Goal: Transaction & Acquisition: Purchase product/service

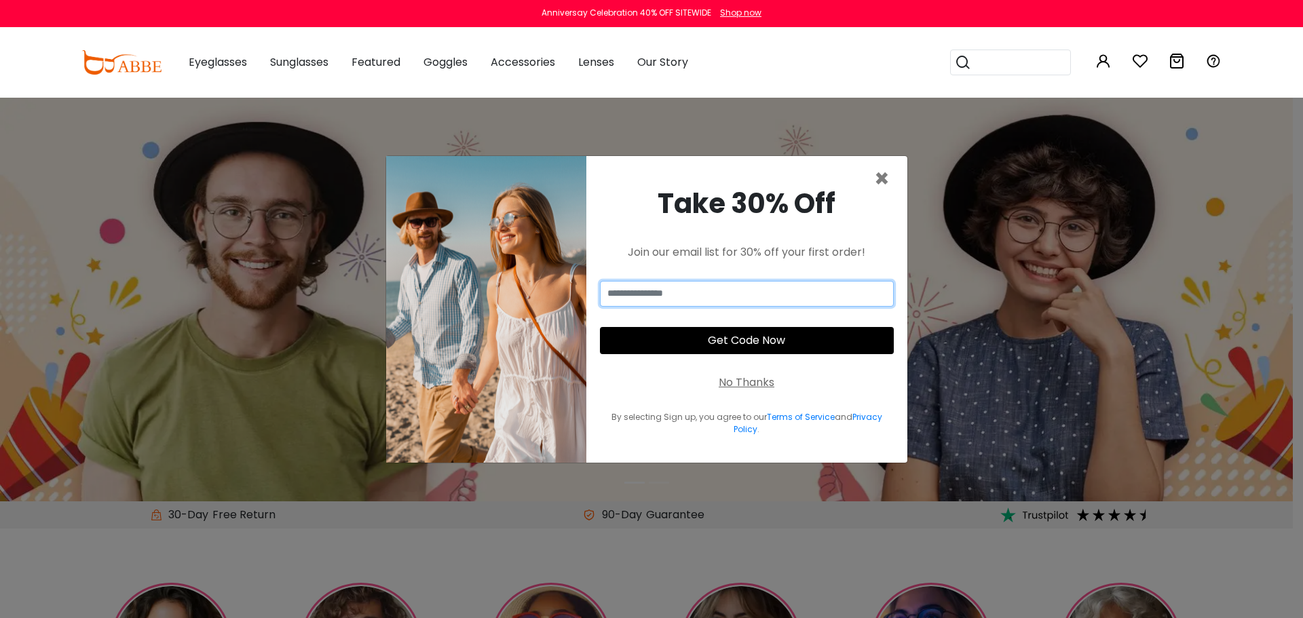
click at [777, 296] on input "email" at bounding box center [747, 294] width 294 height 26
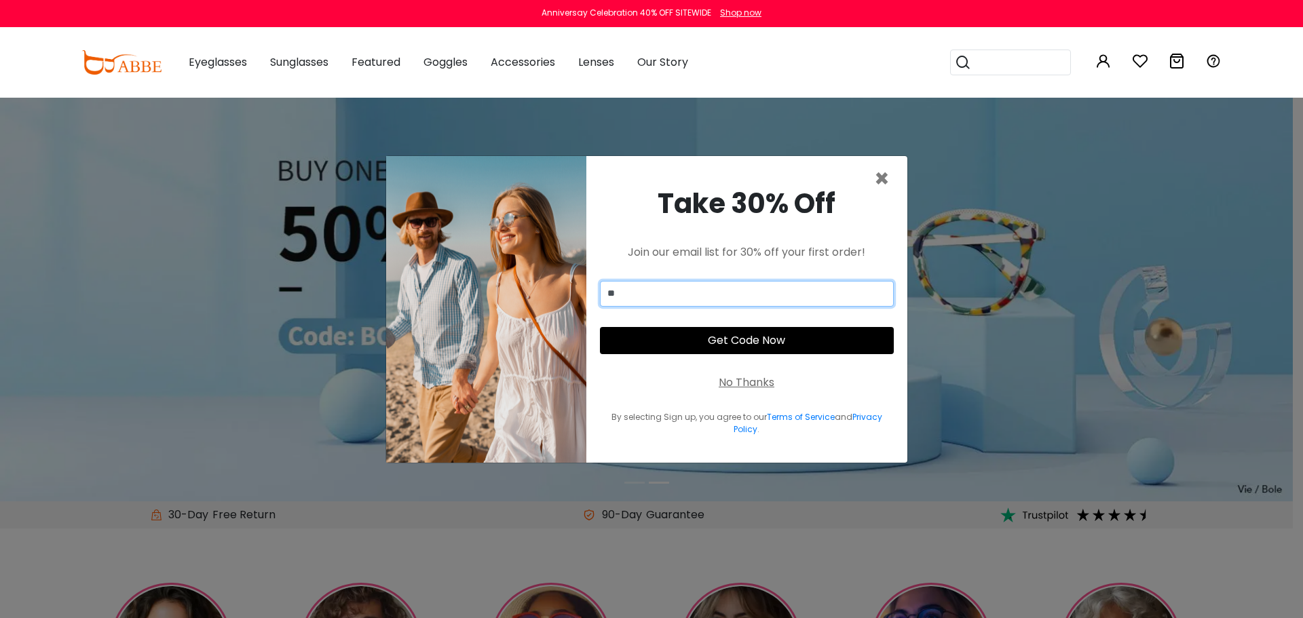
type input "*"
type input "**********"
click at [727, 345] on button "Get Code Now" at bounding box center [747, 340] width 294 height 27
click at [760, 341] on button "Get Code Now" at bounding box center [747, 340] width 294 height 27
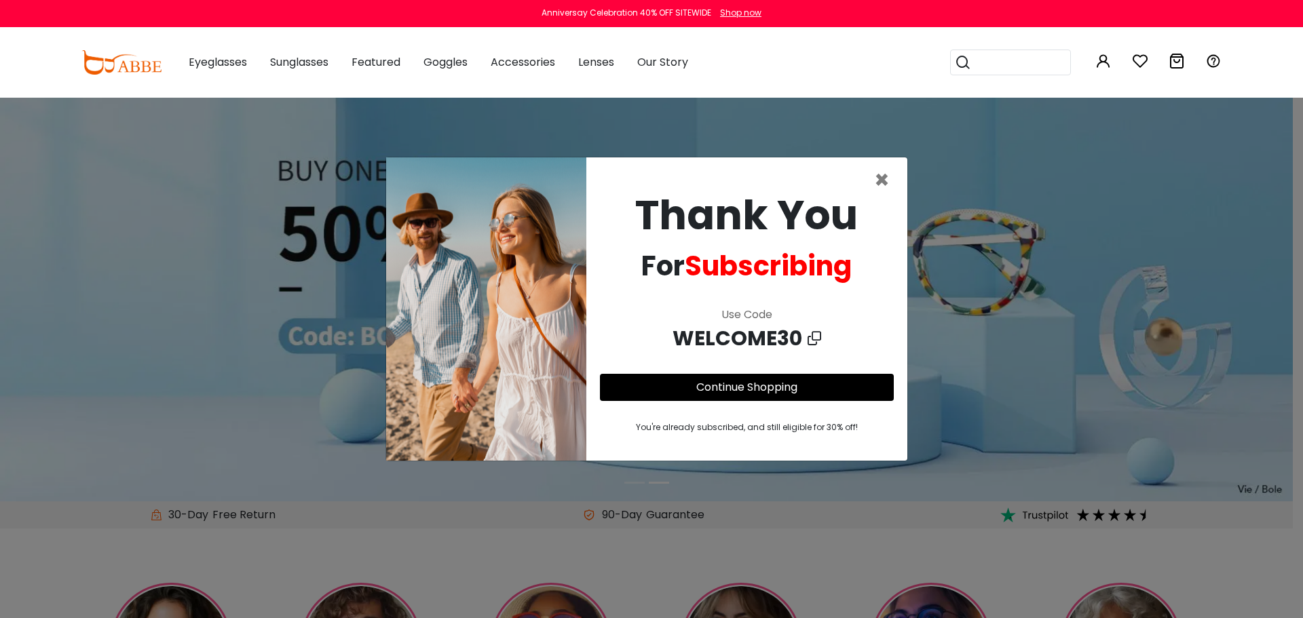
click at [740, 384] on link "Continue Shopping" at bounding box center [746, 387] width 101 height 16
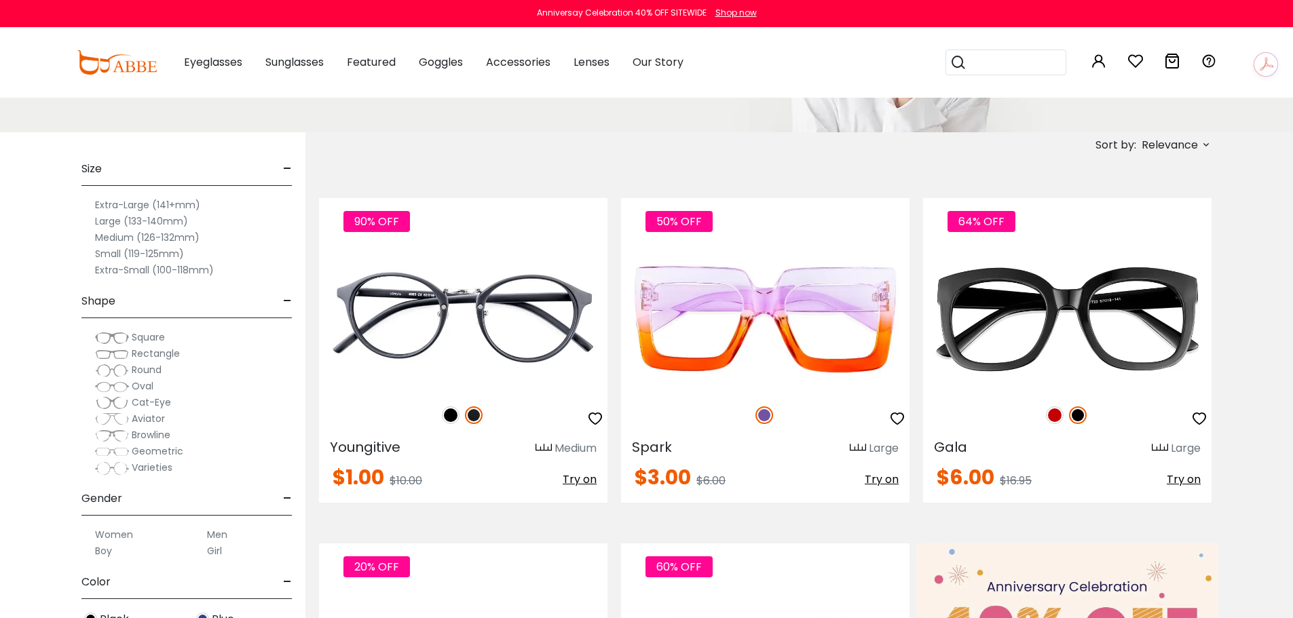
scroll to position [204, 0]
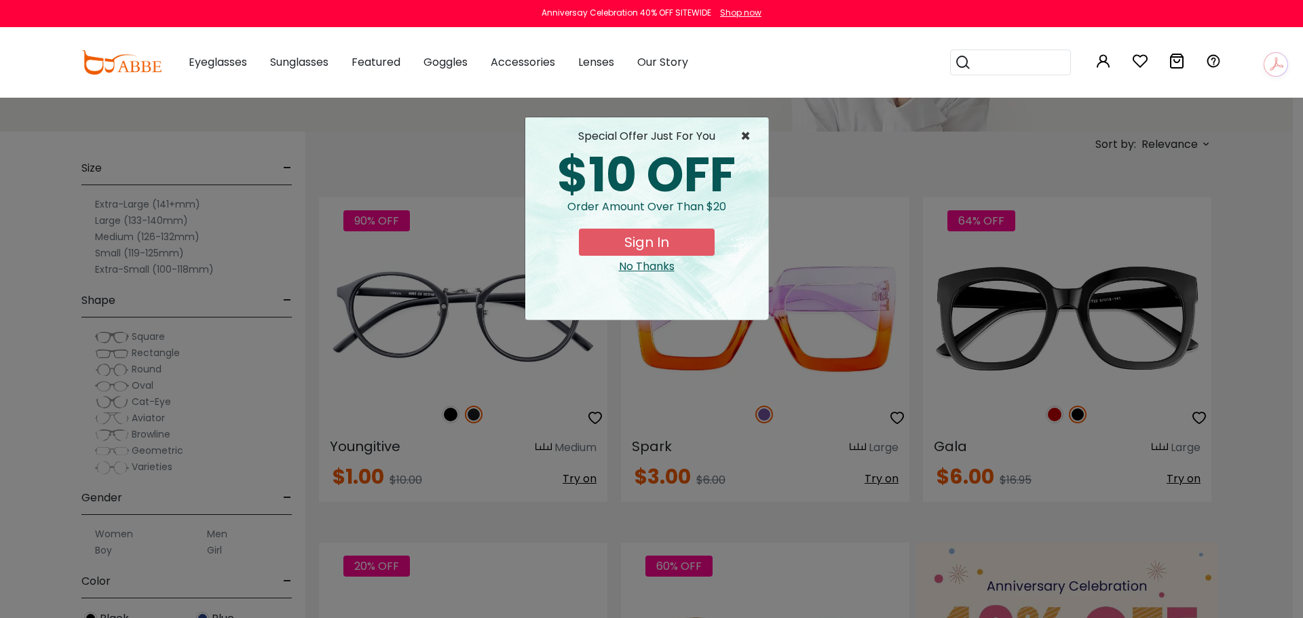
click at [744, 134] on span "×" at bounding box center [748, 136] width 17 height 16
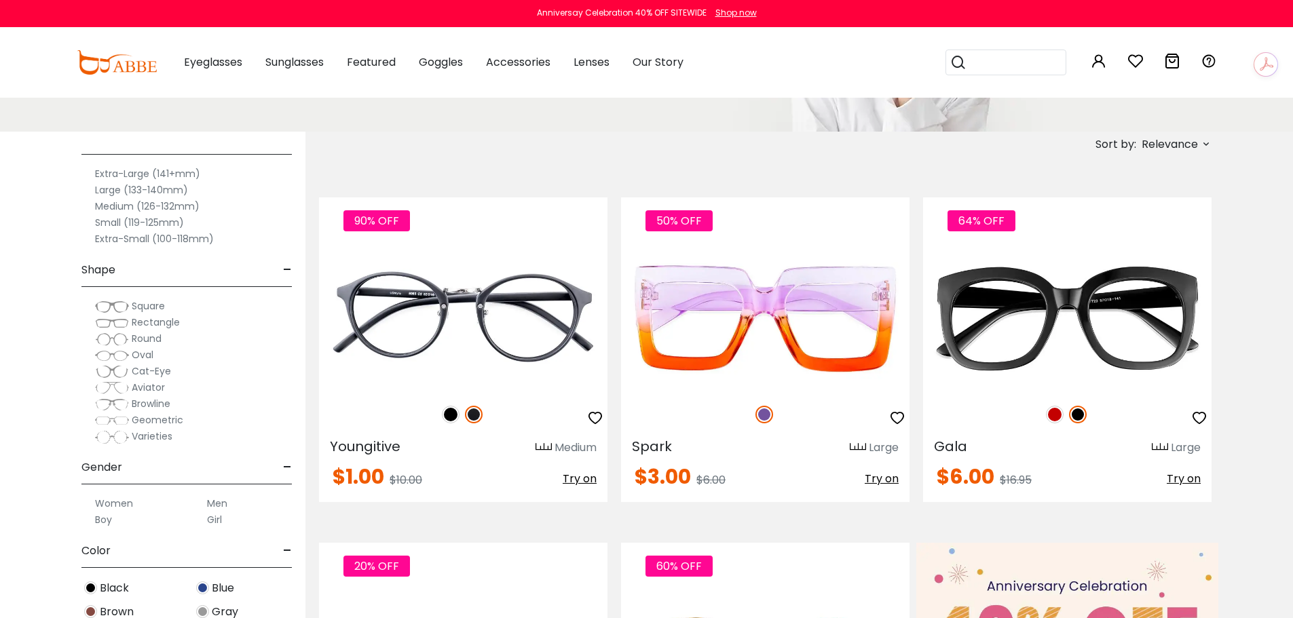
scroll to position [68, 0]
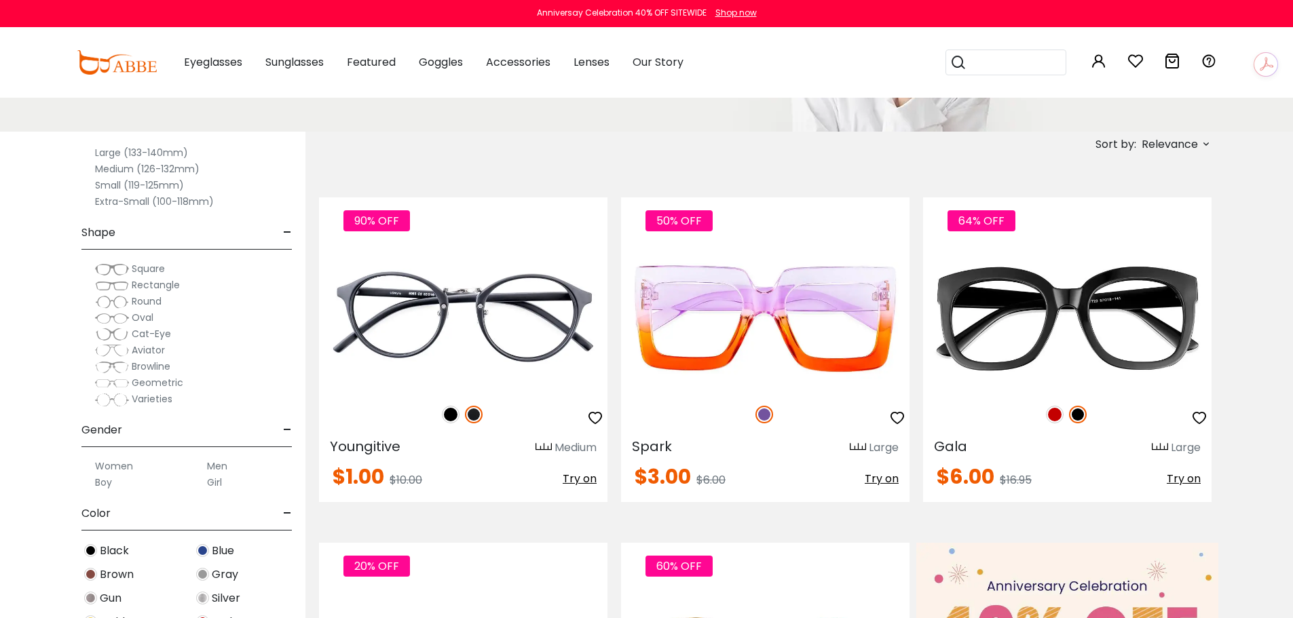
click at [212, 466] on label "Men" at bounding box center [217, 466] width 20 height 16
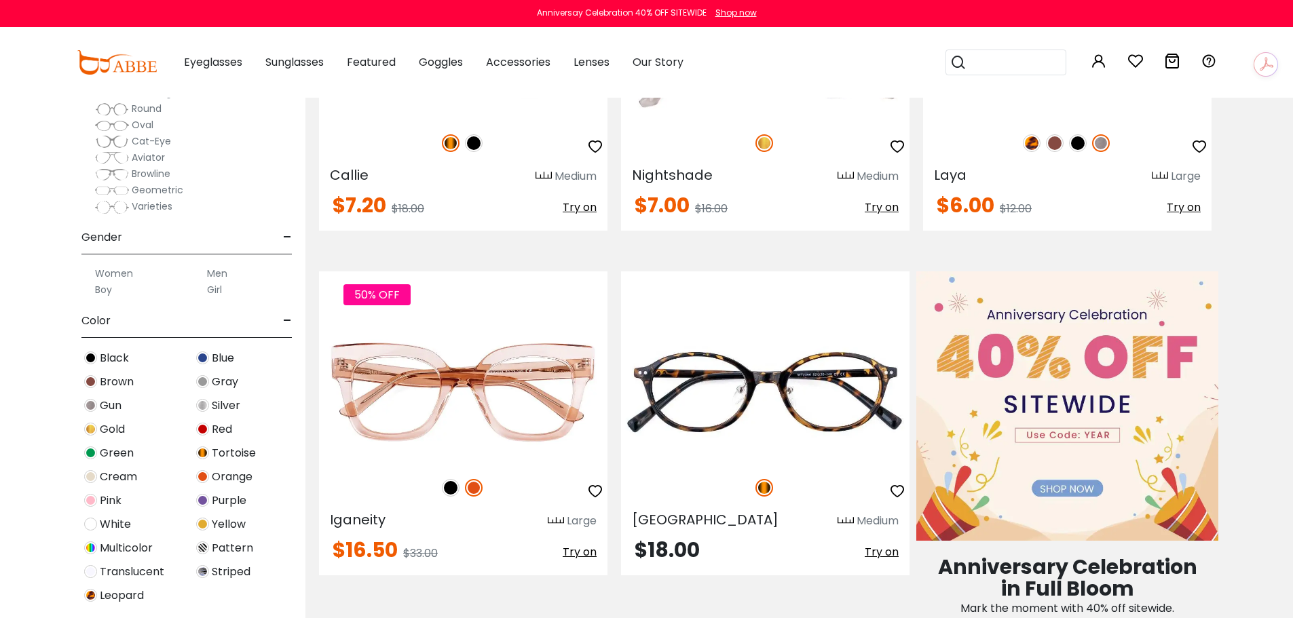
scroll to position [204, 0]
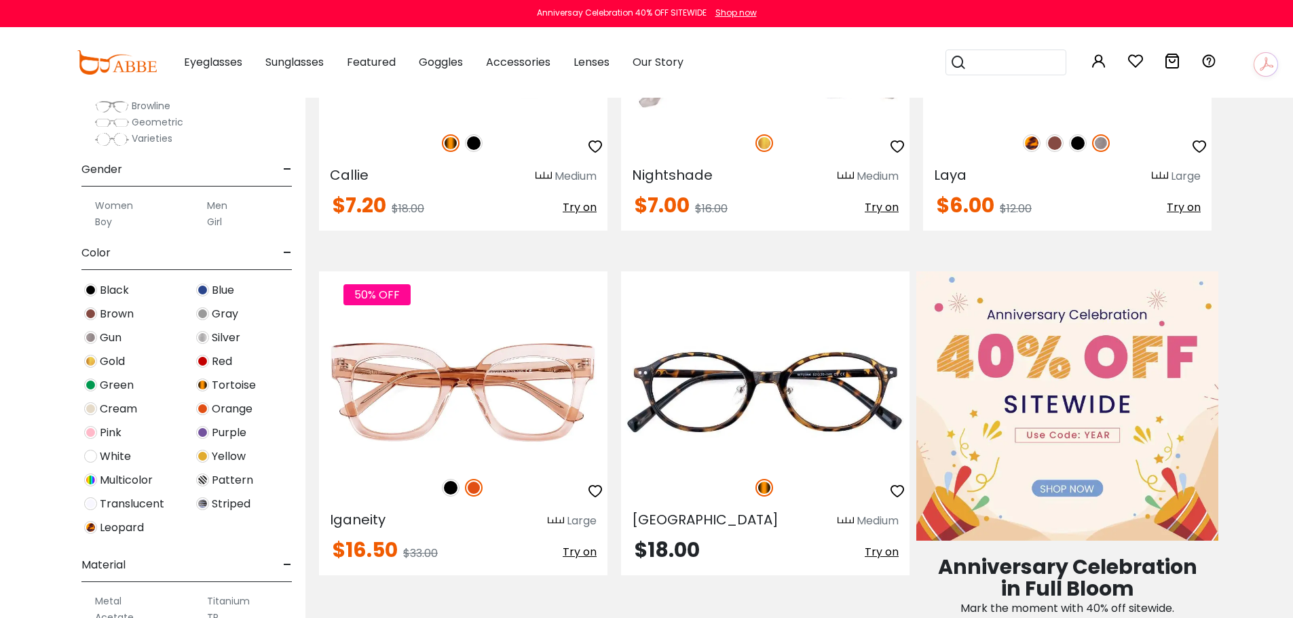
click at [225, 386] on span "Tortoise" at bounding box center [234, 385] width 44 height 16
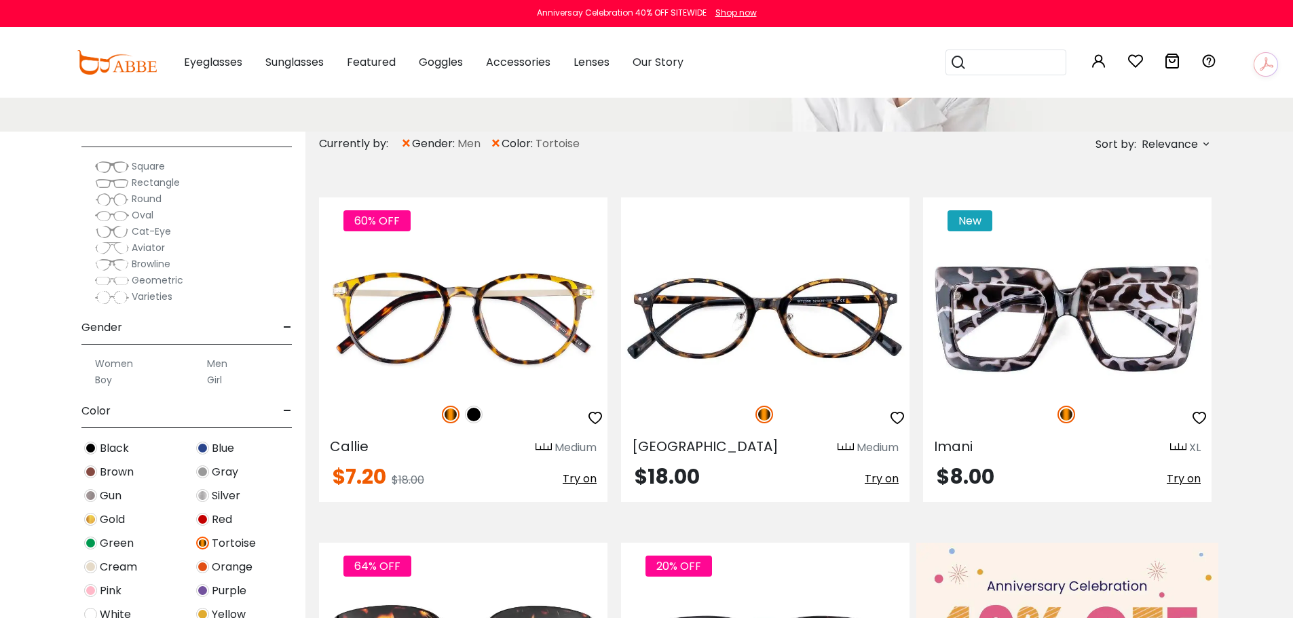
scroll to position [204, 0]
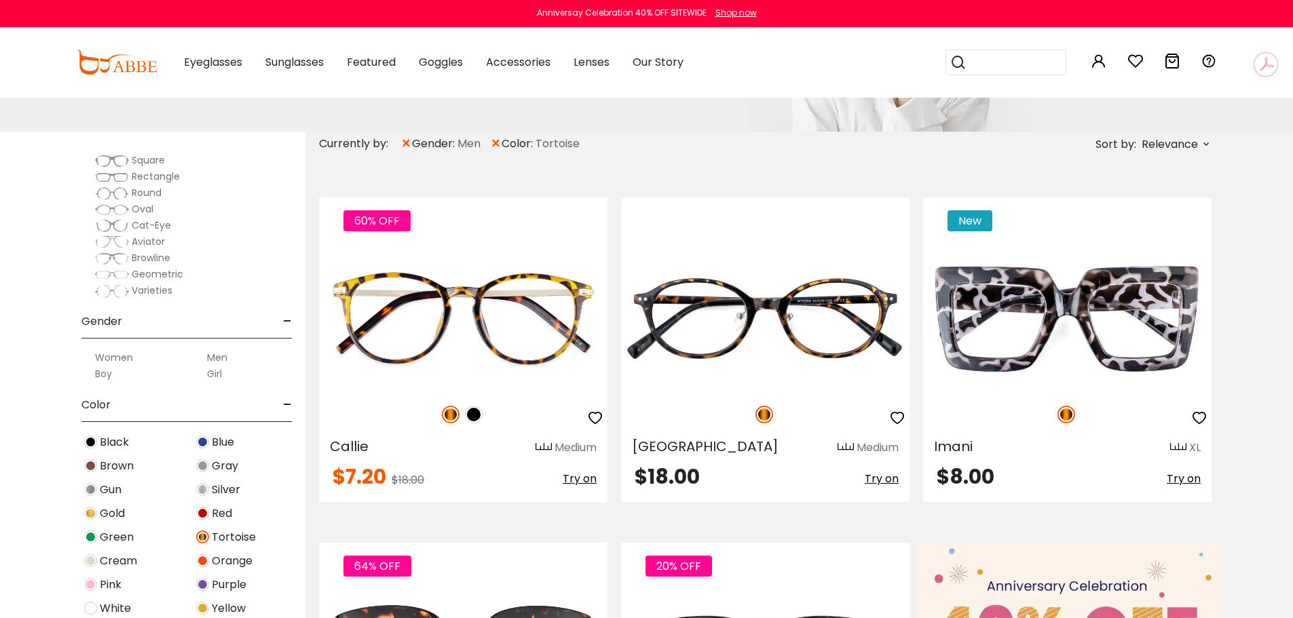
click at [213, 358] on label "Men" at bounding box center [217, 358] width 20 height 16
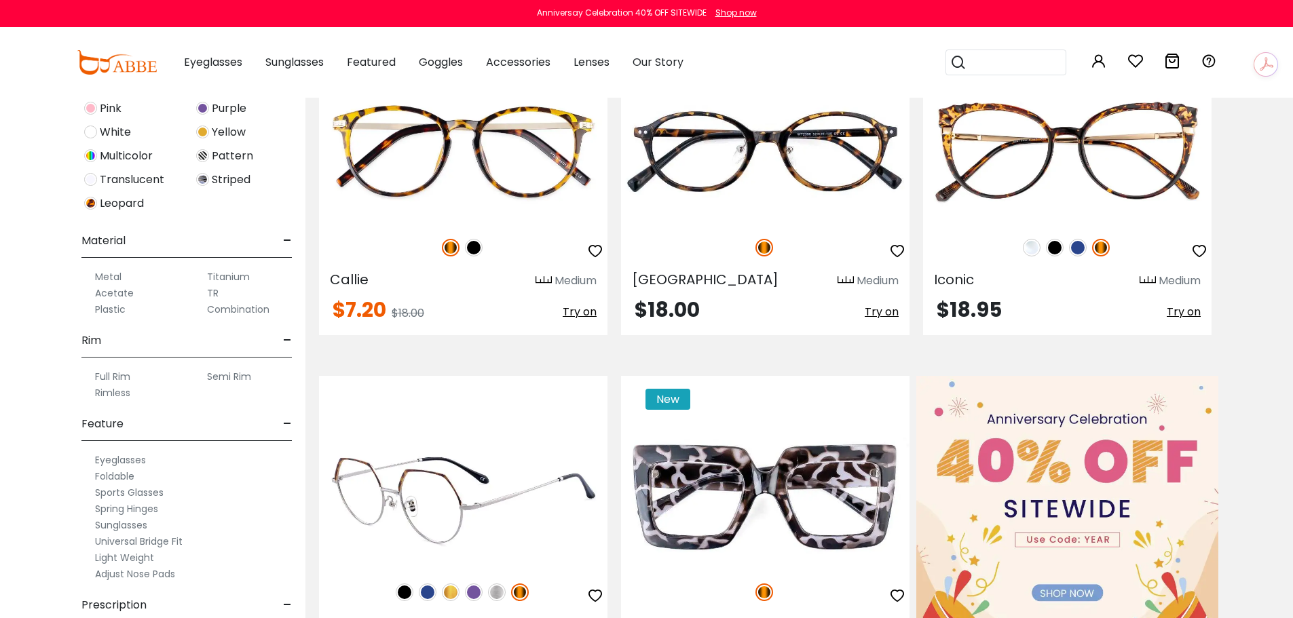
scroll to position [407, 0]
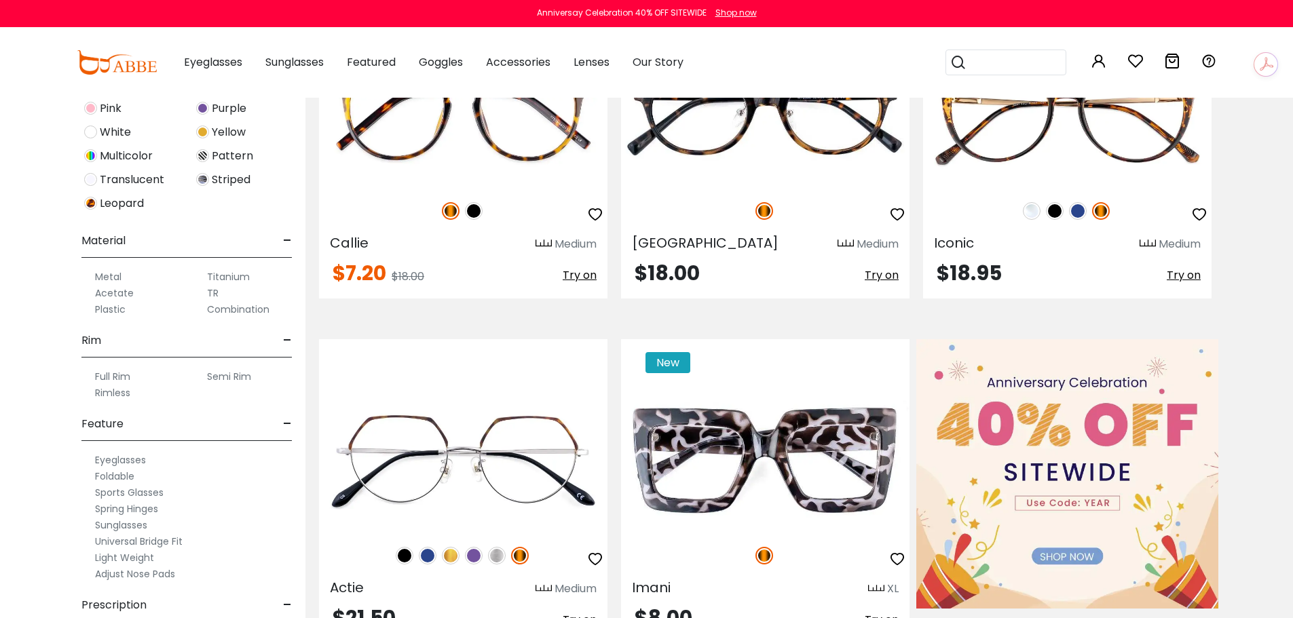
click at [111, 376] on label "Full Rim" at bounding box center [112, 377] width 35 height 16
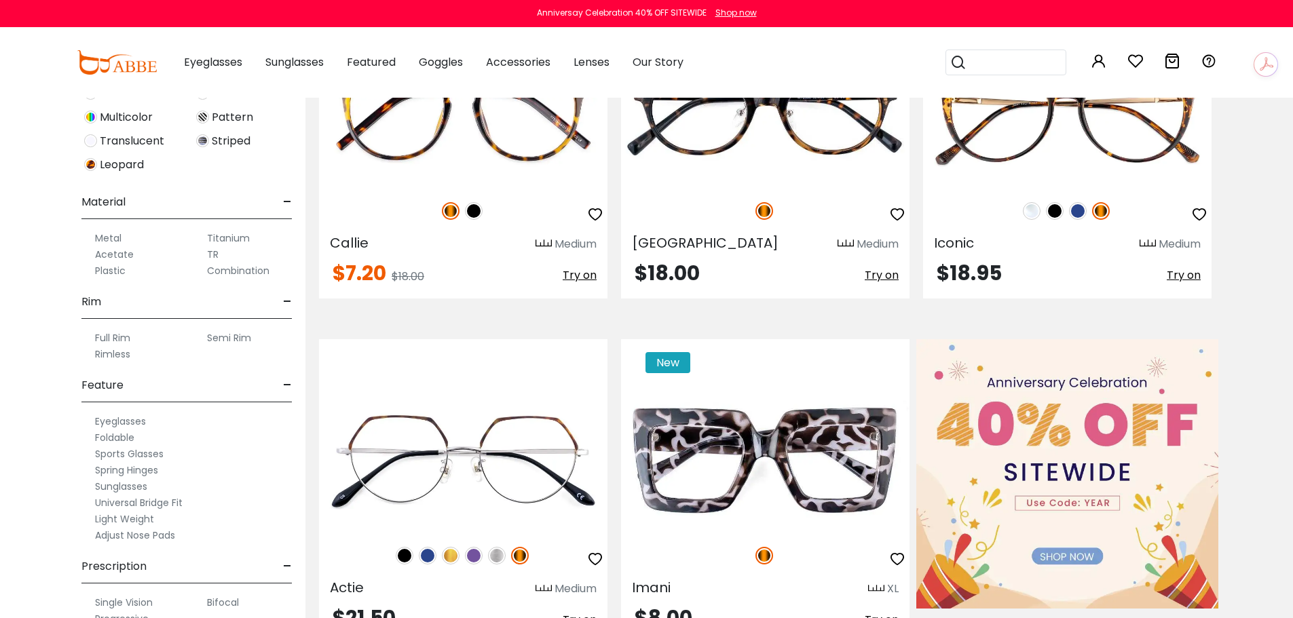
scroll to position [596, 0]
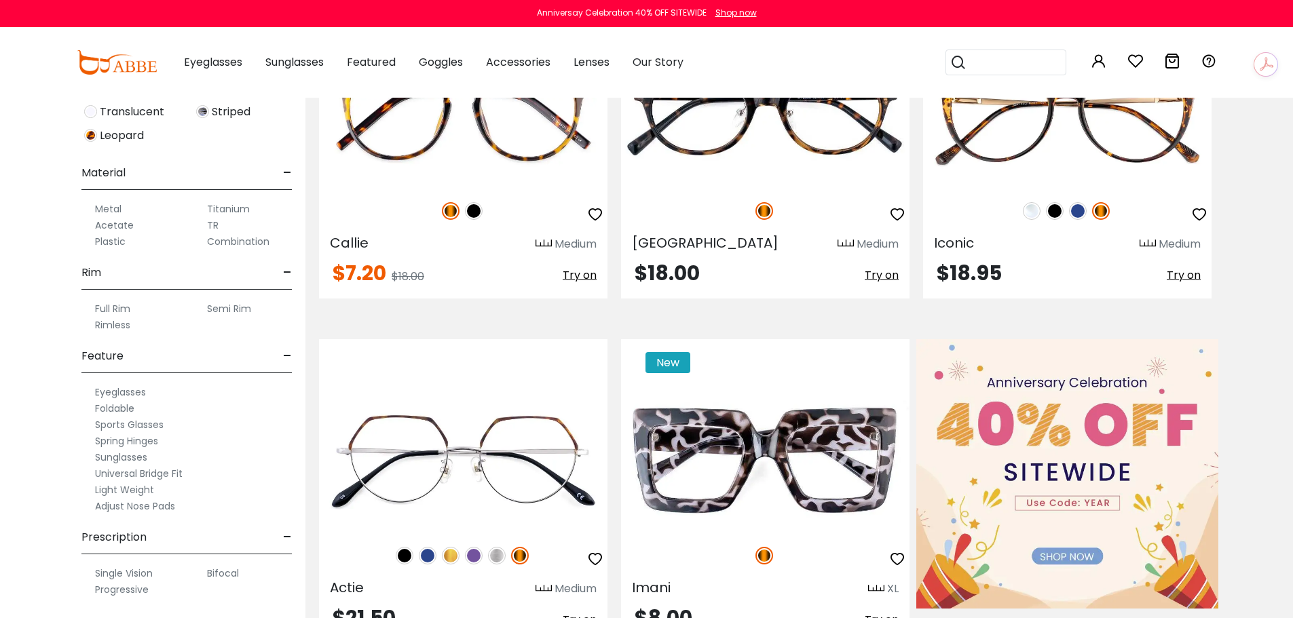
click at [153, 474] on label "Universal Bridge Fit" at bounding box center [139, 474] width 88 height 16
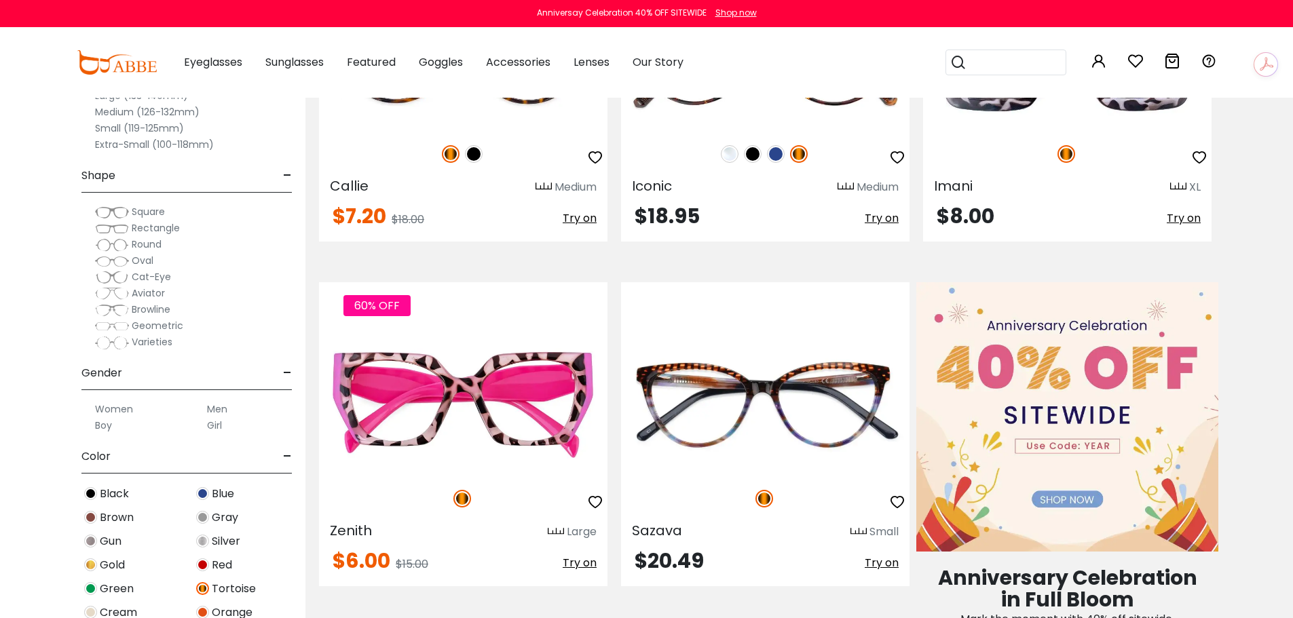
scroll to position [475, 0]
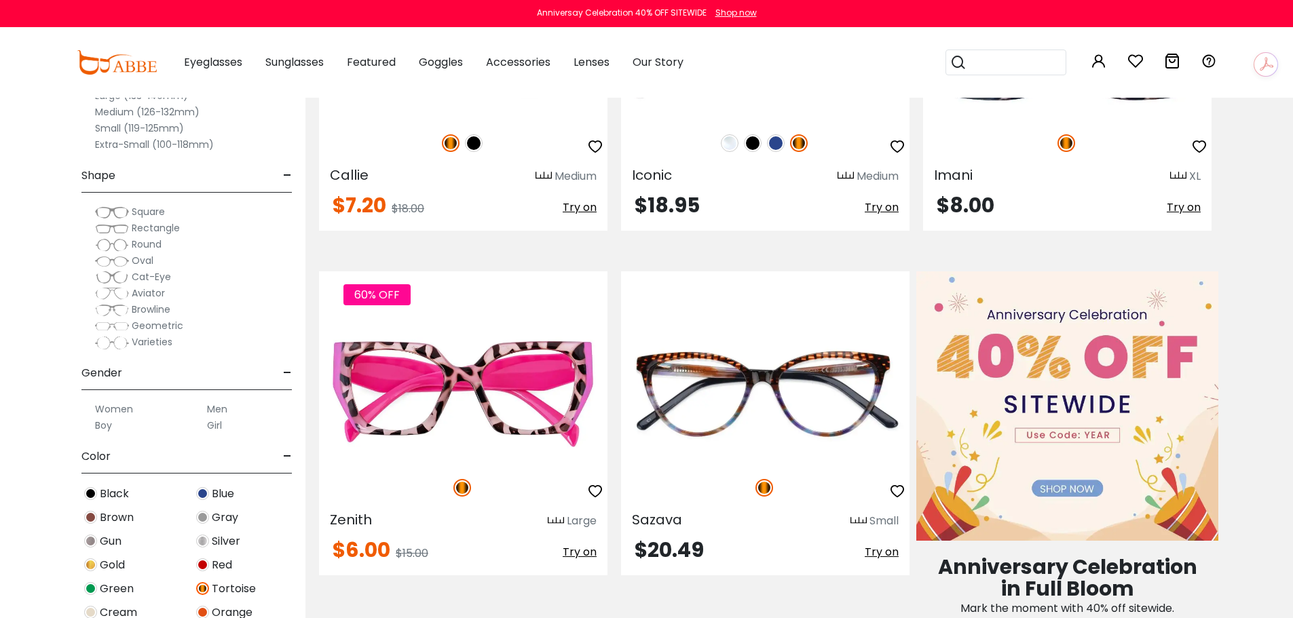
click at [102, 426] on label "Boy" at bounding box center [103, 425] width 17 height 16
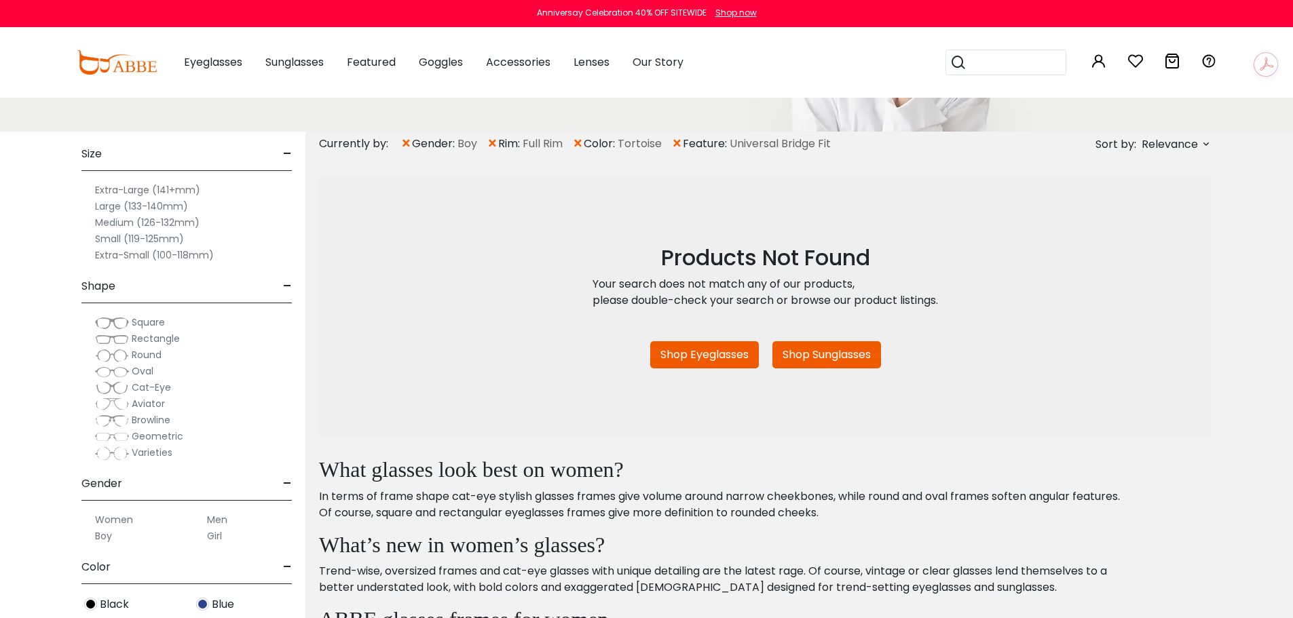
scroll to position [204, 0]
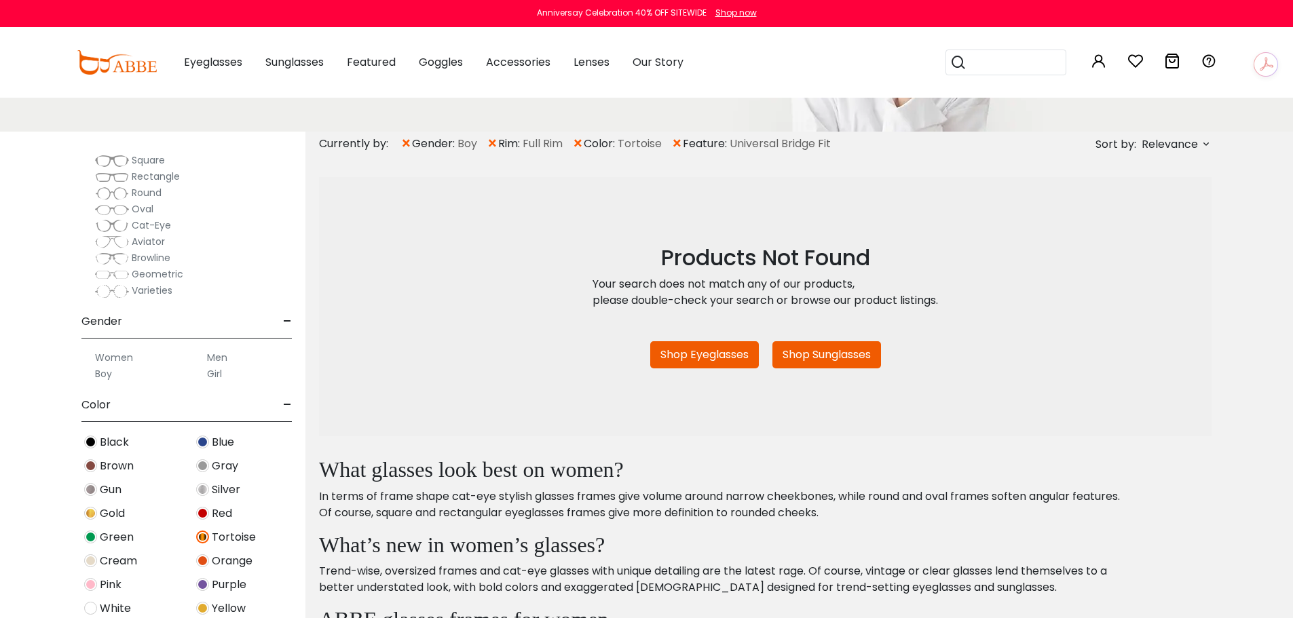
click at [408, 140] on span "×" at bounding box center [406, 144] width 12 height 24
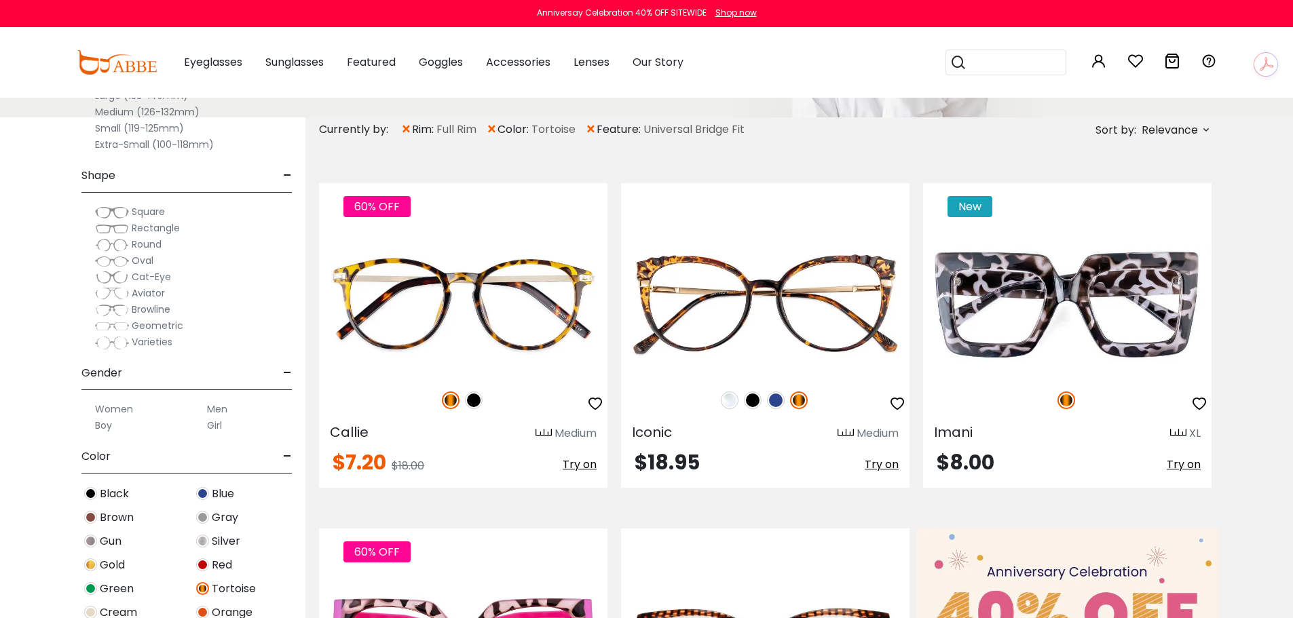
scroll to position [271, 0]
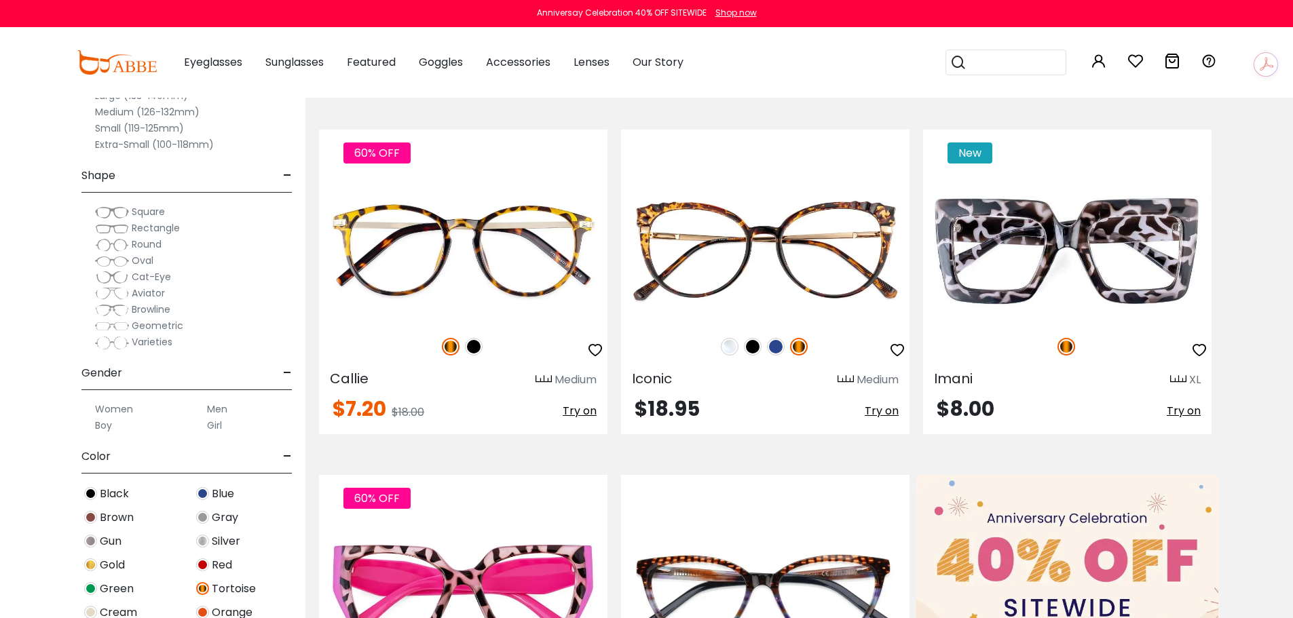
click at [221, 409] on label "Men" at bounding box center [217, 409] width 20 height 16
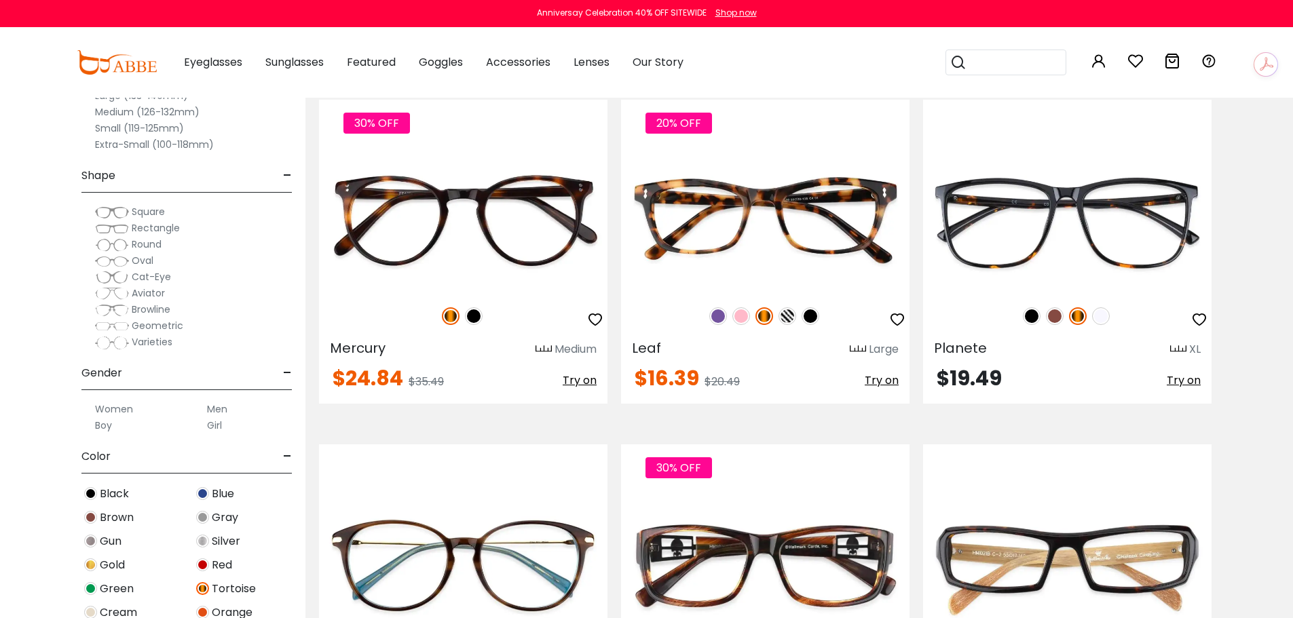
scroll to position [2104, 0]
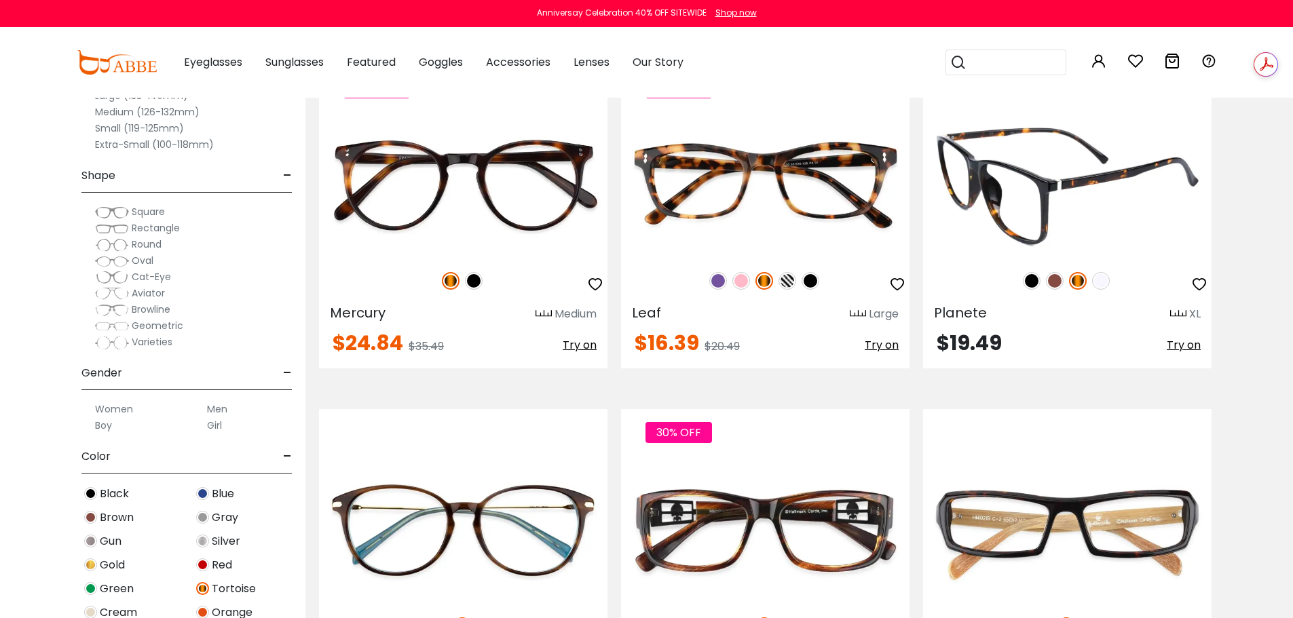
click at [1049, 282] on img at bounding box center [1055, 281] width 18 height 18
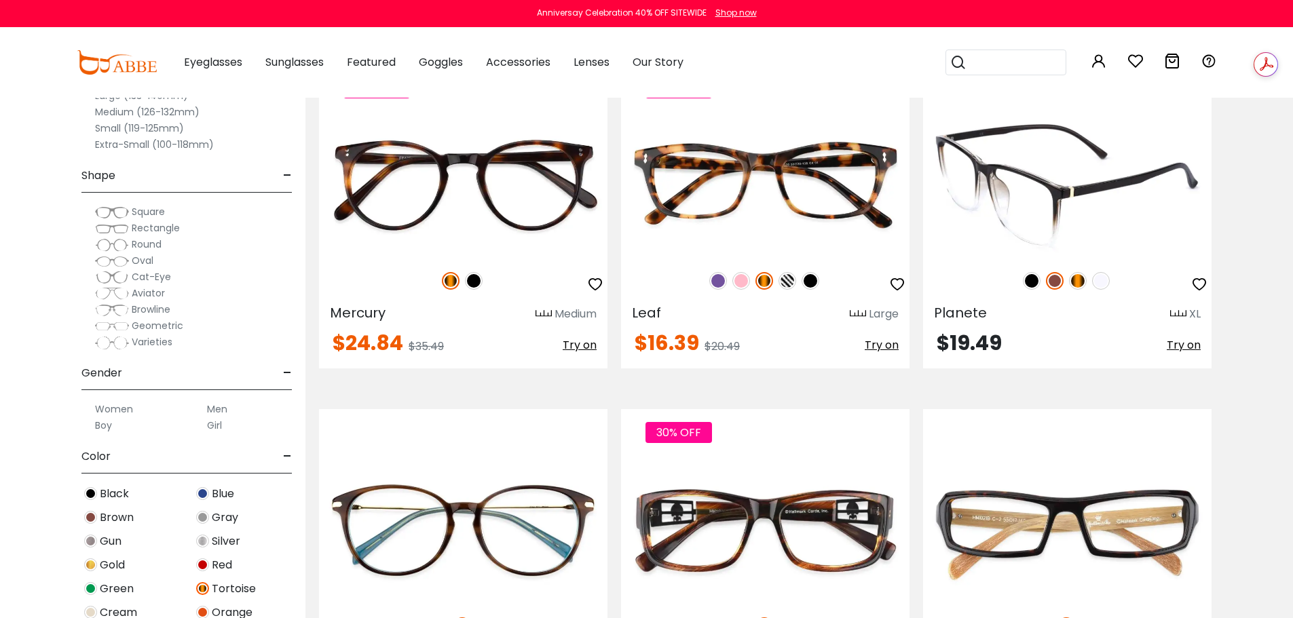
click at [1025, 284] on img at bounding box center [1032, 281] width 18 height 18
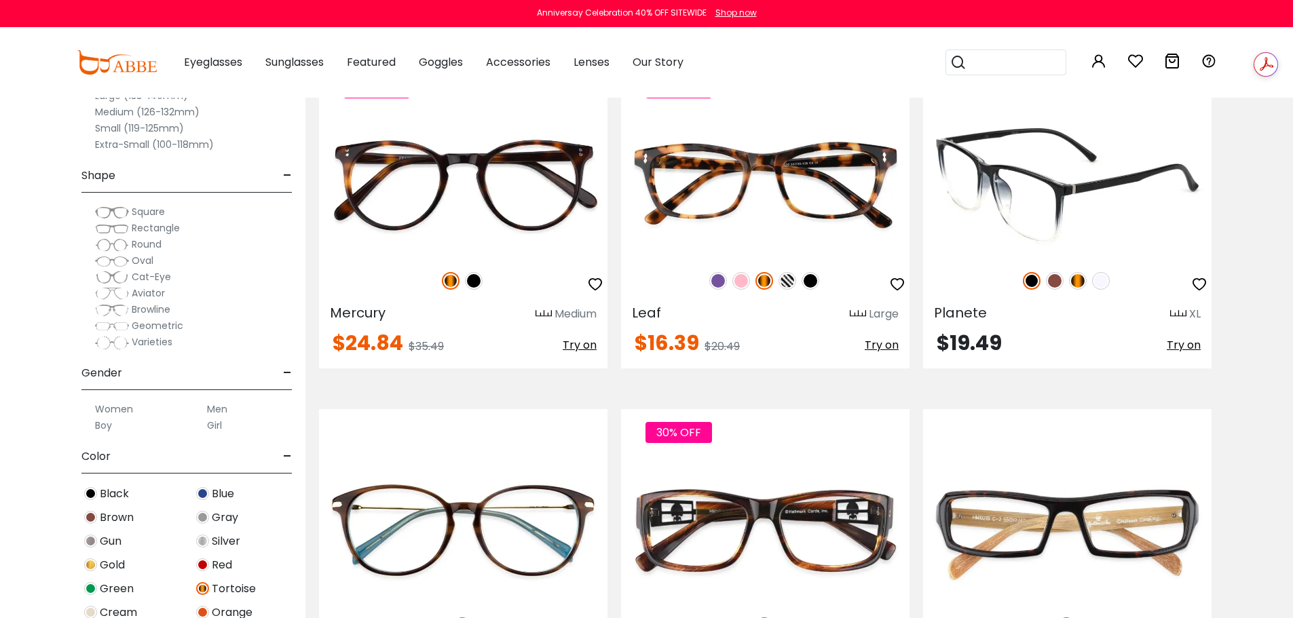
click at [1097, 277] on img at bounding box center [1101, 281] width 18 height 18
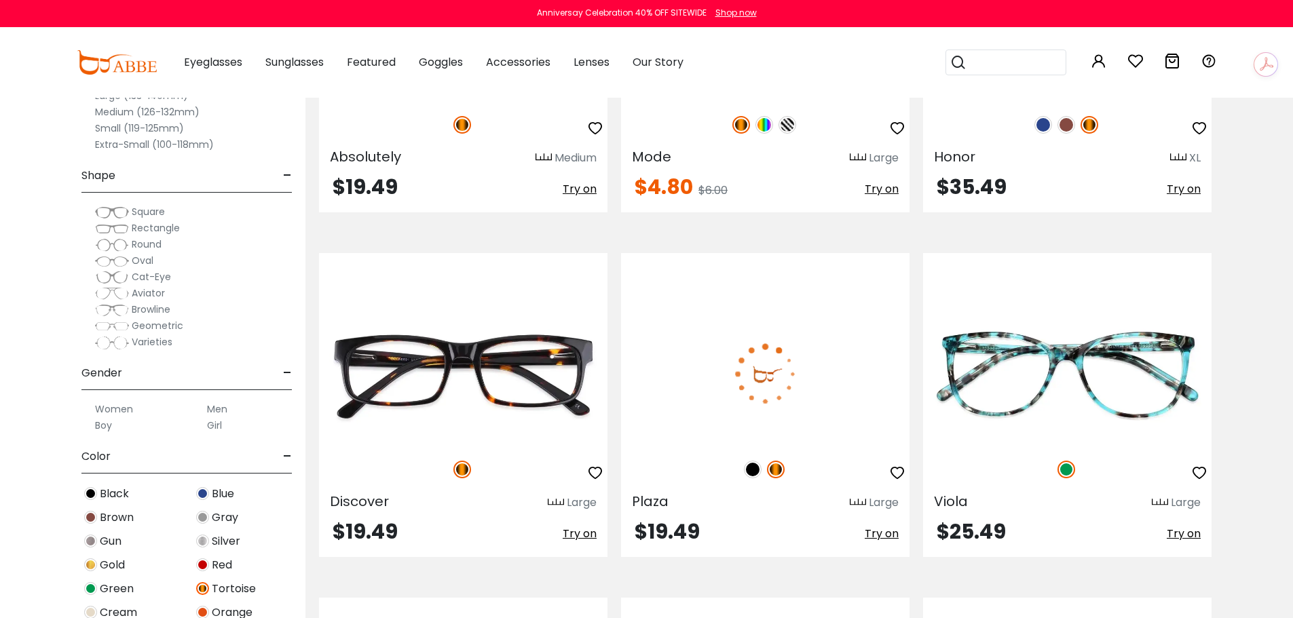
scroll to position [3325, 0]
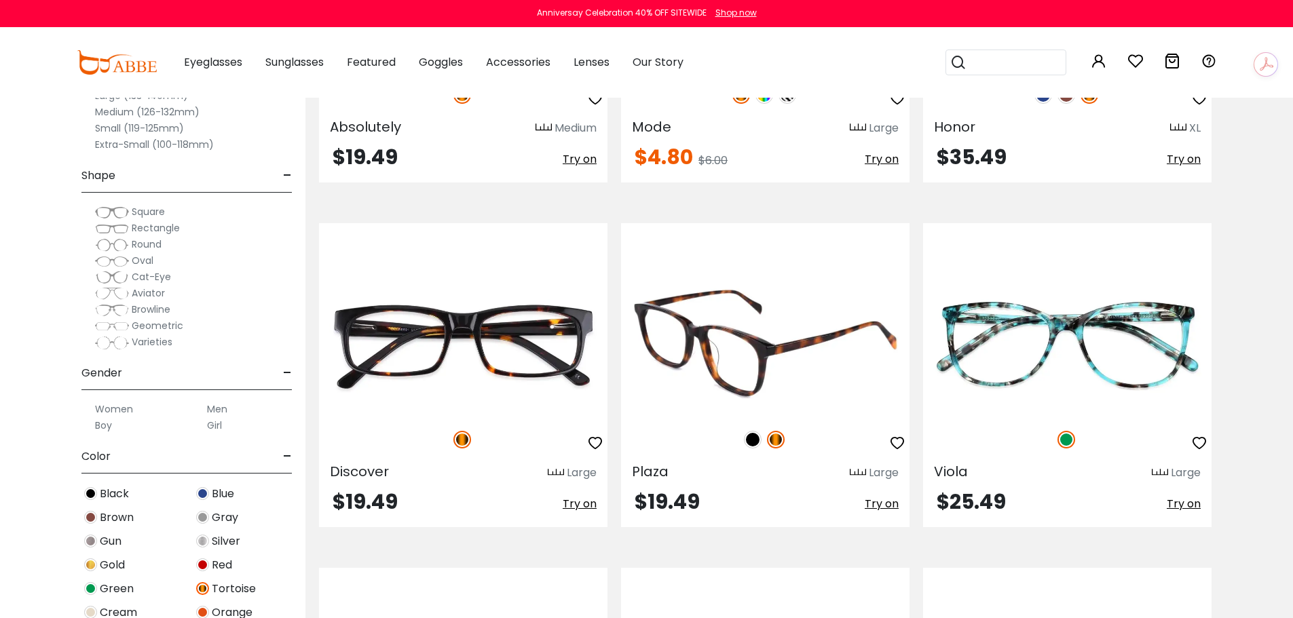
click at [749, 436] on img at bounding box center [753, 440] width 18 height 18
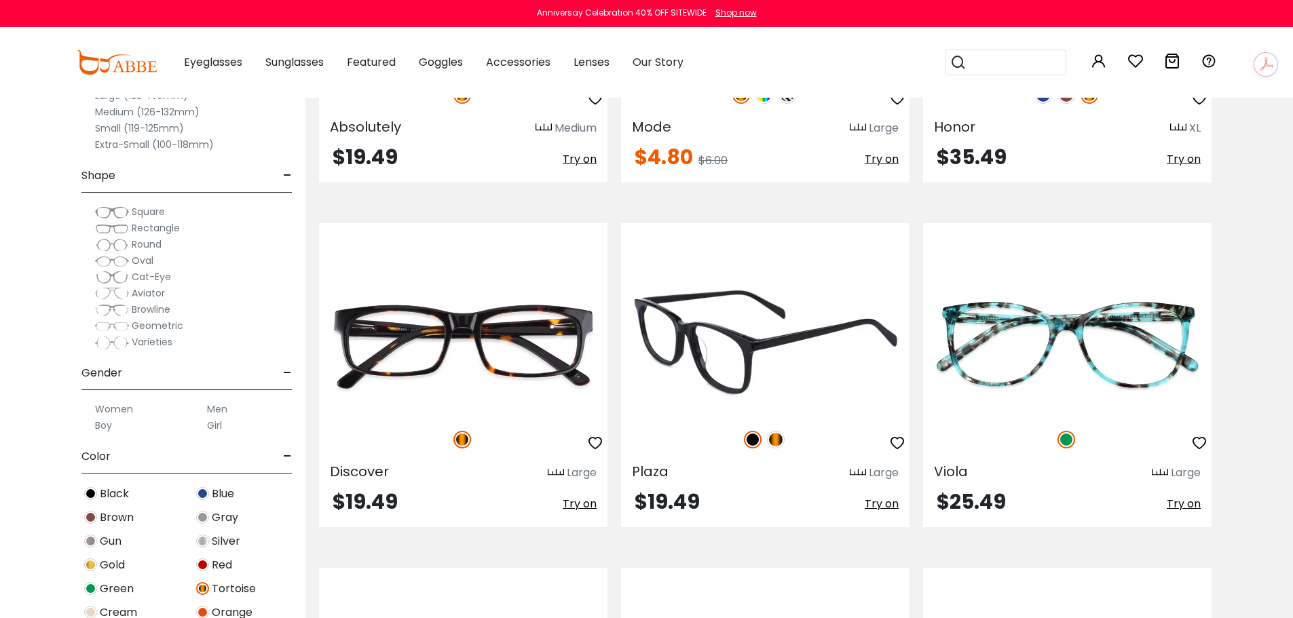
click at [782, 437] on img at bounding box center [776, 440] width 18 height 18
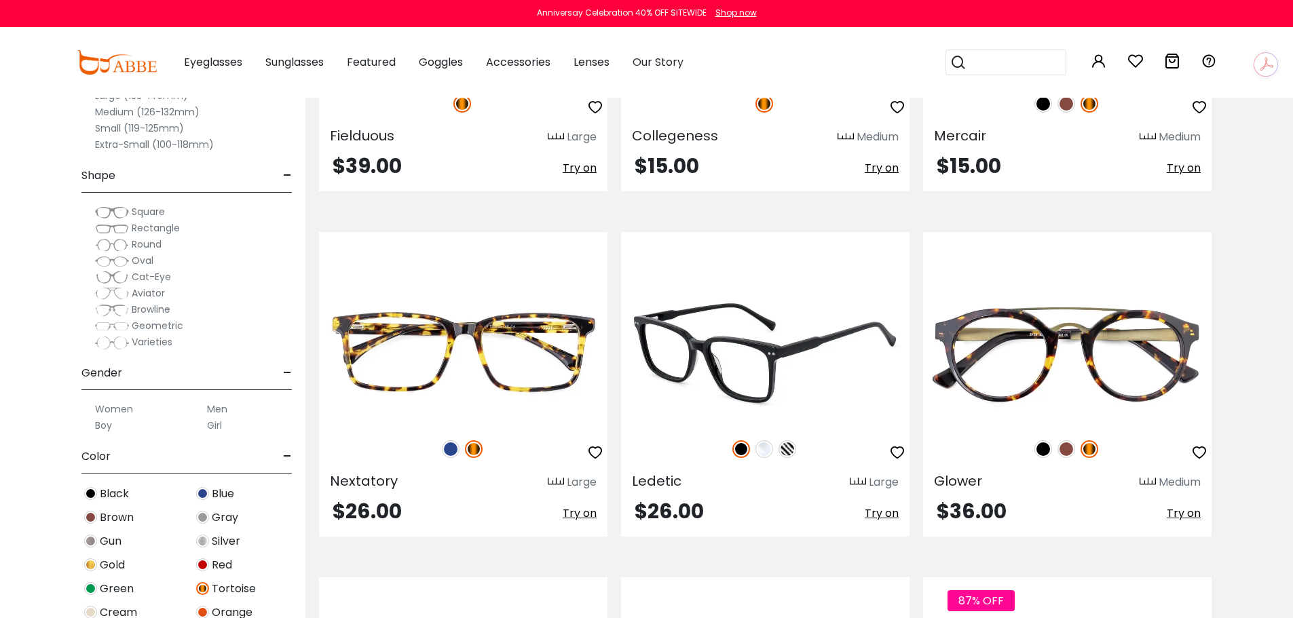
scroll to position [5769, 0]
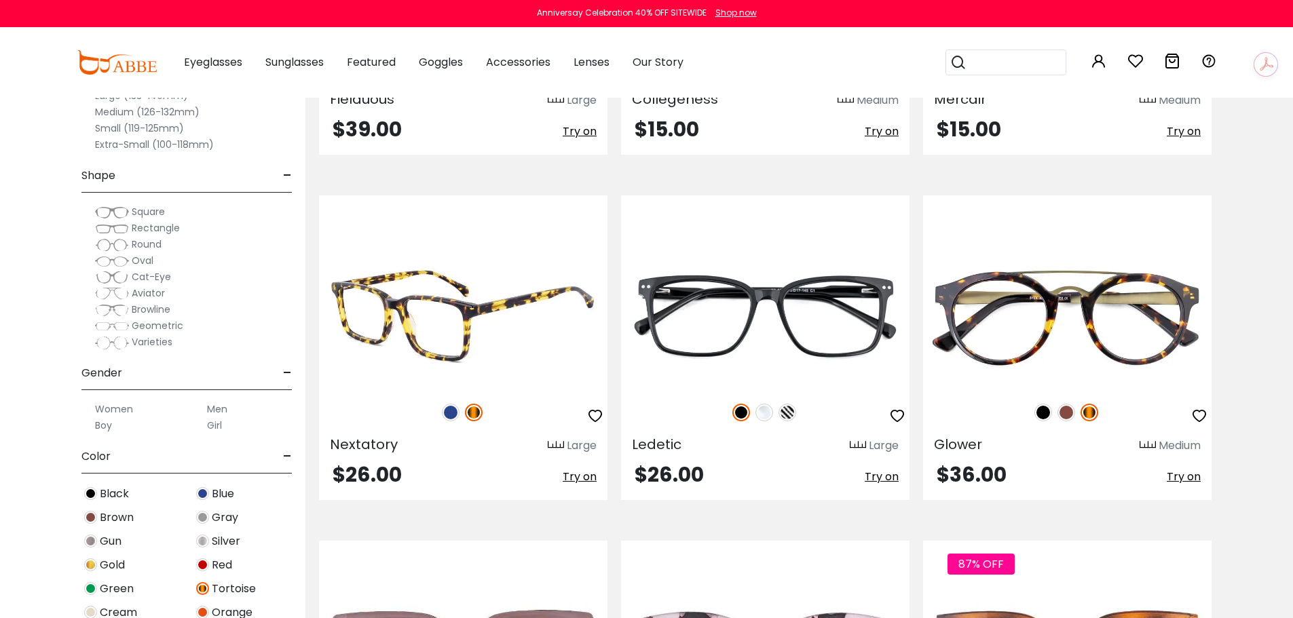
click at [453, 413] on img at bounding box center [451, 413] width 18 height 18
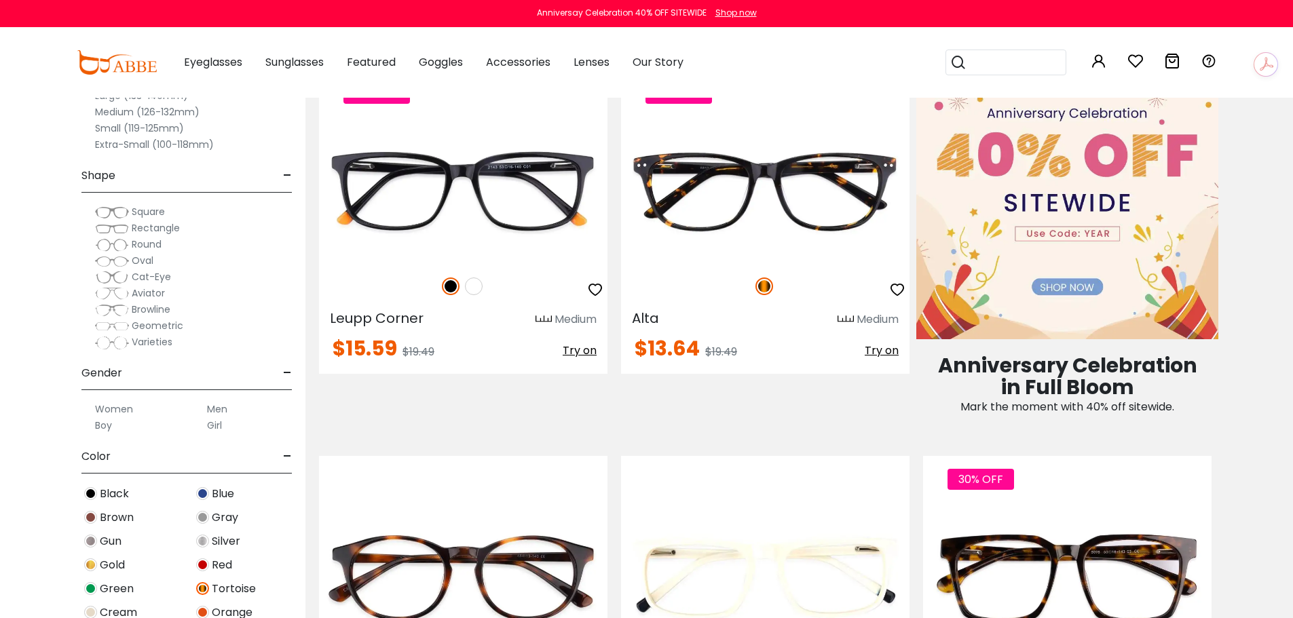
scroll to position [679, 0]
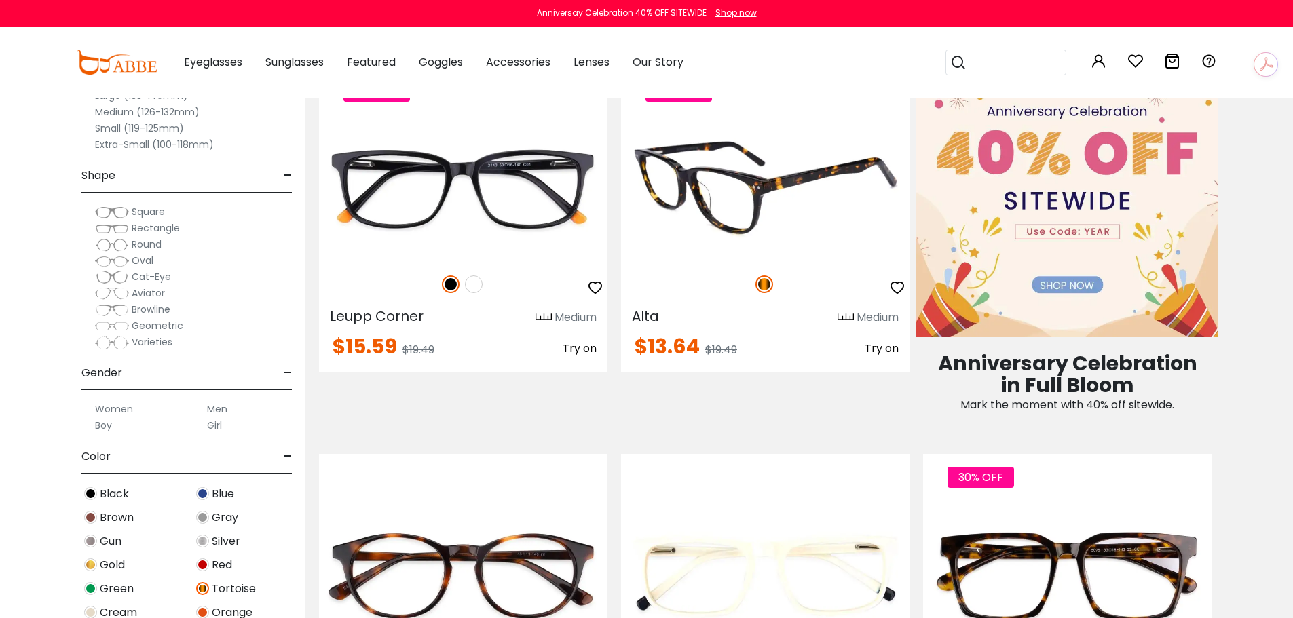
click at [882, 351] on span "Try on" at bounding box center [882, 349] width 34 height 16
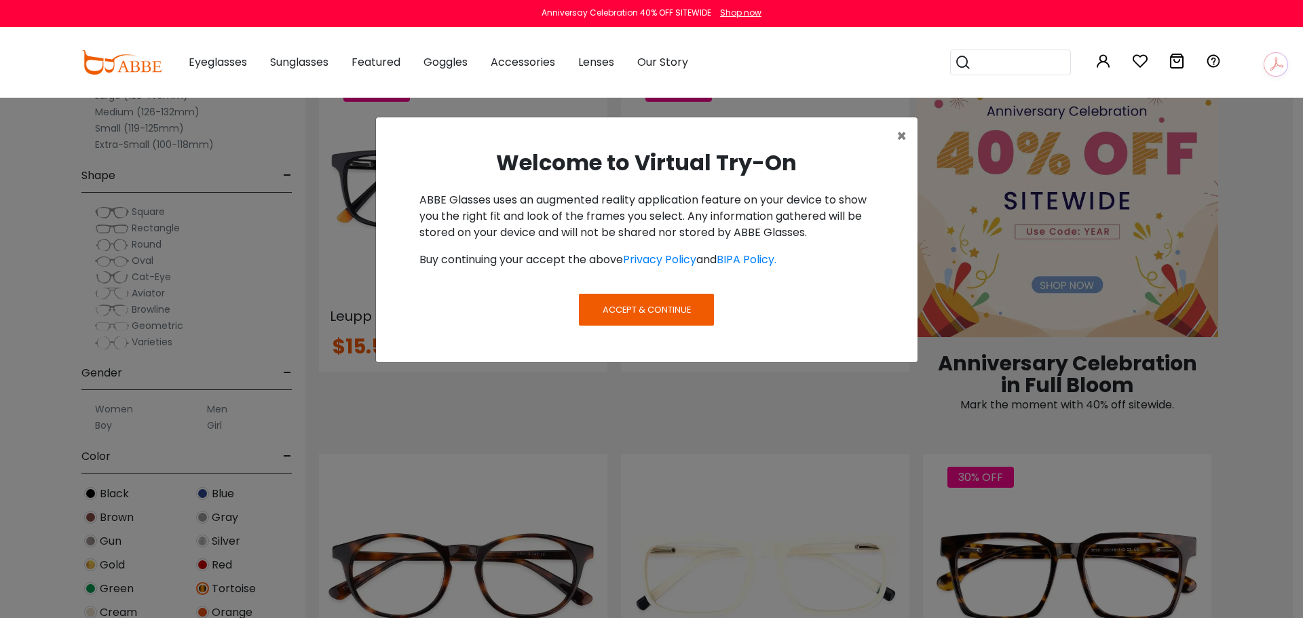
click at [685, 318] on button "Accept & Continue" at bounding box center [646, 309] width 134 height 31
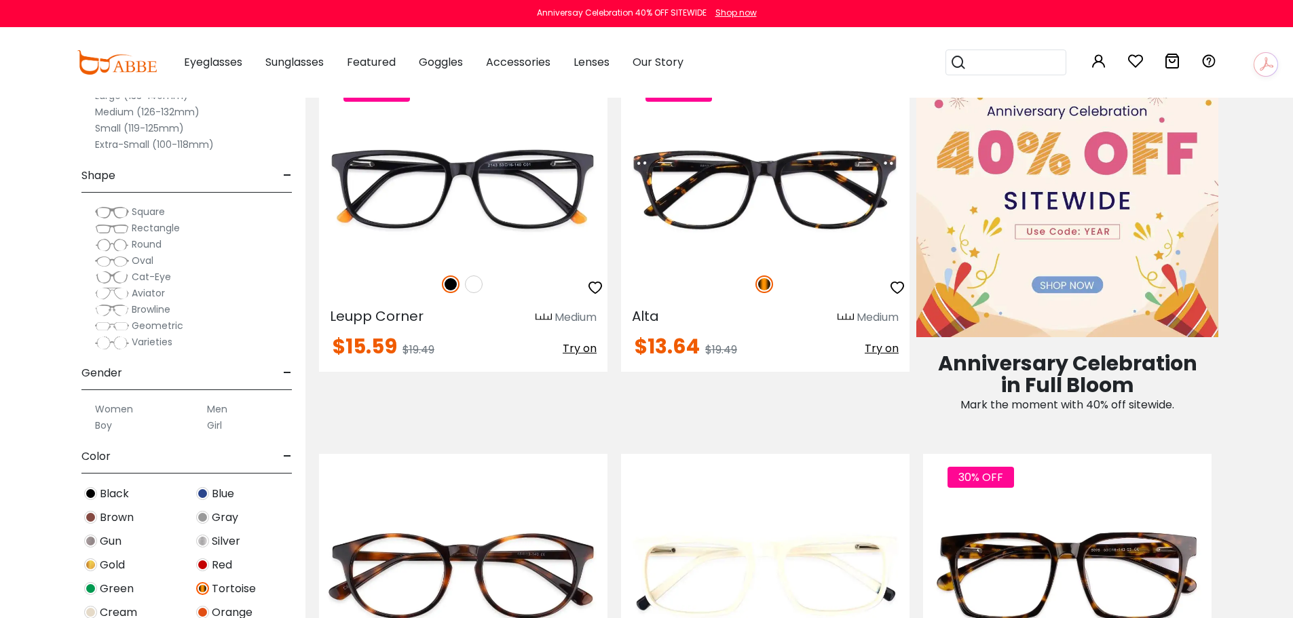
scroll to position [611, 0]
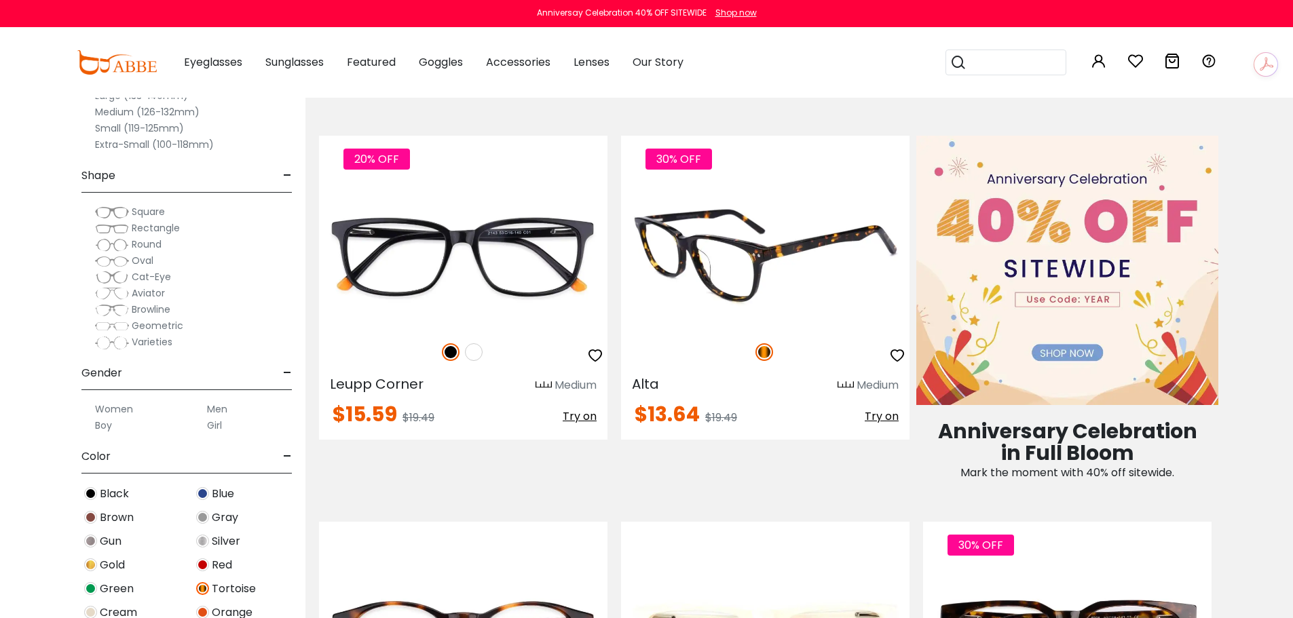
click at [886, 417] on span "Try on" at bounding box center [882, 417] width 34 height 16
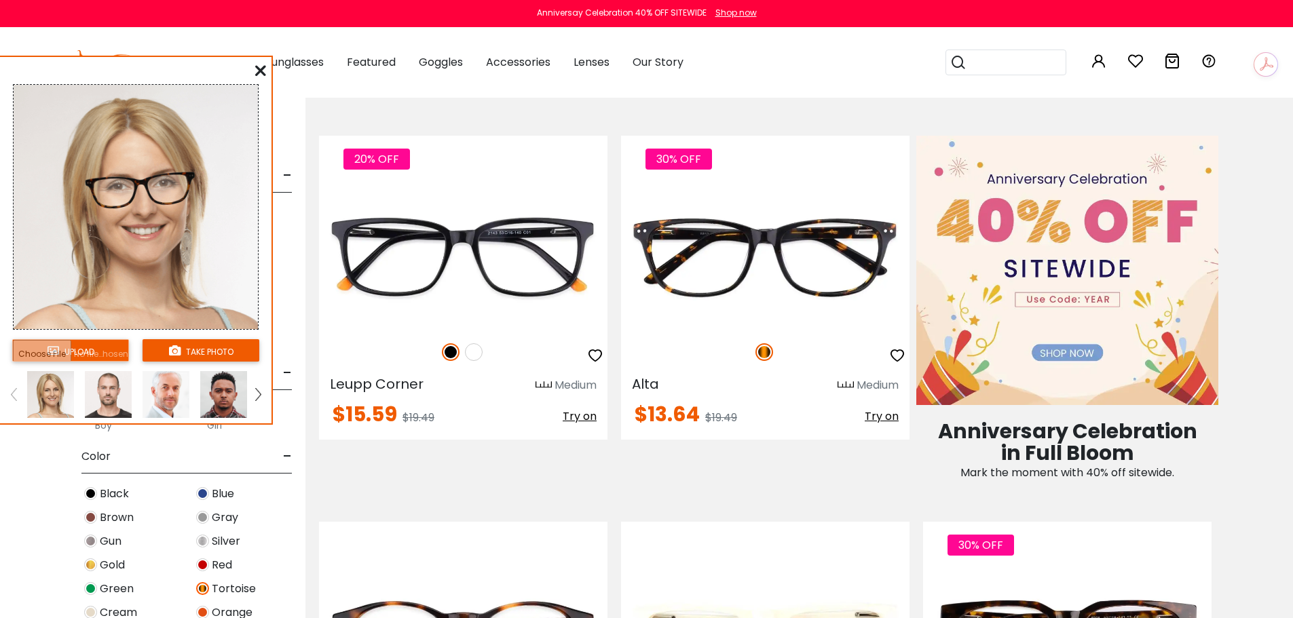
click at [259, 395] on img at bounding box center [257, 394] width 5 height 12
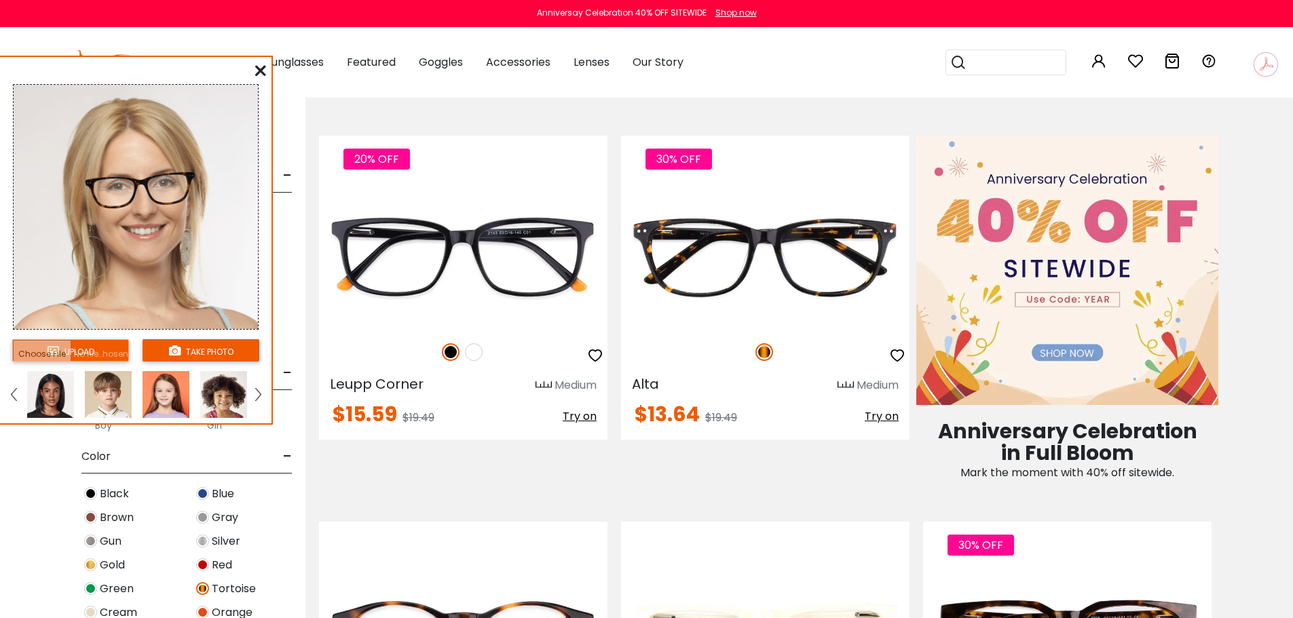
click at [259, 395] on img at bounding box center [257, 394] width 5 height 12
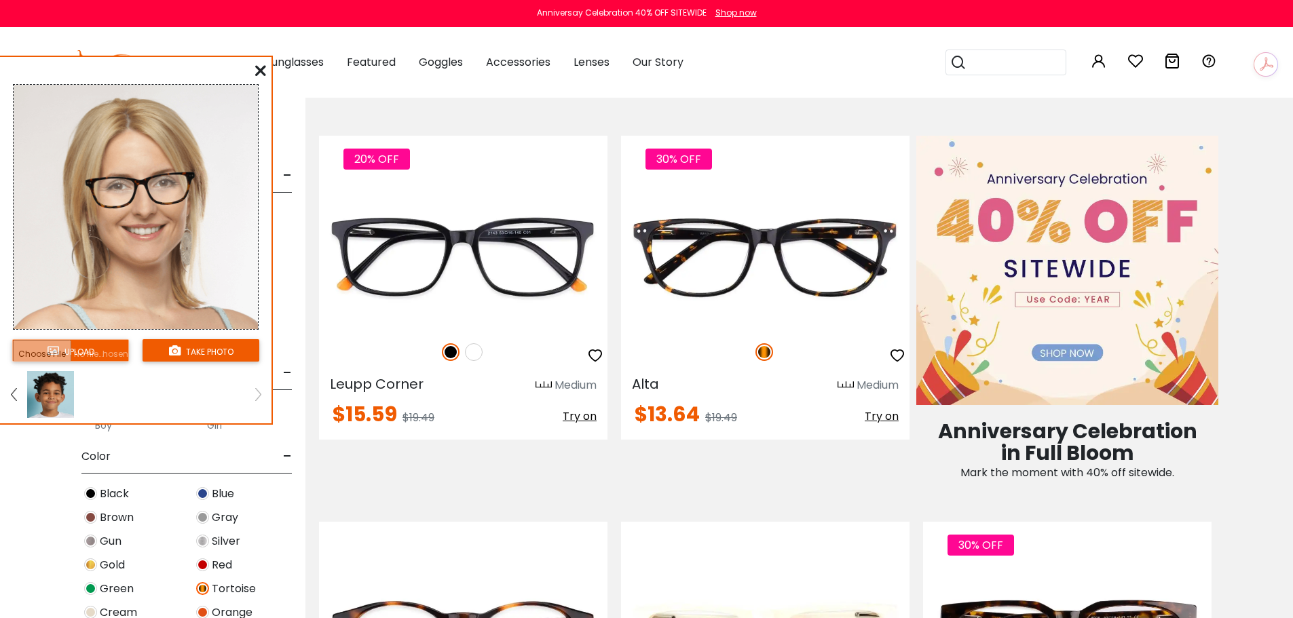
click at [18, 393] on link at bounding box center [13, 394] width 17 height 47
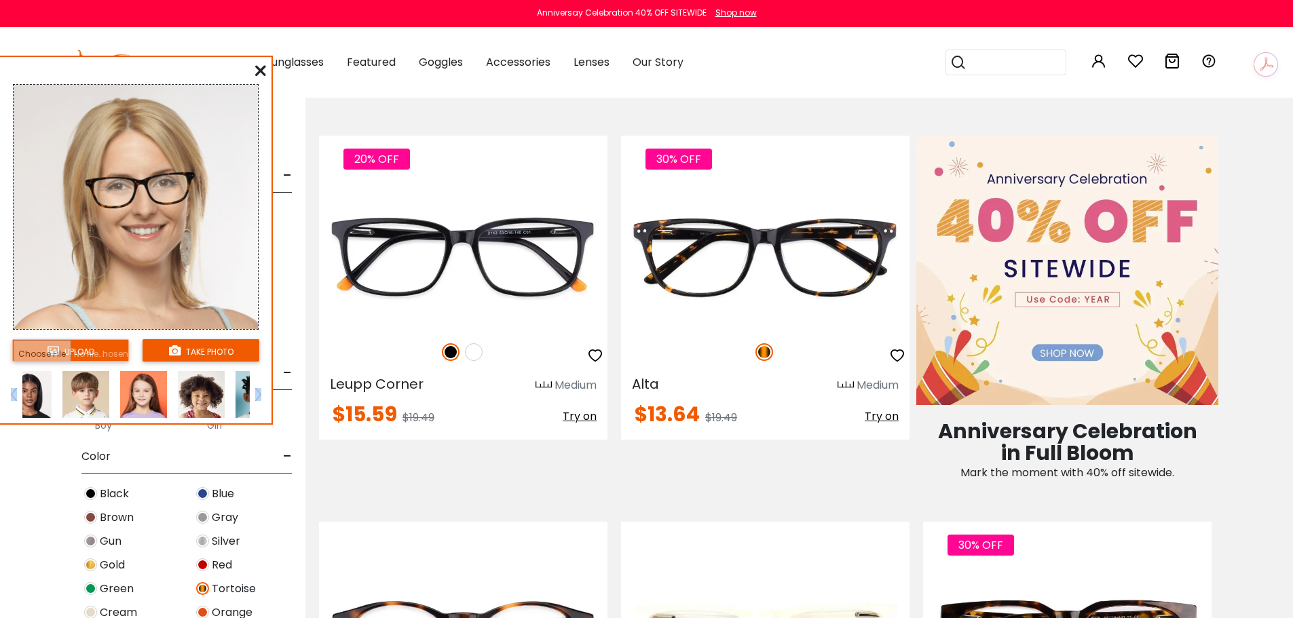
click at [17, 394] on link at bounding box center [13, 394] width 17 height 47
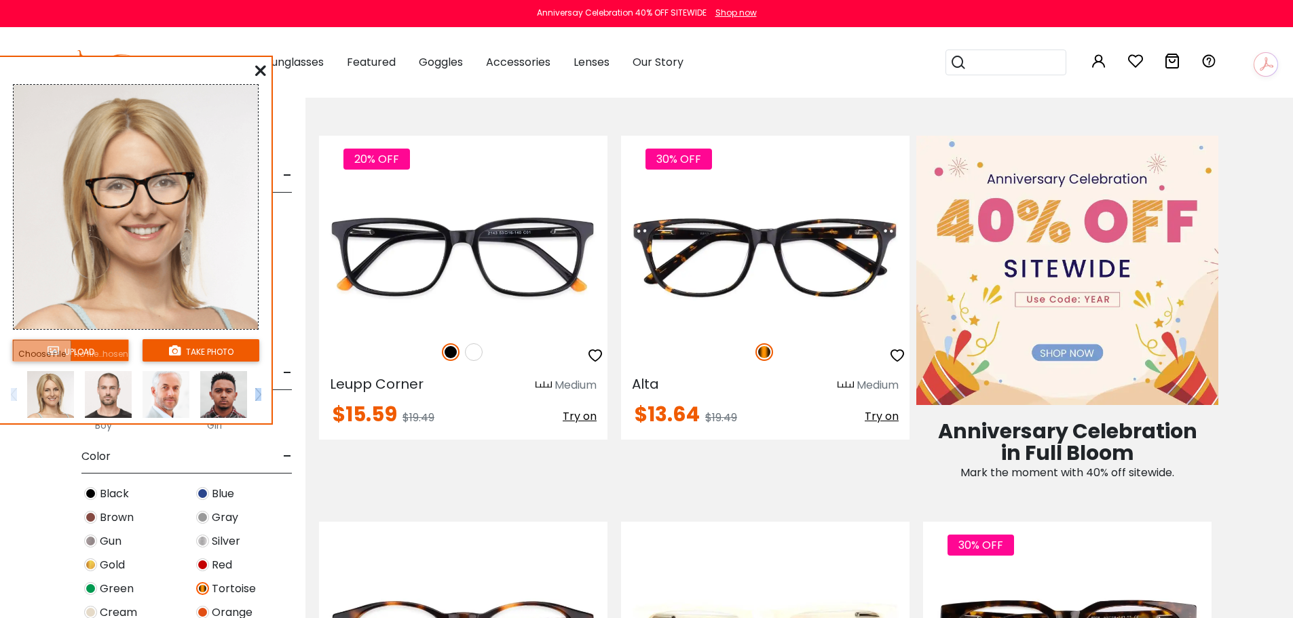
click at [105, 398] on img at bounding box center [108, 394] width 47 height 47
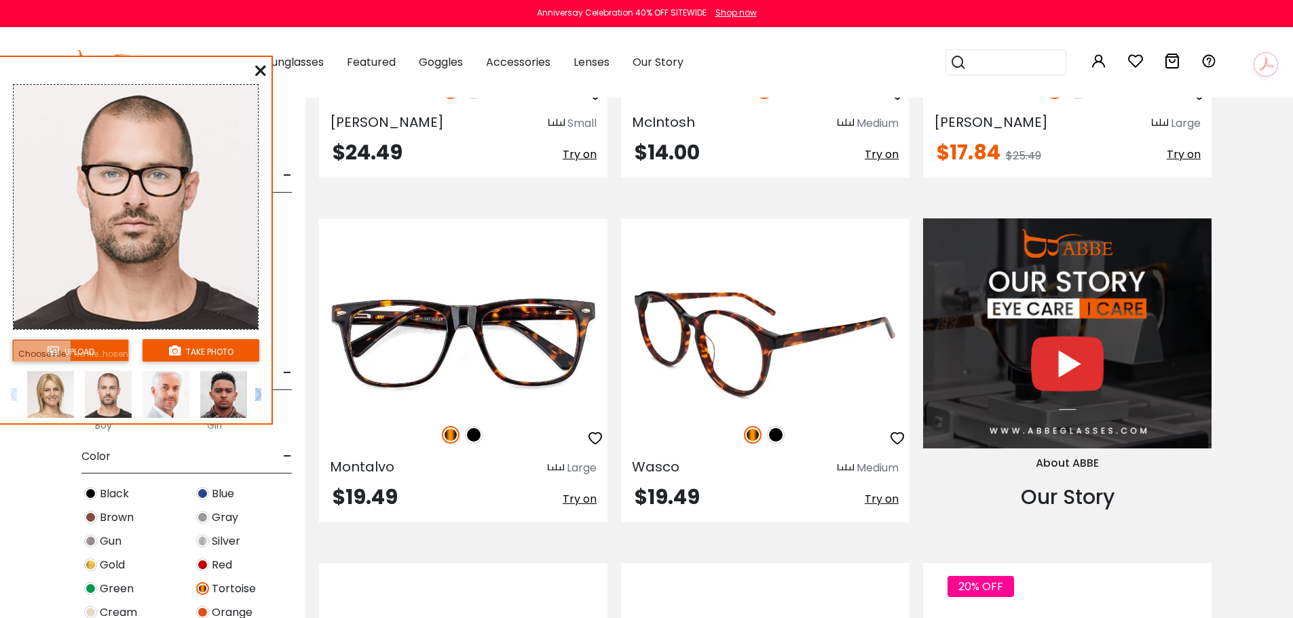
scroll to position [1289, 0]
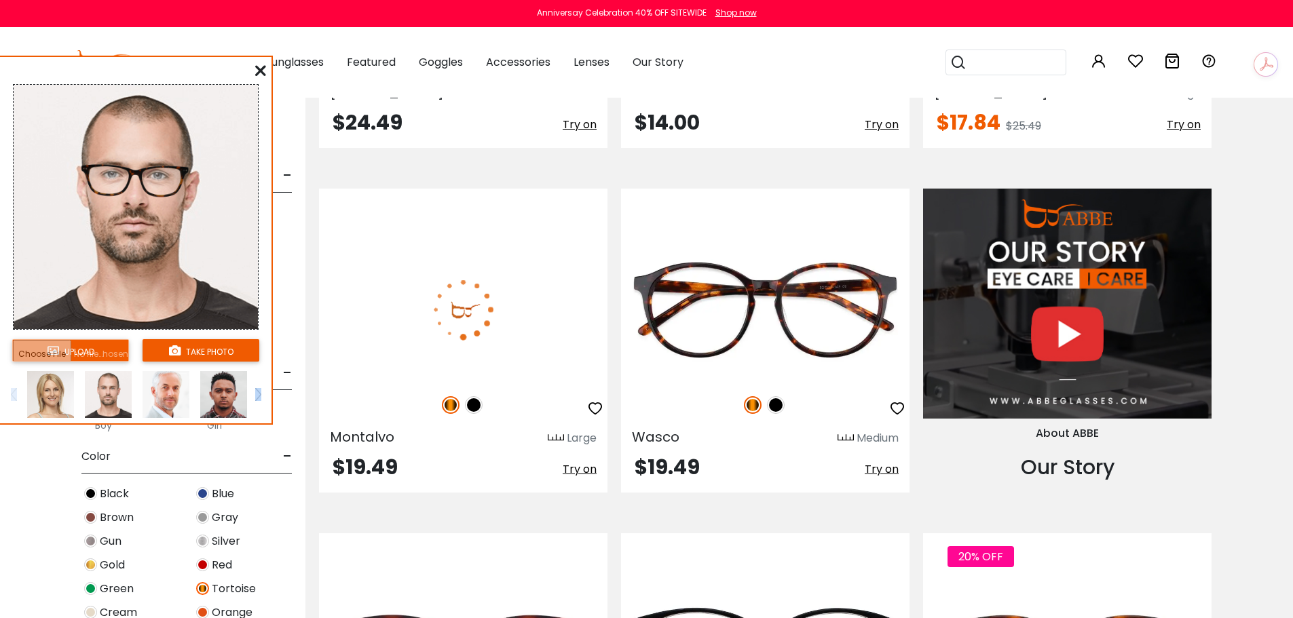
click at [569, 464] on span "Try on" at bounding box center [580, 469] width 34 height 16
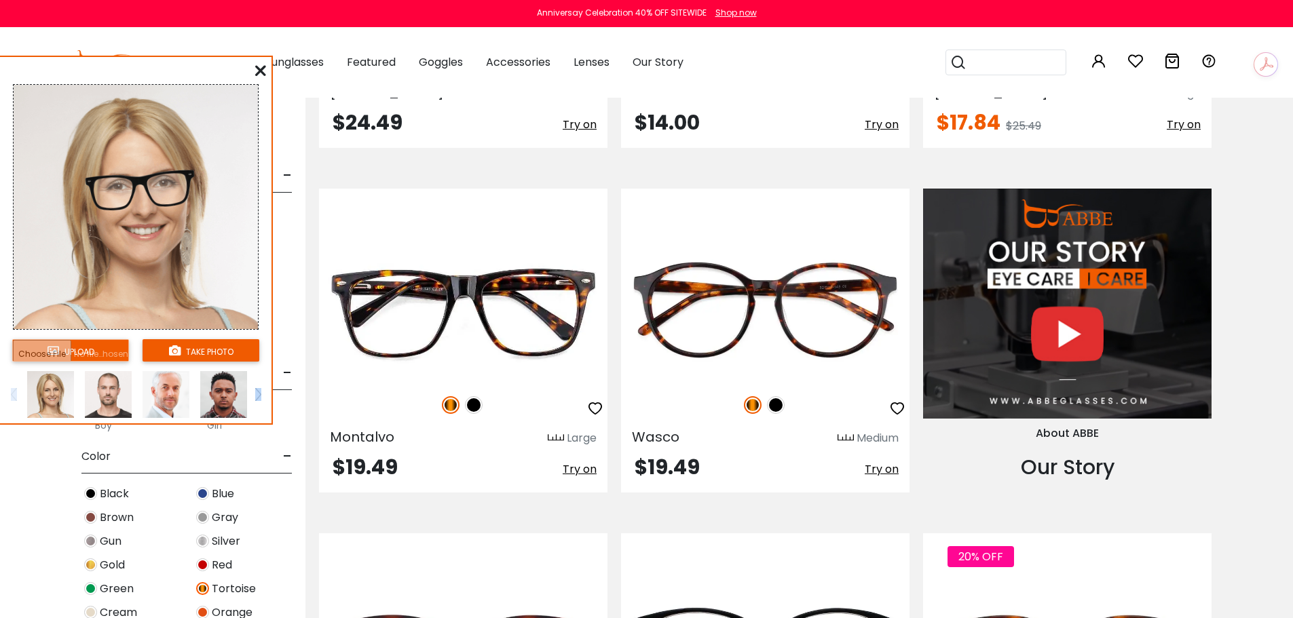
click at [98, 405] on img at bounding box center [108, 394] width 47 height 47
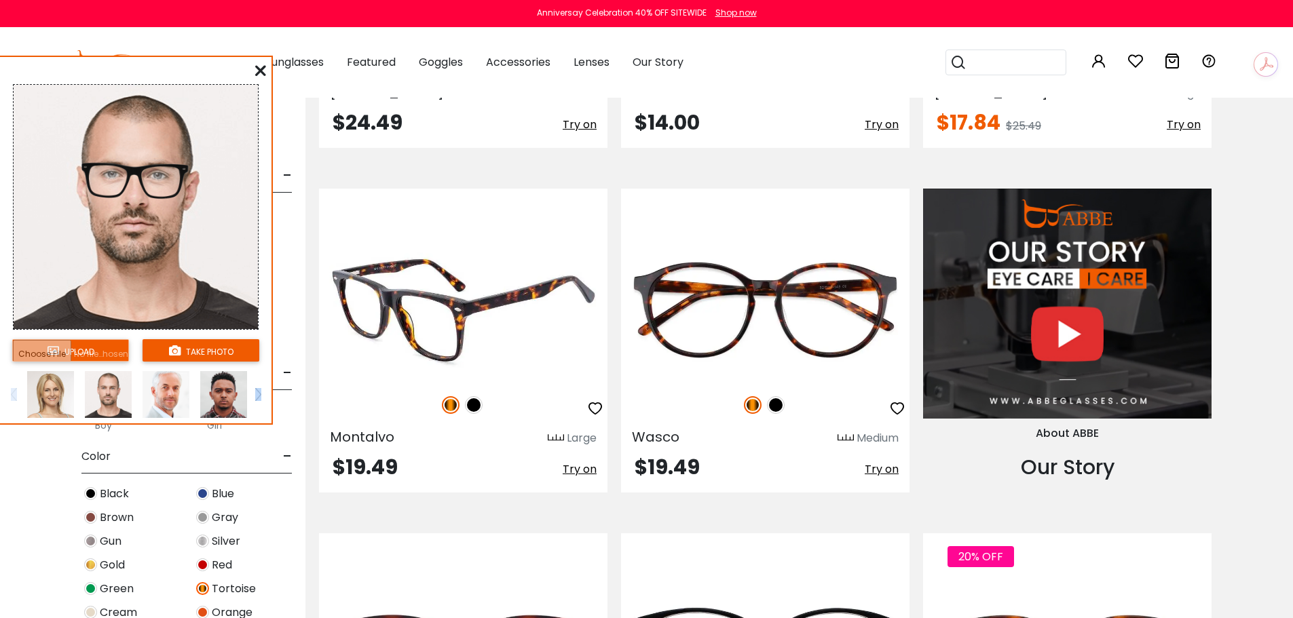
click at [472, 404] on img at bounding box center [474, 405] width 18 height 18
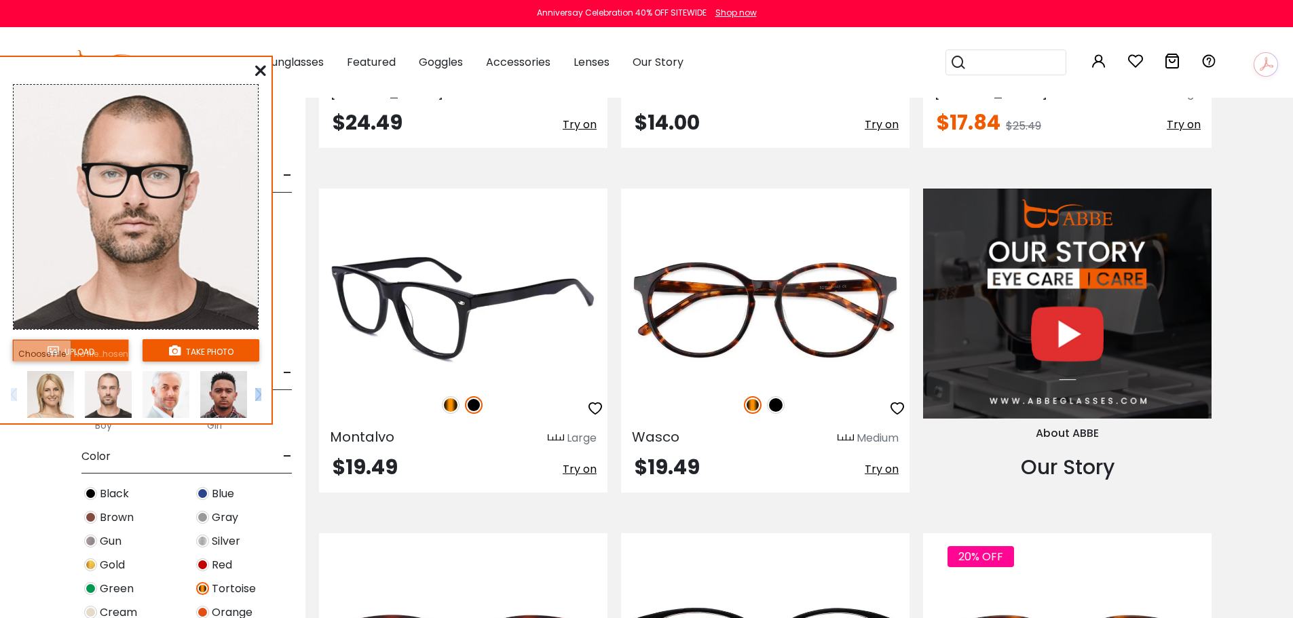
click at [449, 404] on img at bounding box center [451, 405] width 18 height 18
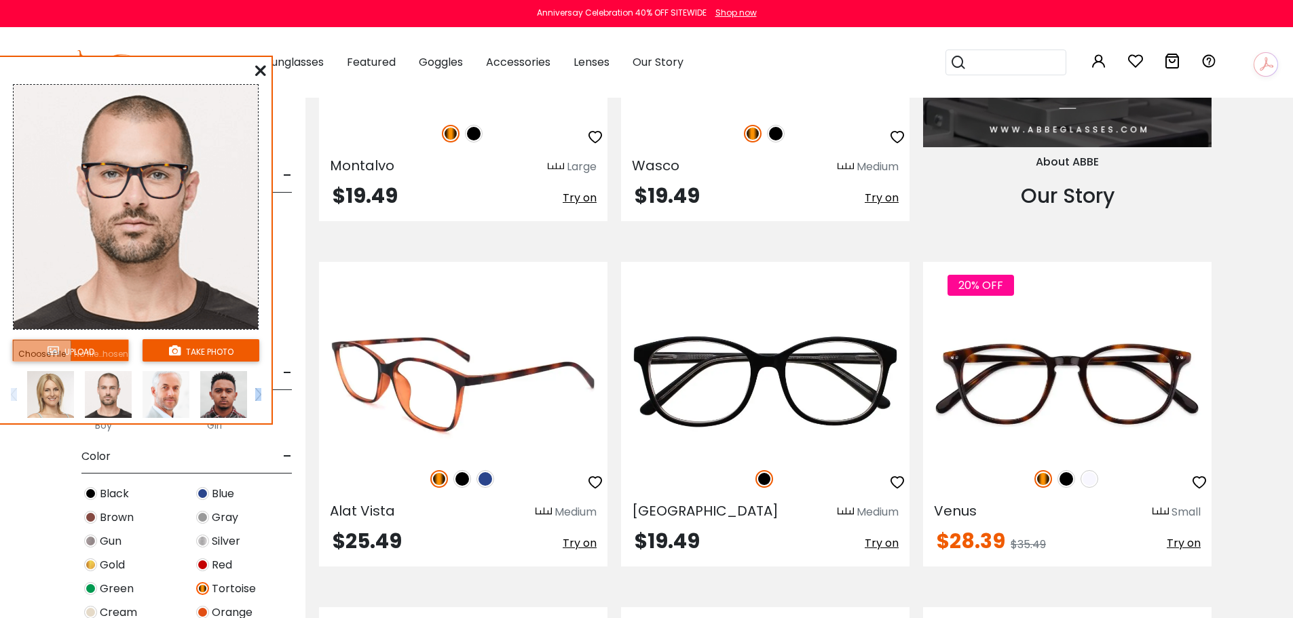
scroll to position [1629, 0]
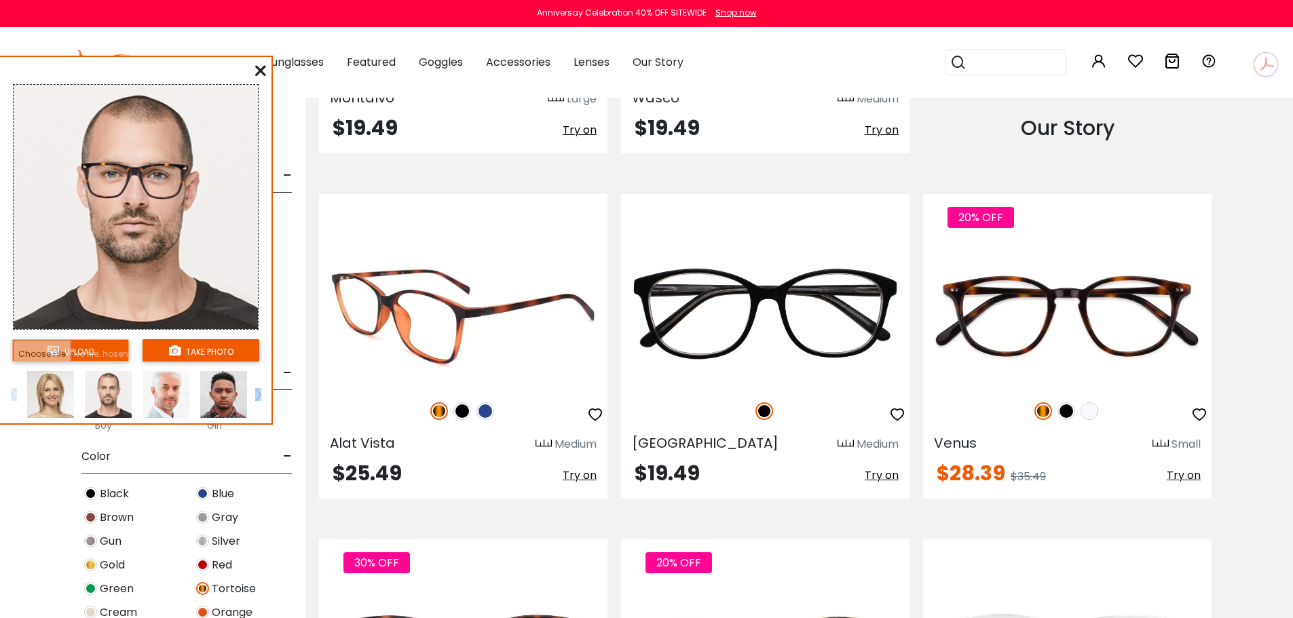
click at [575, 474] on span "Try on" at bounding box center [580, 476] width 34 height 16
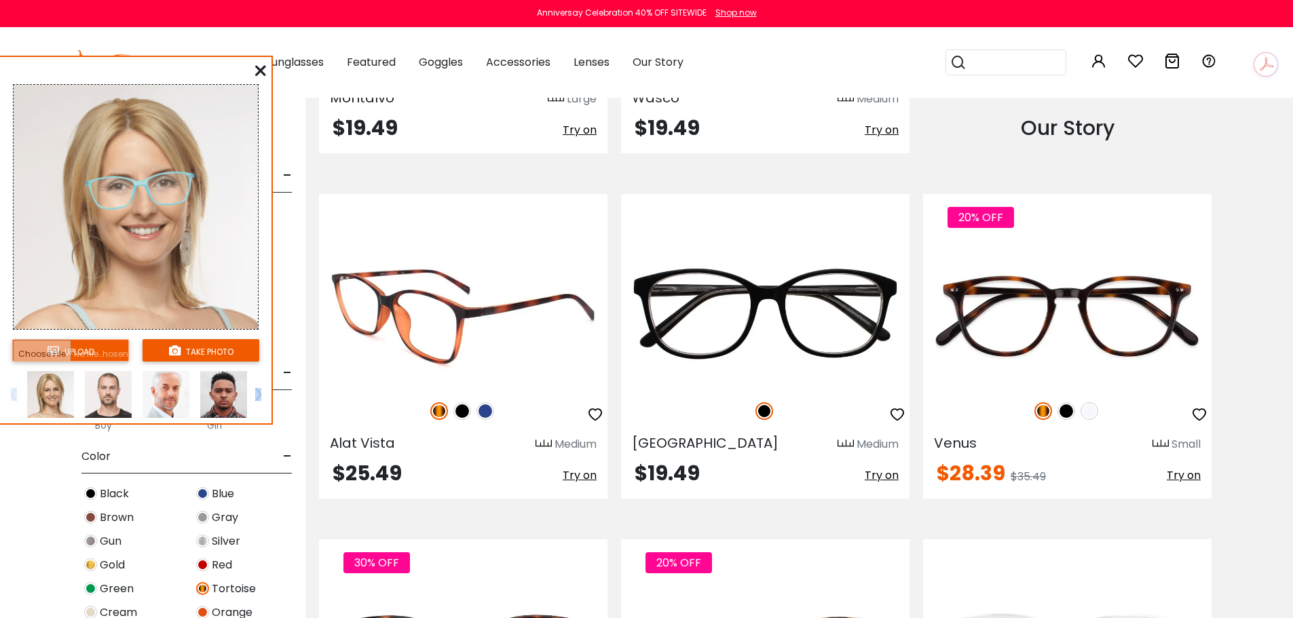
click at [436, 407] on img at bounding box center [439, 411] width 18 height 18
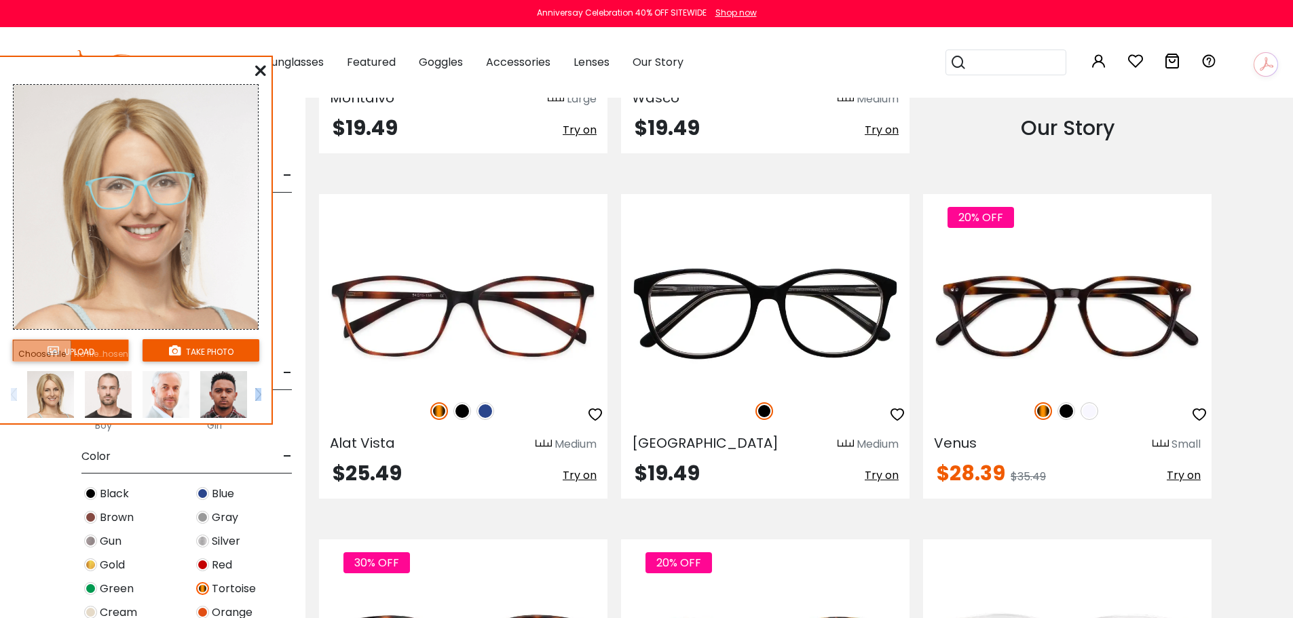
click at [126, 395] on img at bounding box center [108, 394] width 47 height 47
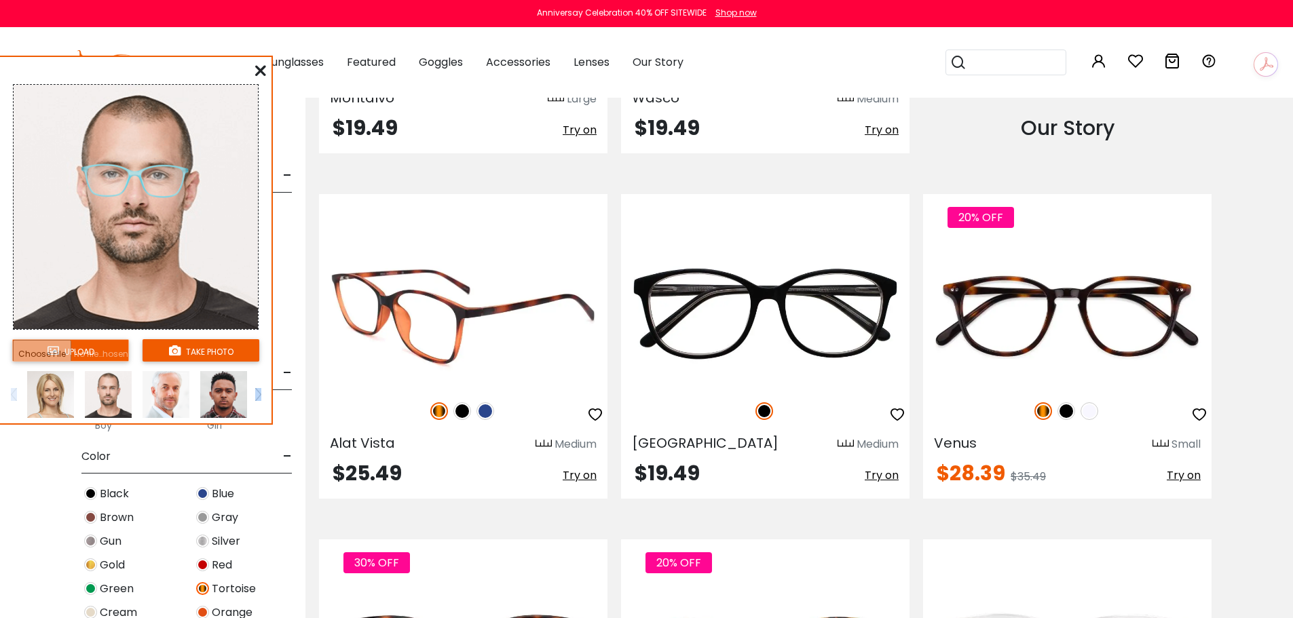
click at [435, 411] on img at bounding box center [439, 411] width 18 height 18
click at [462, 411] on img at bounding box center [462, 411] width 18 height 18
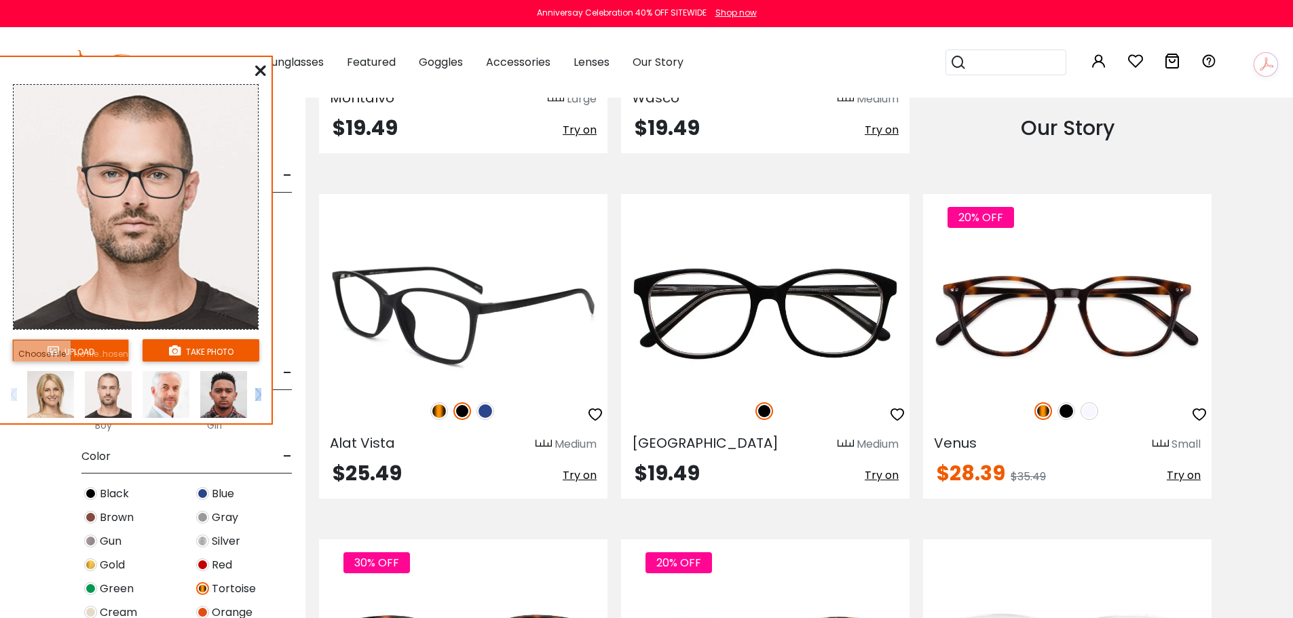
click at [434, 414] on img at bounding box center [439, 411] width 18 height 18
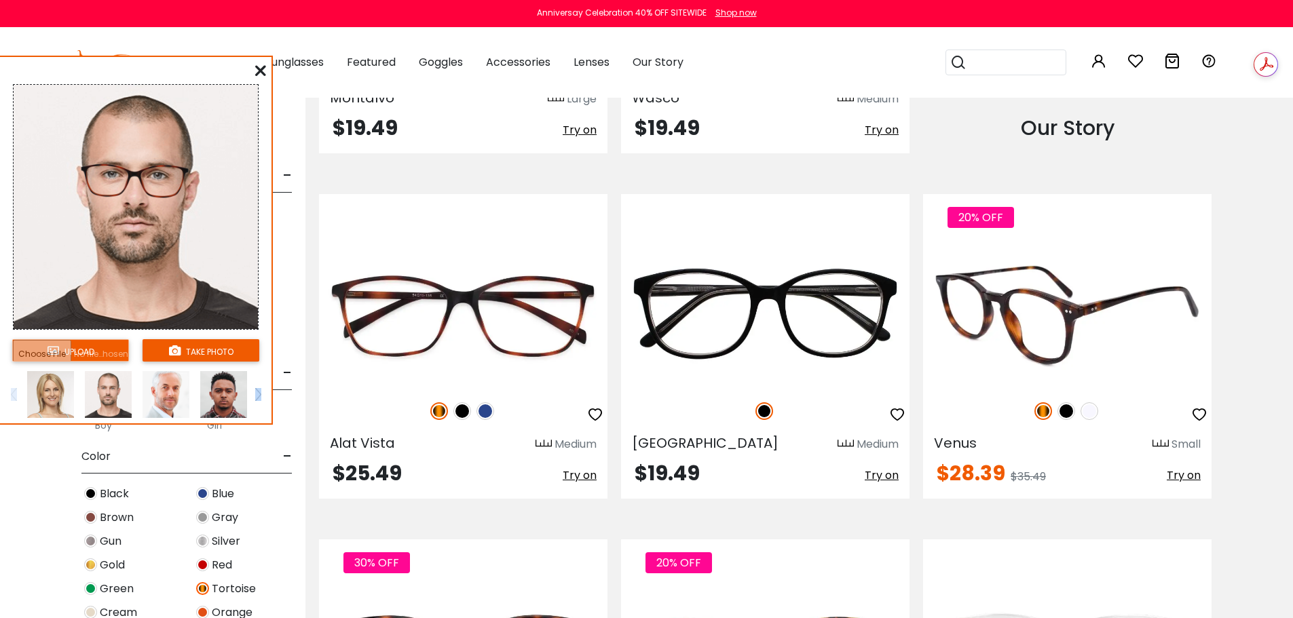
click at [1187, 475] on span "Try on" at bounding box center [1184, 476] width 34 height 16
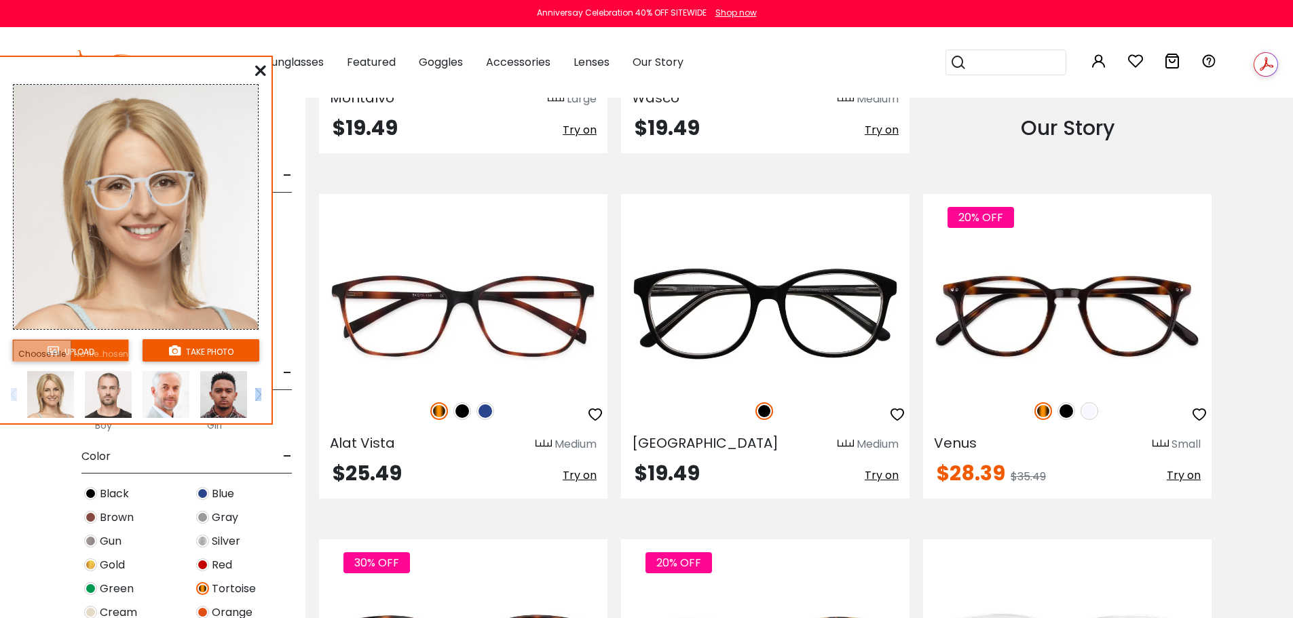
click at [111, 407] on img at bounding box center [108, 394] width 47 height 47
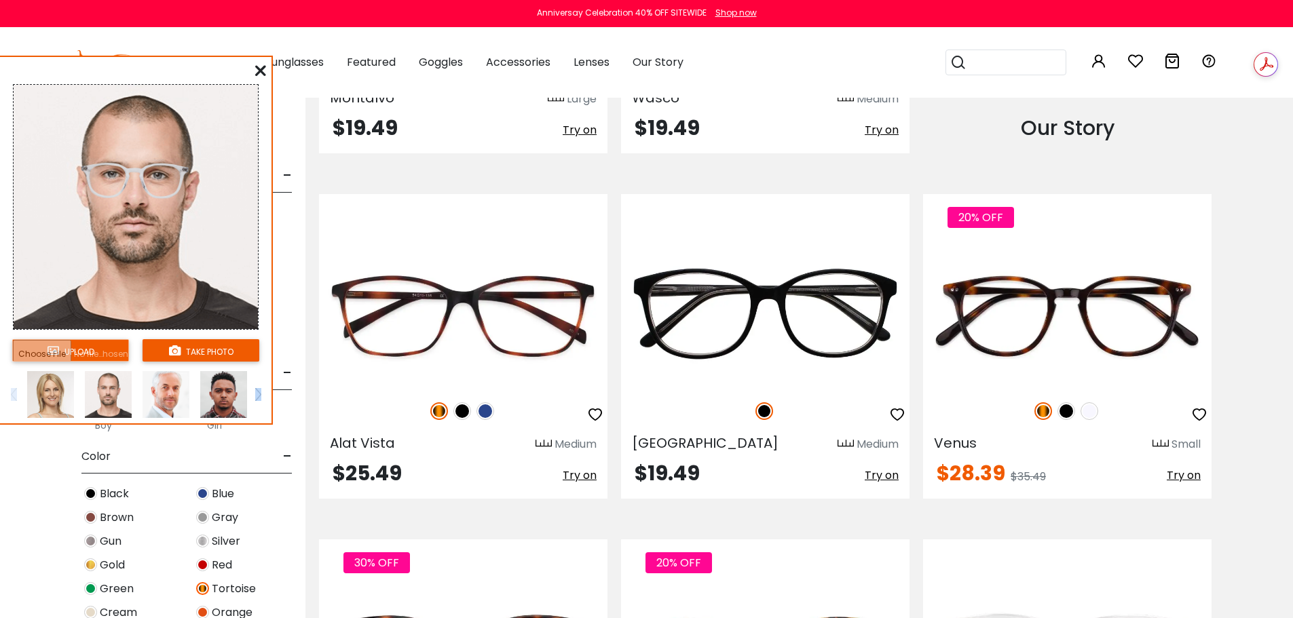
click at [184, 402] on img at bounding box center [166, 394] width 47 height 47
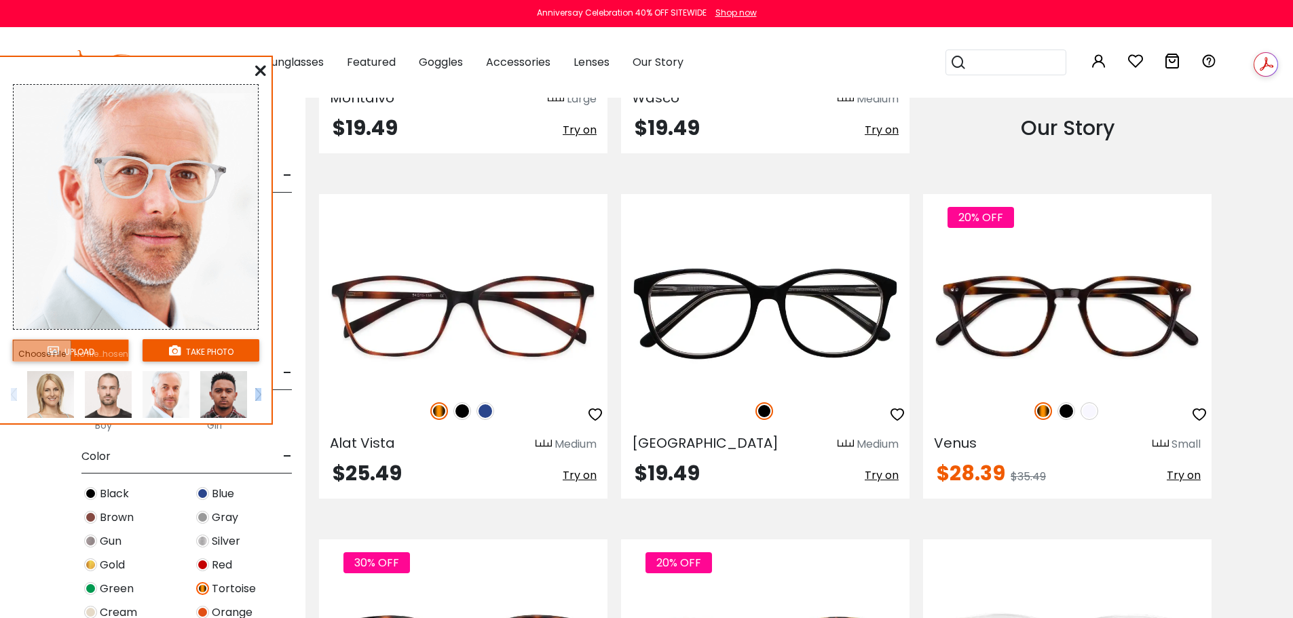
click at [107, 402] on img at bounding box center [108, 394] width 47 height 47
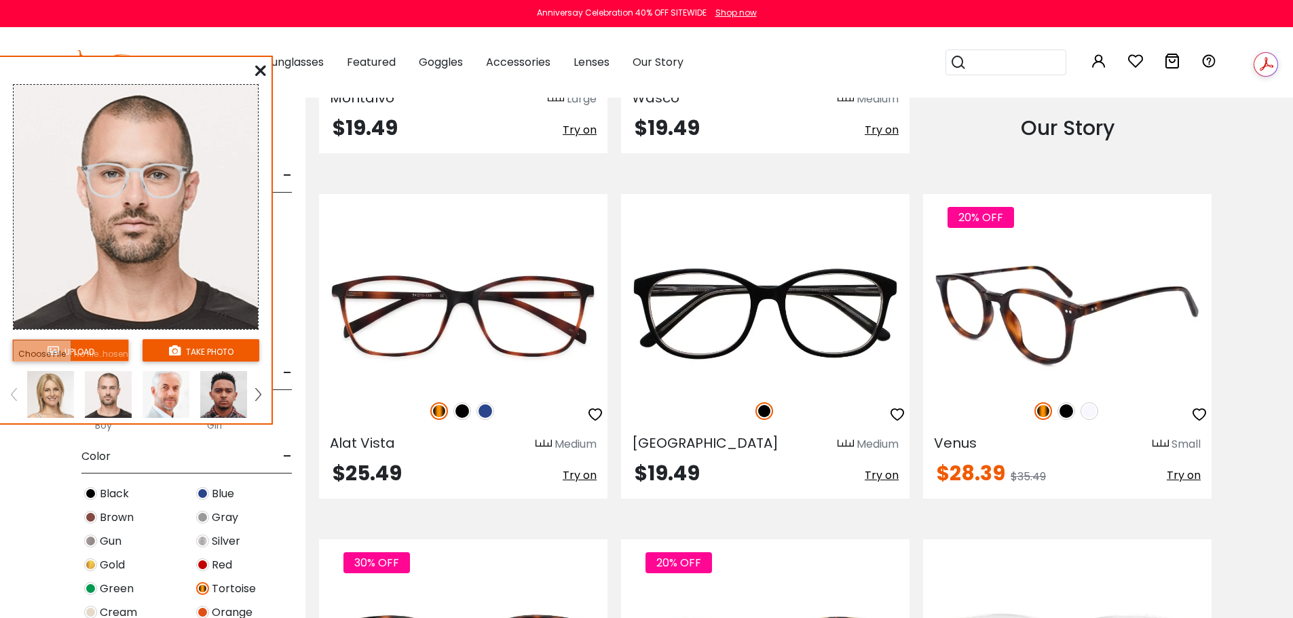
click at [1076, 409] on div "20% OFF" at bounding box center [1067, 411] width 288 height 29
click at [1082, 407] on img at bounding box center [1089, 411] width 18 height 18
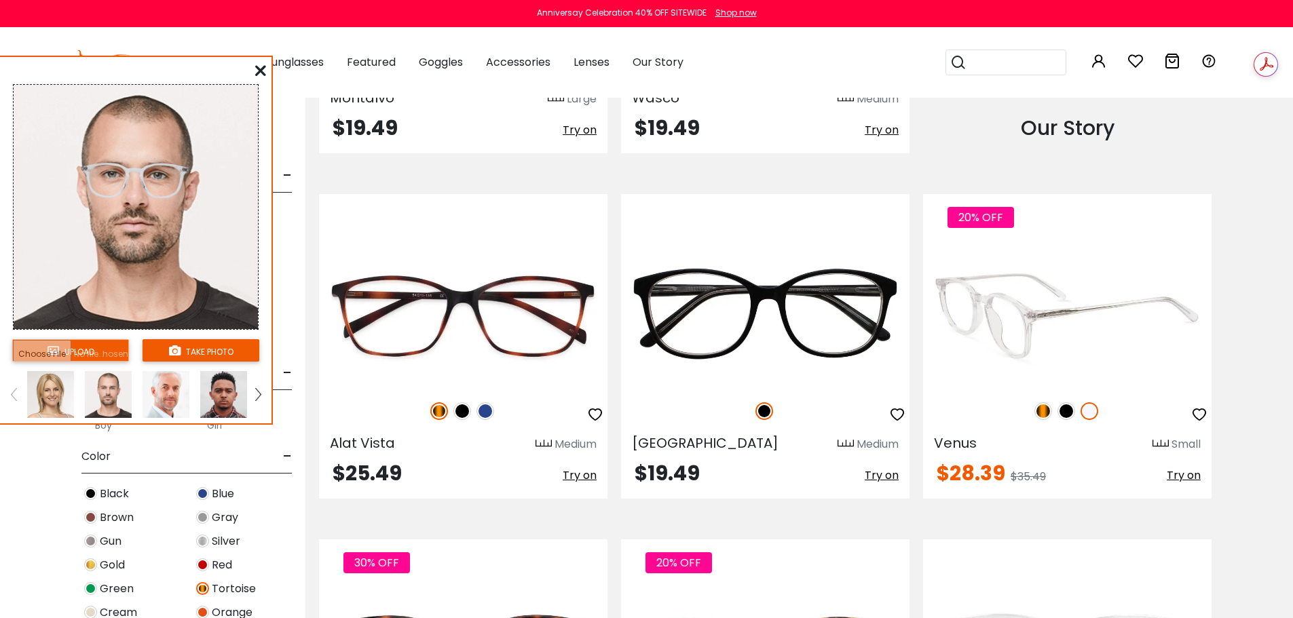
click at [1044, 415] on img at bounding box center [1043, 411] width 18 height 18
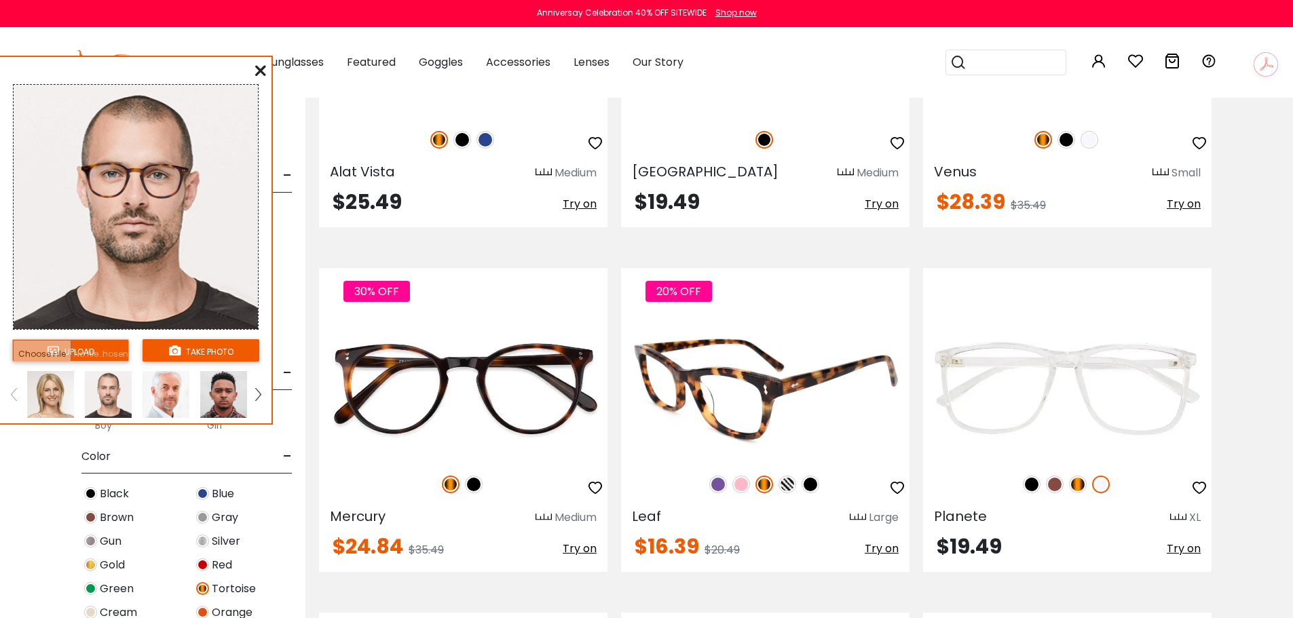
scroll to position [1968, 0]
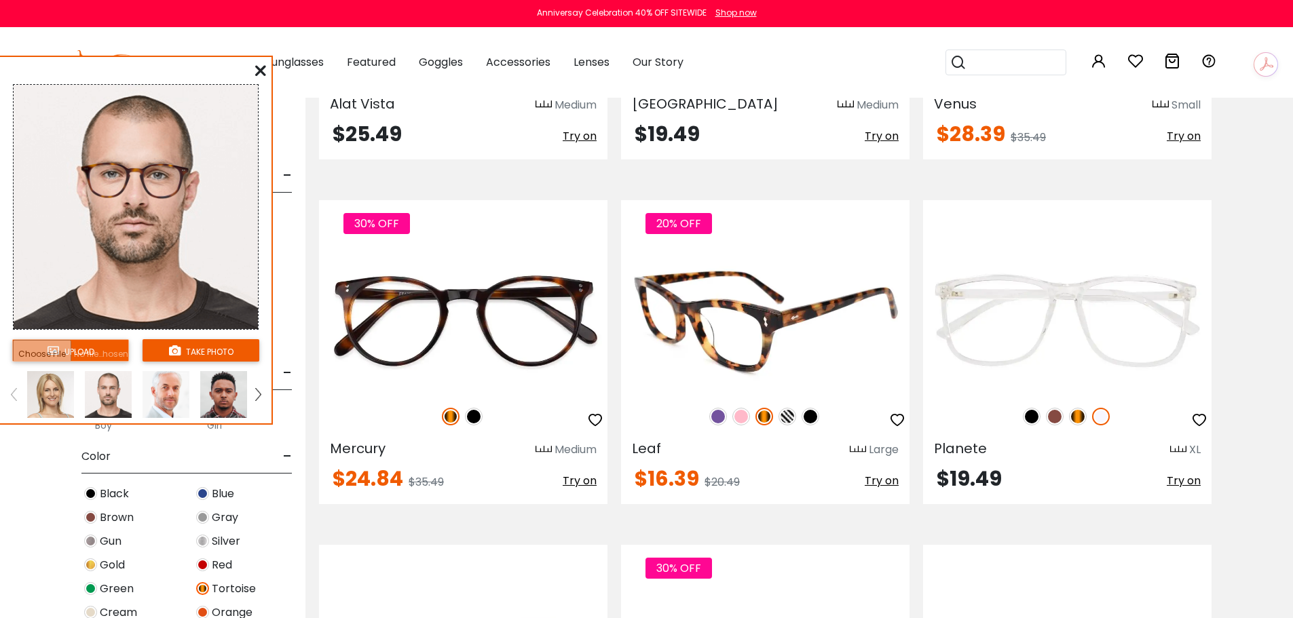
click at [787, 421] on img at bounding box center [787, 417] width 18 height 18
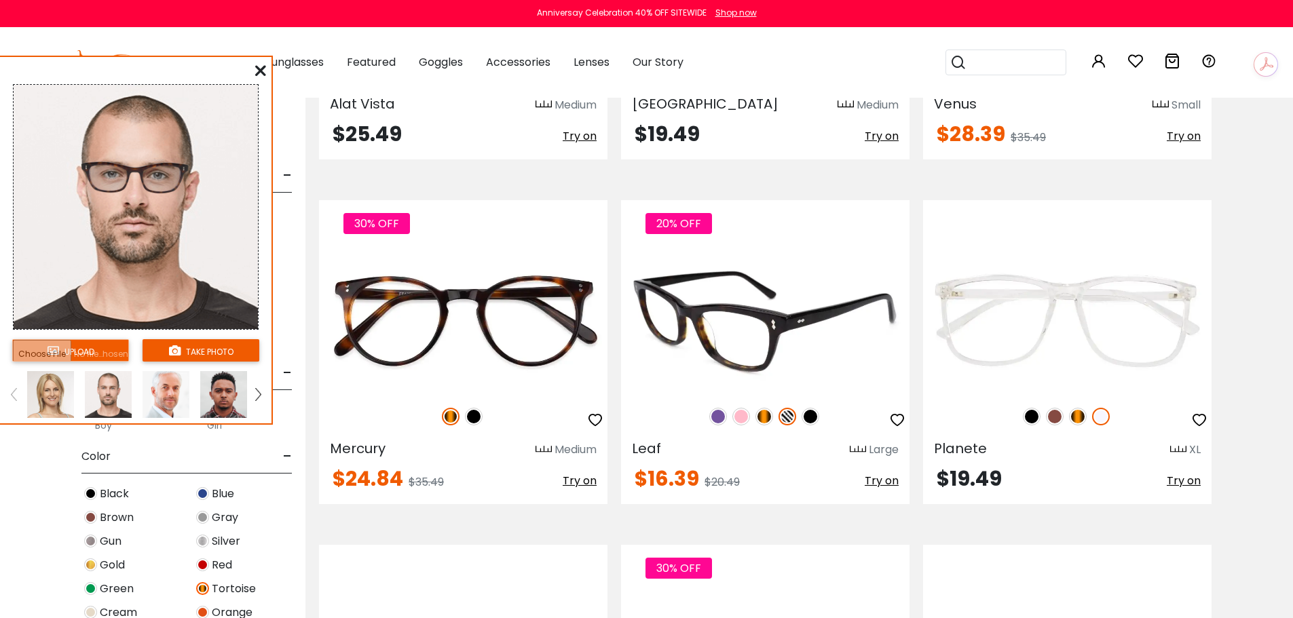
click at [875, 476] on span "Try on" at bounding box center [882, 481] width 34 height 16
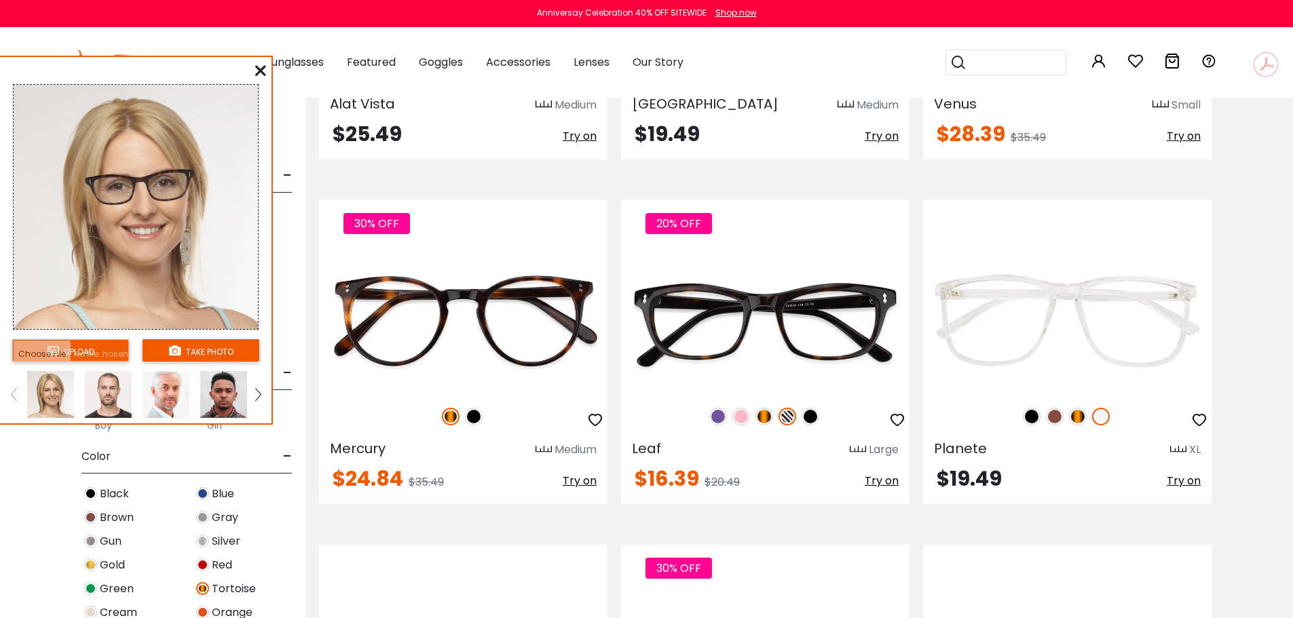
click at [102, 400] on img at bounding box center [108, 394] width 47 height 47
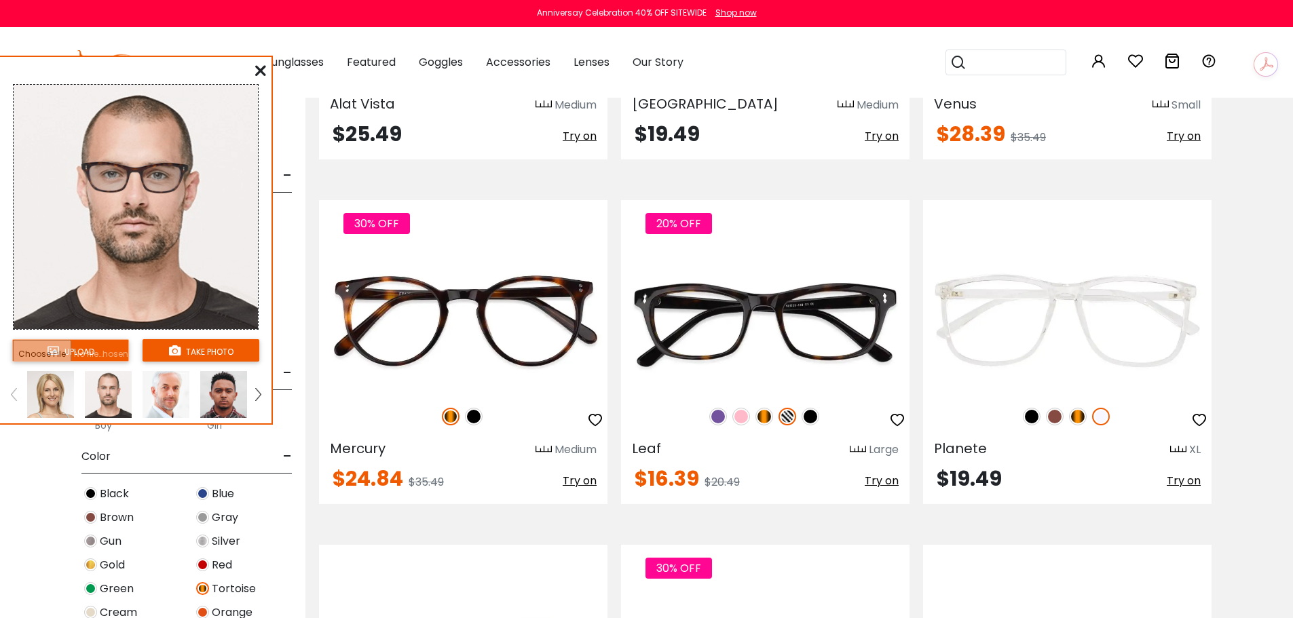
click at [175, 398] on img at bounding box center [166, 394] width 47 height 47
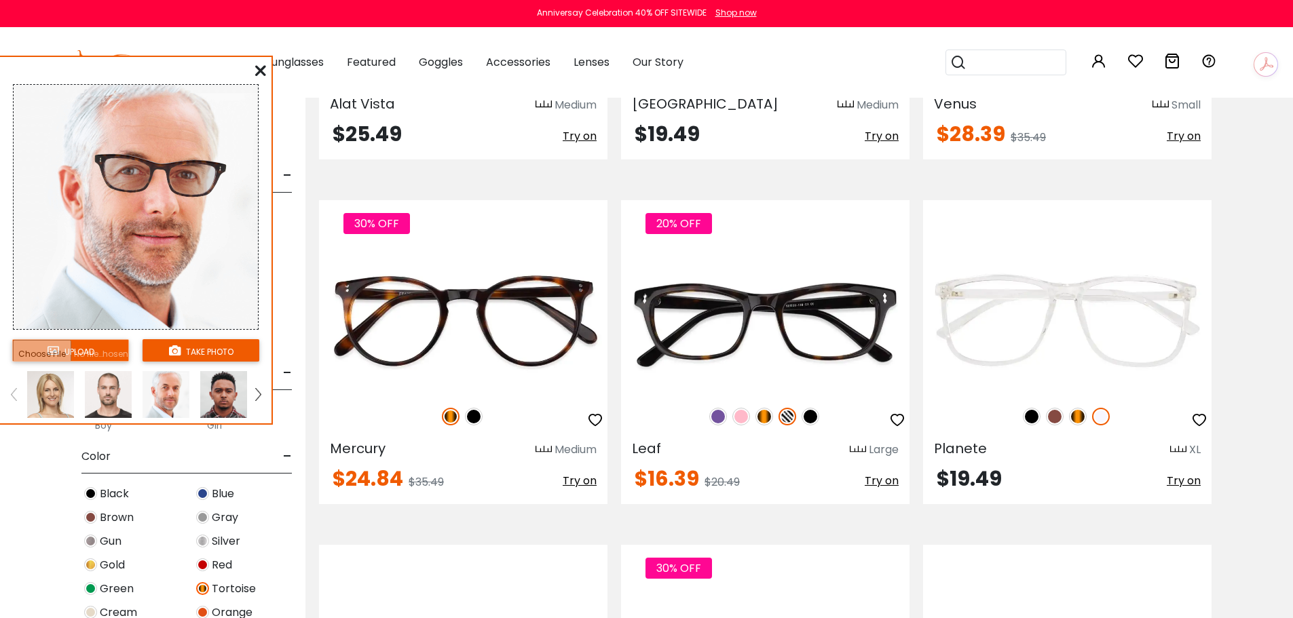
click at [235, 393] on img at bounding box center [223, 394] width 47 height 47
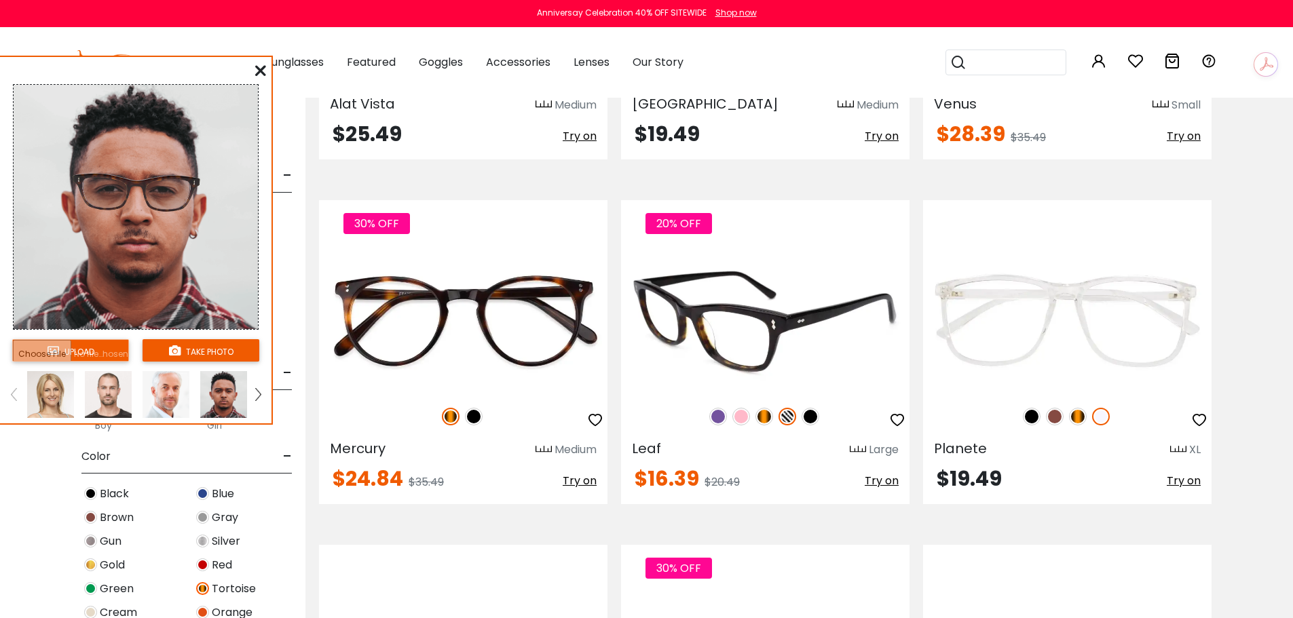
click at [761, 413] on img at bounding box center [764, 417] width 18 height 18
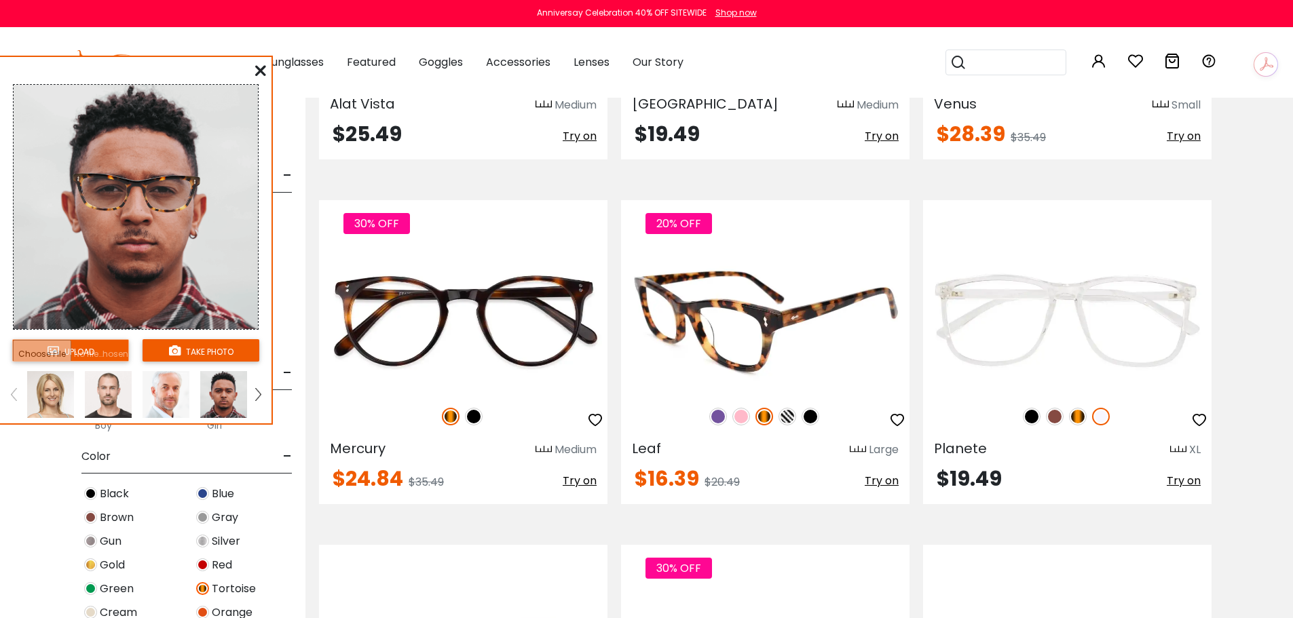
click at [812, 419] on img at bounding box center [810, 417] width 18 height 18
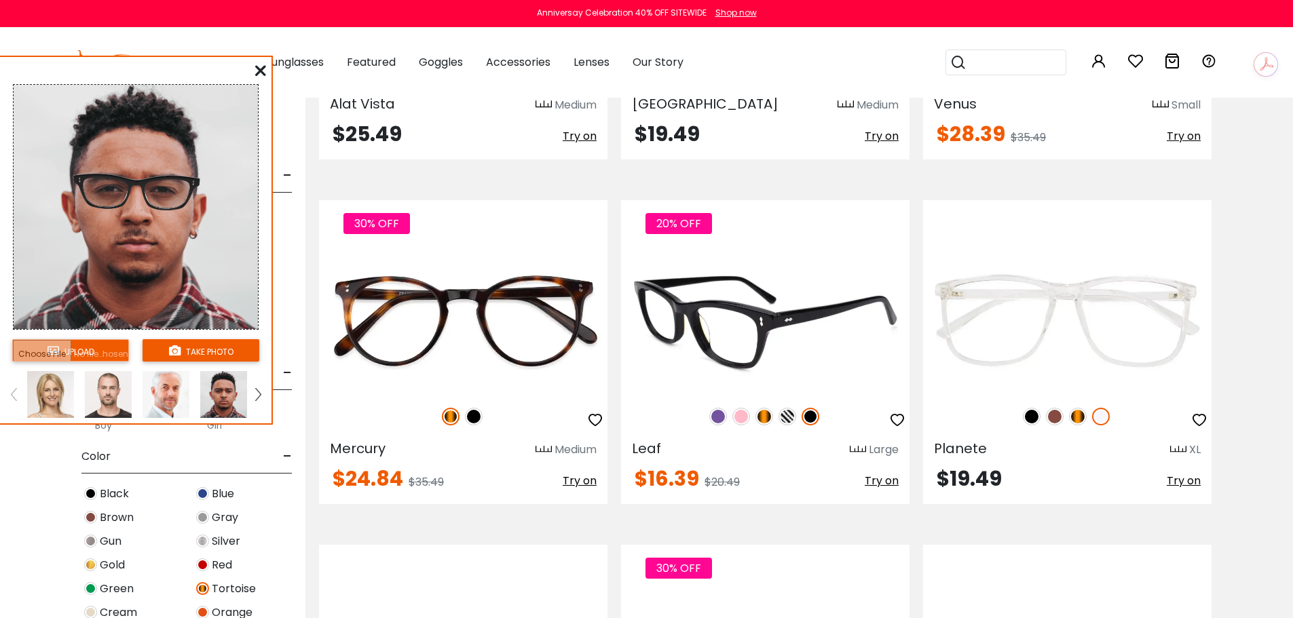
click at [740, 418] on img at bounding box center [741, 417] width 18 height 18
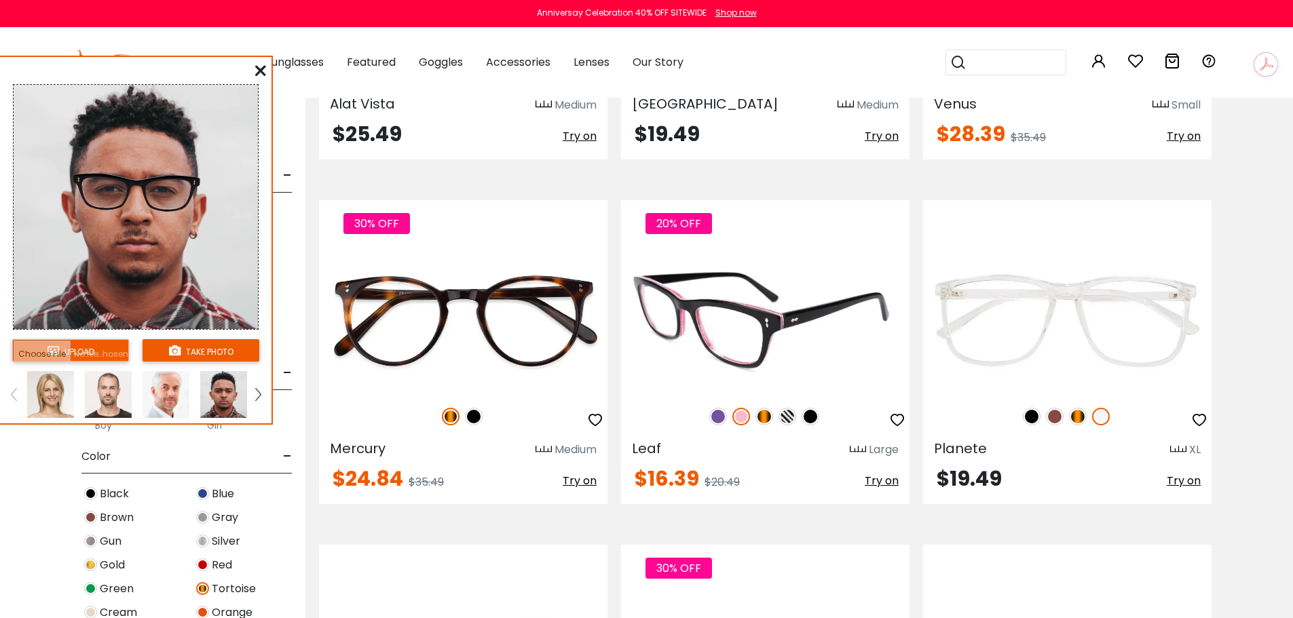
click at [719, 415] on img at bounding box center [718, 417] width 18 height 18
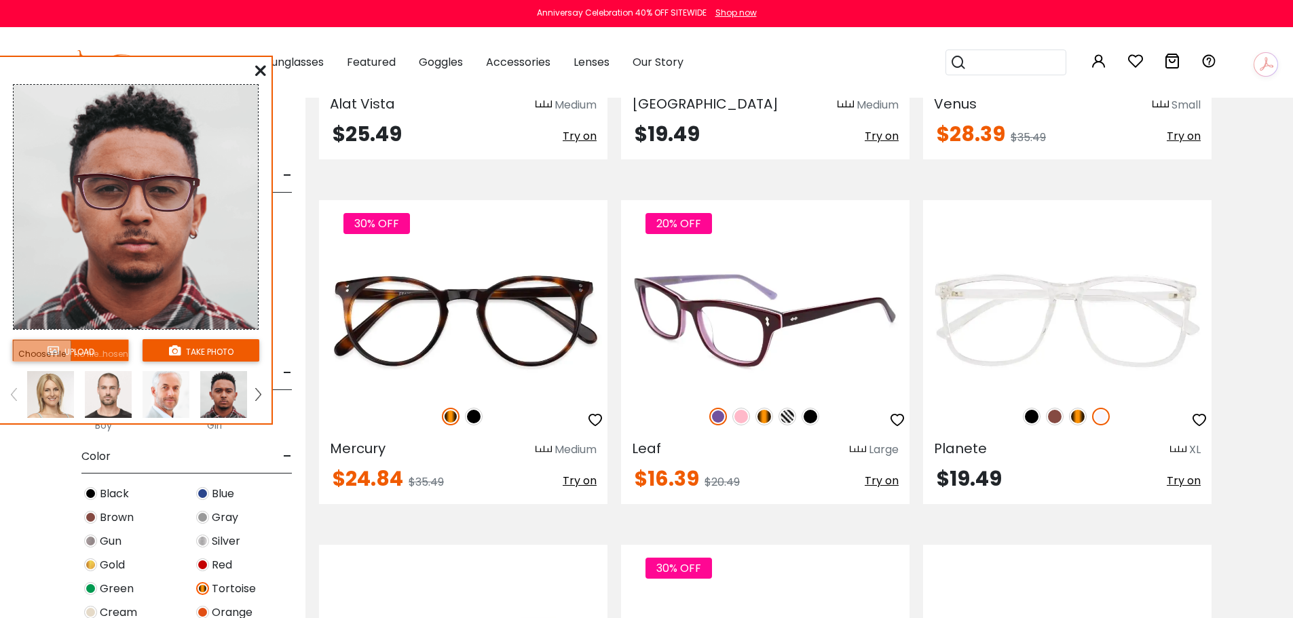
click at [784, 421] on img at bounding box center [787, 417] width 18 height 18
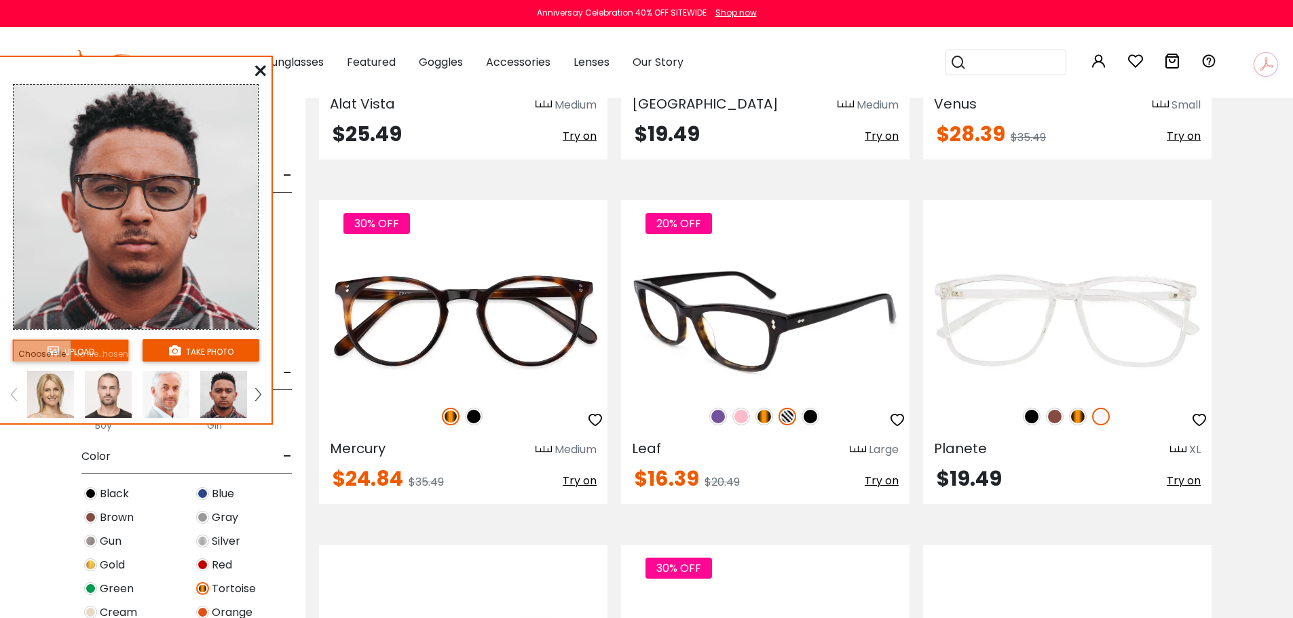
click at [883, 479] on span "Try on" at bounding box center [882, 481] width 34 height 16
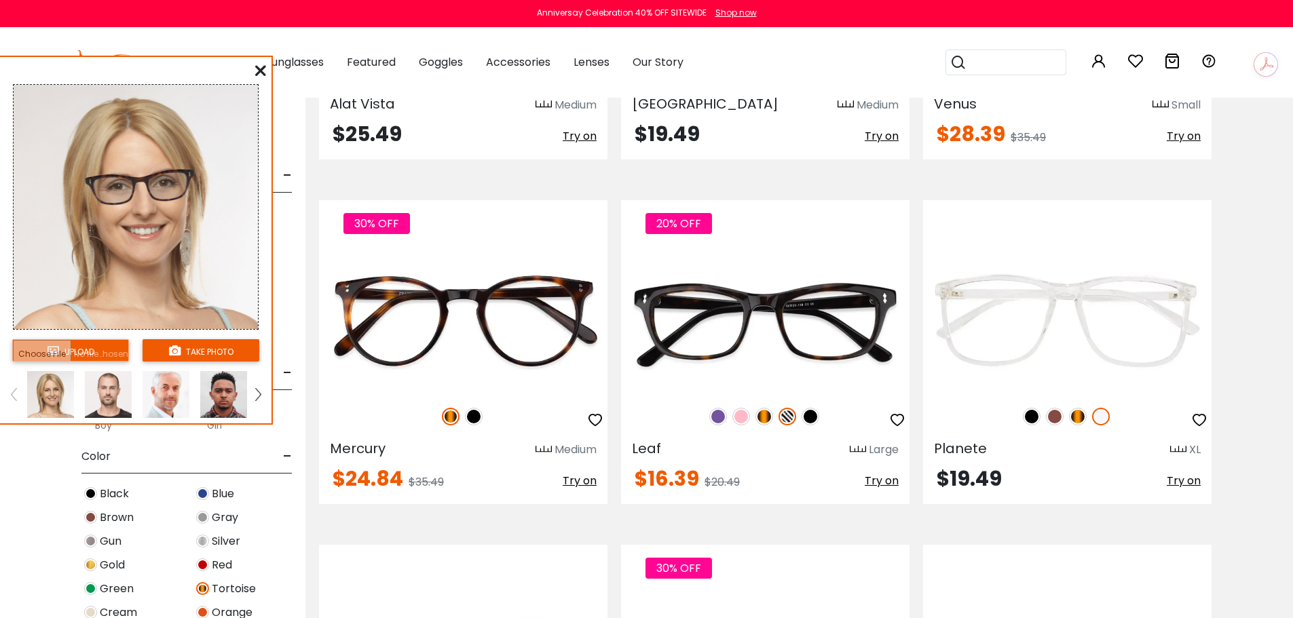
click at [121, 405] on img at bounding box center [108, 394] width 47 height 47
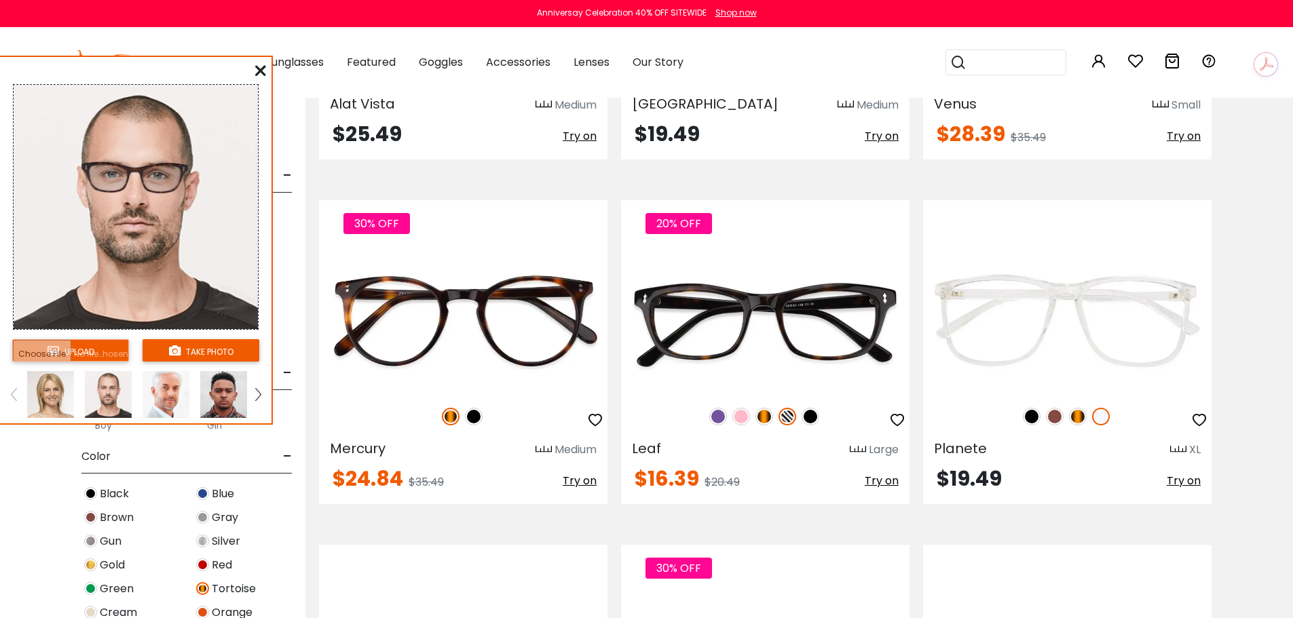
click at [168, 398] on img at bounding box center [166, 394] width 47 height 47
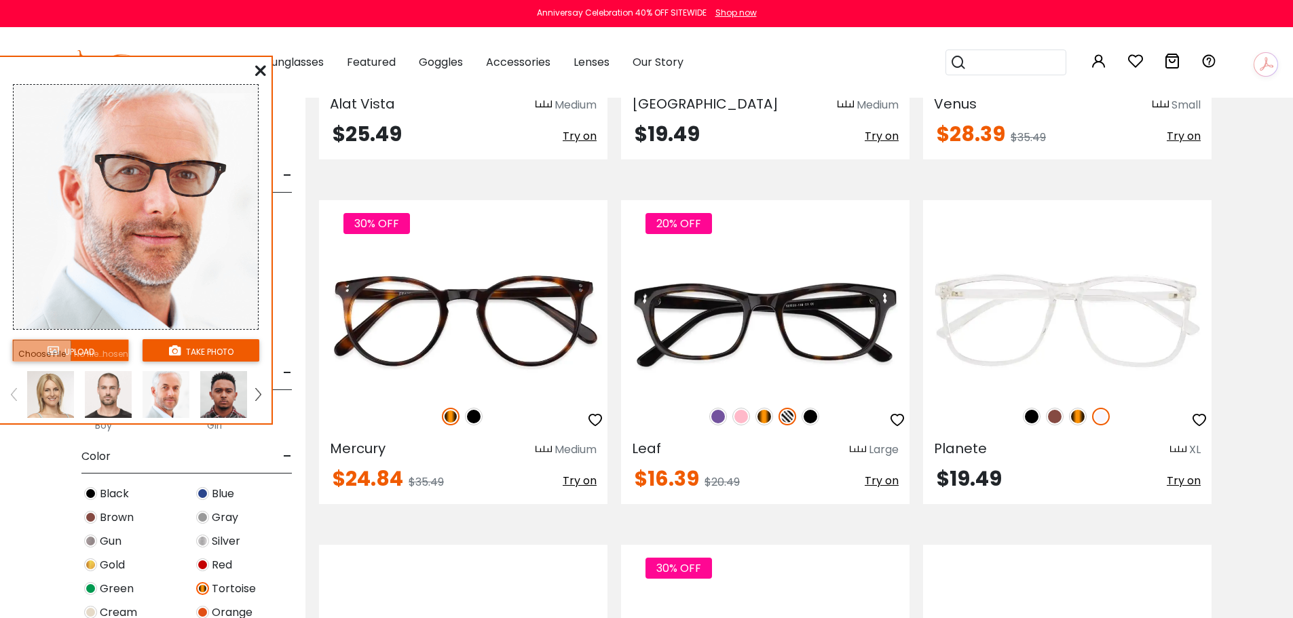
click at [218, 395] on img at bounding box center [223, 394] width 47 height 47
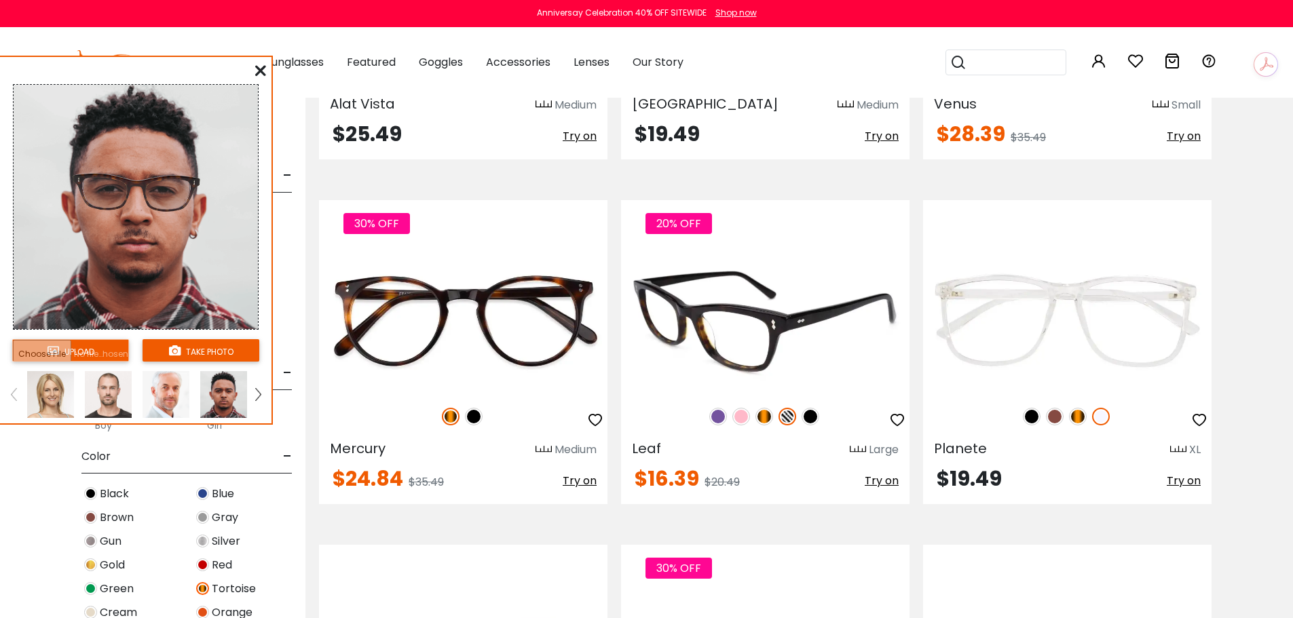
click at [785, 417] on img at bounding box center [787, 417] width 18 height 18
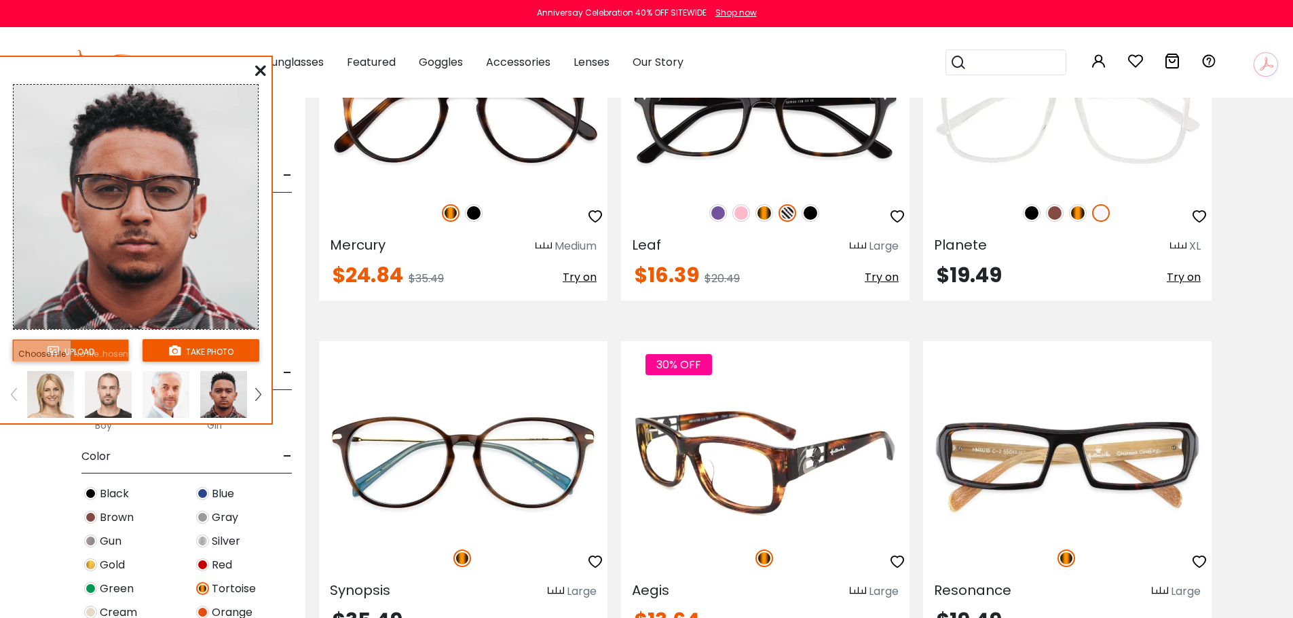
scroll to position [2375, 0]
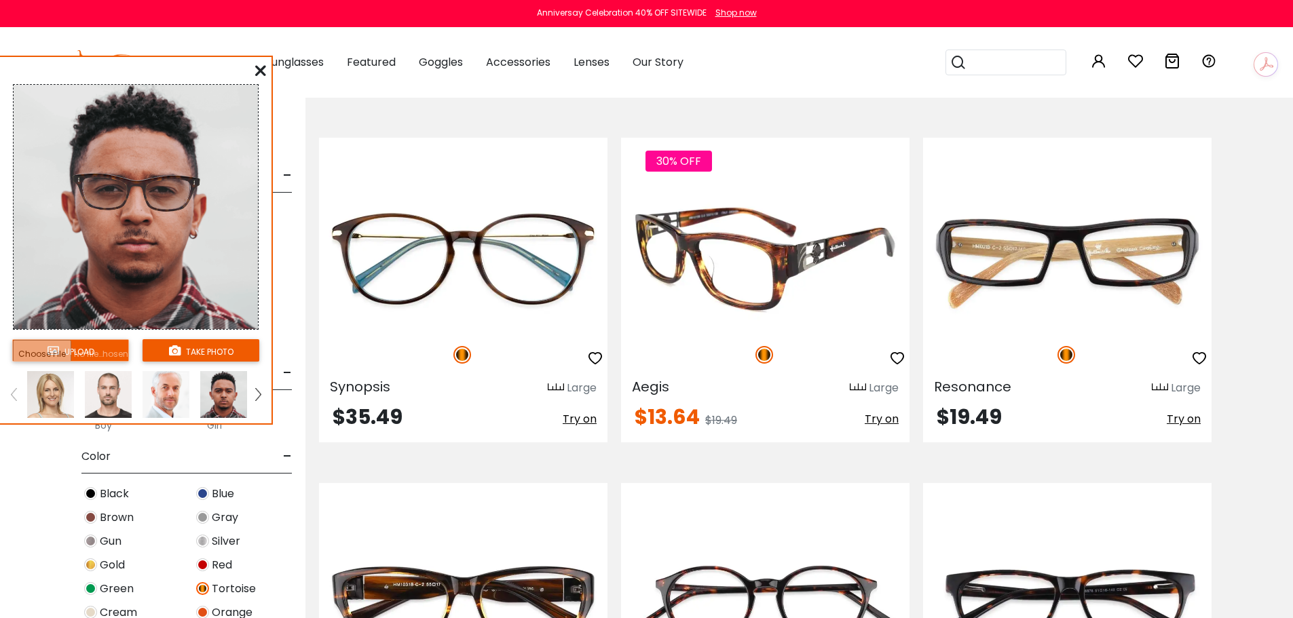
click at [871, 417] on span "Try on" at bounding box center [882, 419] width 34 height 16
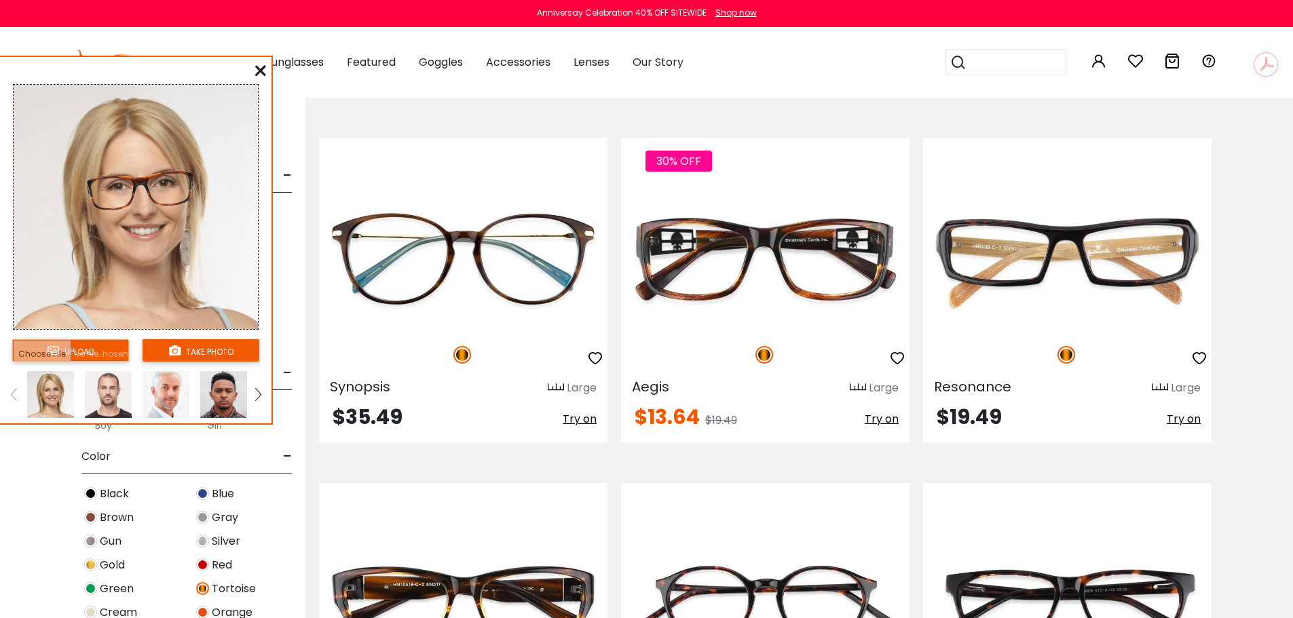
click at [124, 401] on img at bounding box center [108, 394] width 47 height 47
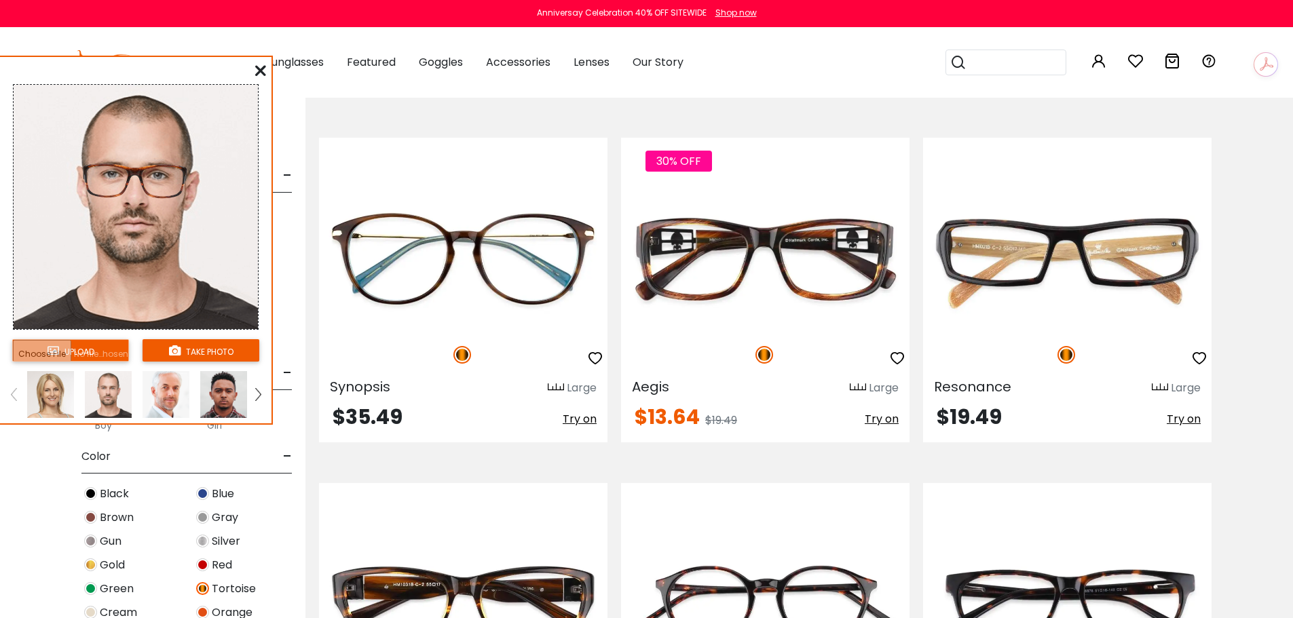
click at [157, 395] on img at bounding box center [166, 394] width 47 height 47
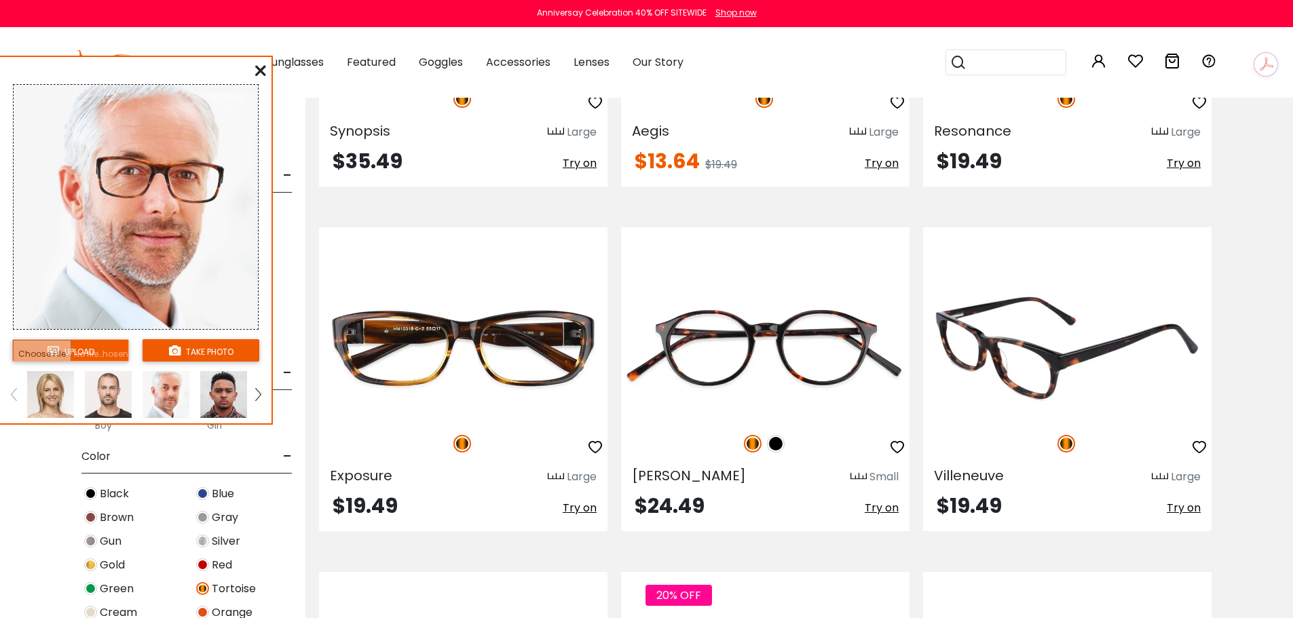
scroll to position [2647, 0]
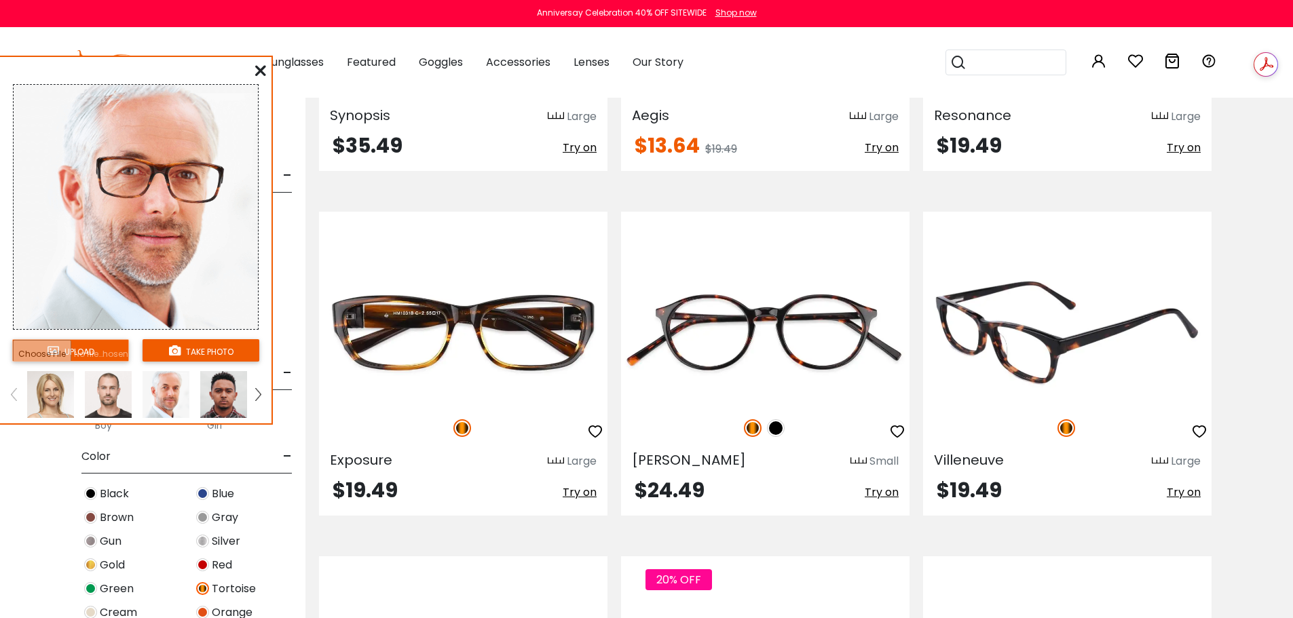
click at [1181, 493] on span "Try on" at bounding box center [1184, 493] width 34 height 16
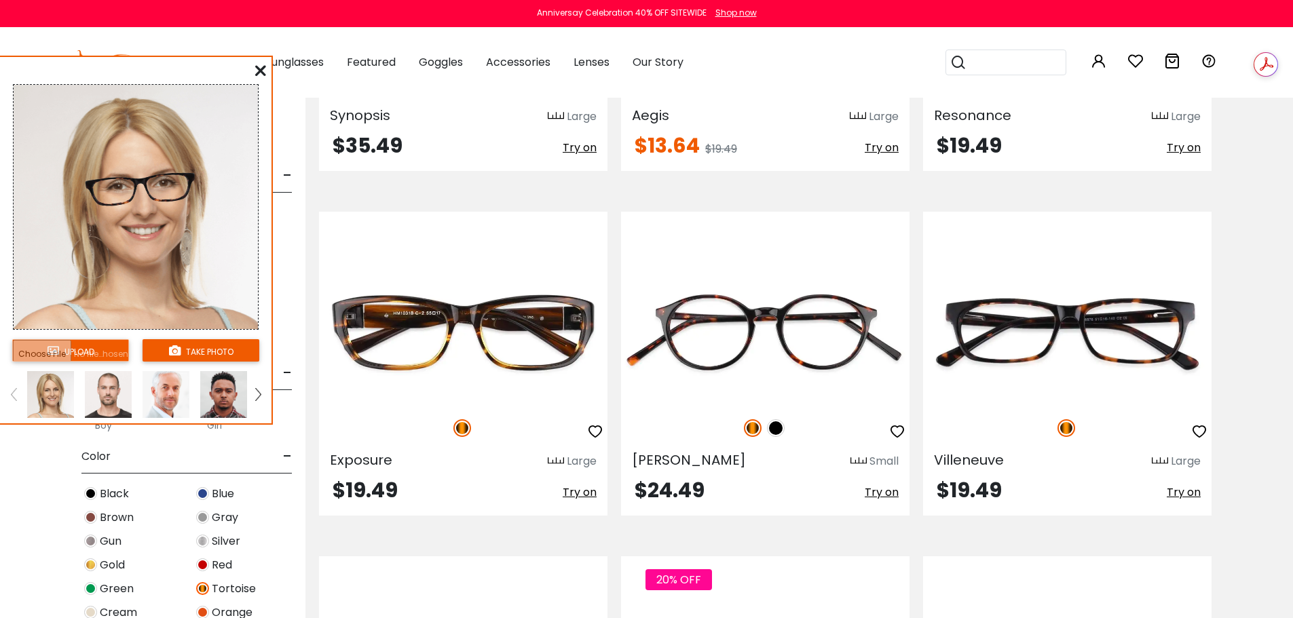
click at [110, 399] on img at bounding box center [108, 394] width 47 height 47
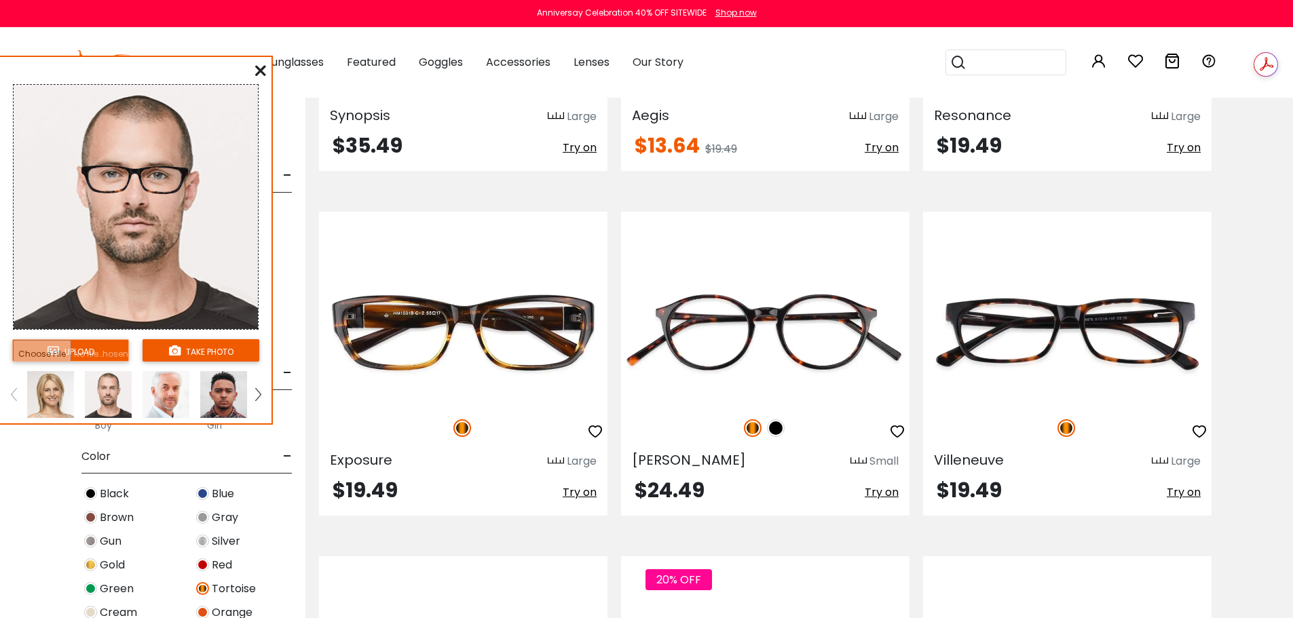
click at [225, 397] on img at bounding box center [223, 394] width 47 height 47
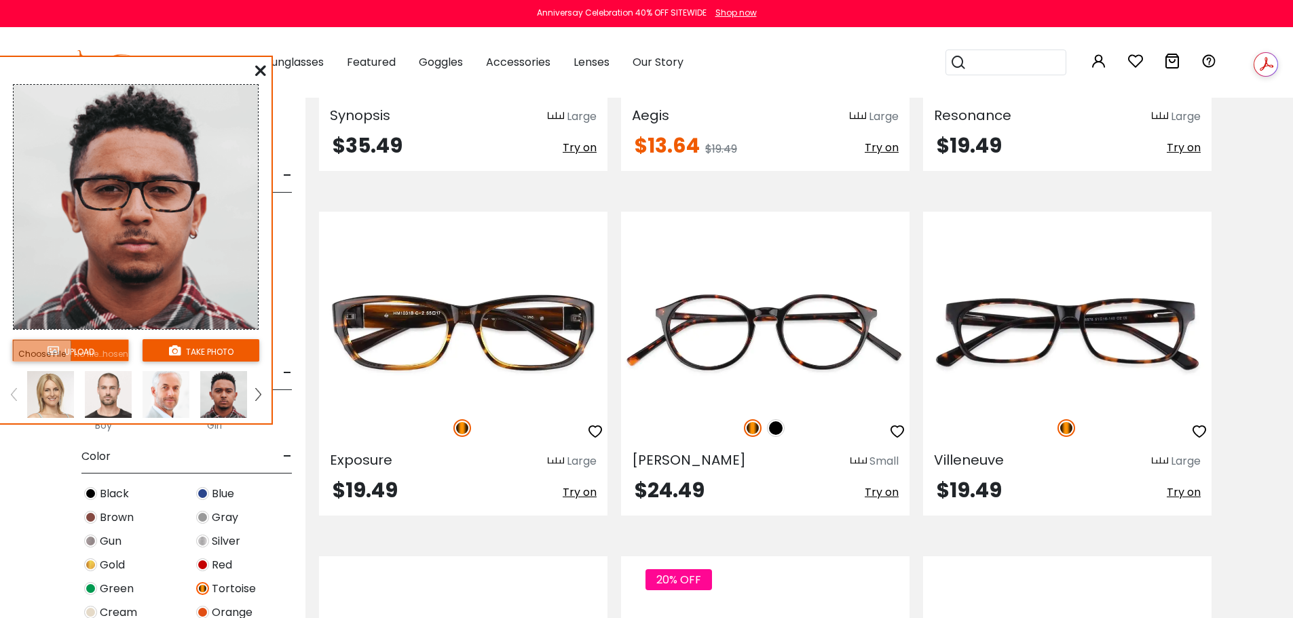
click at [252, 390] on link at bounding box center [258, 394] width 17 height 47
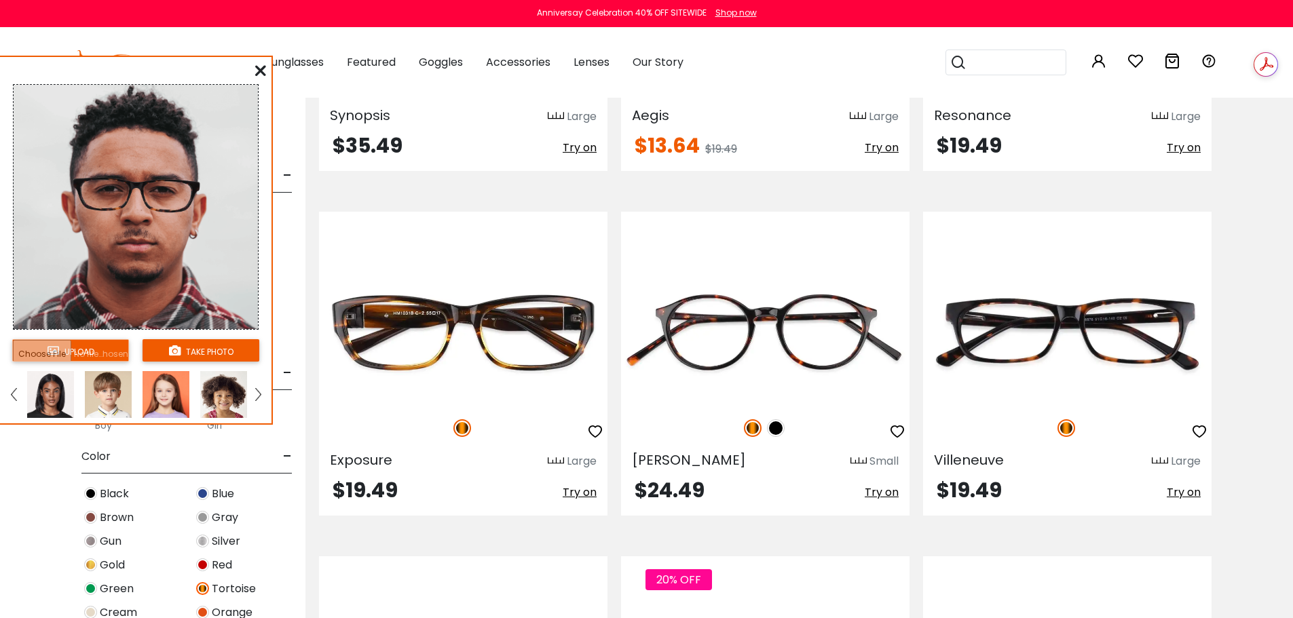
click at [254, 386] on link at bounding box center [258, 394] width 17 height 47
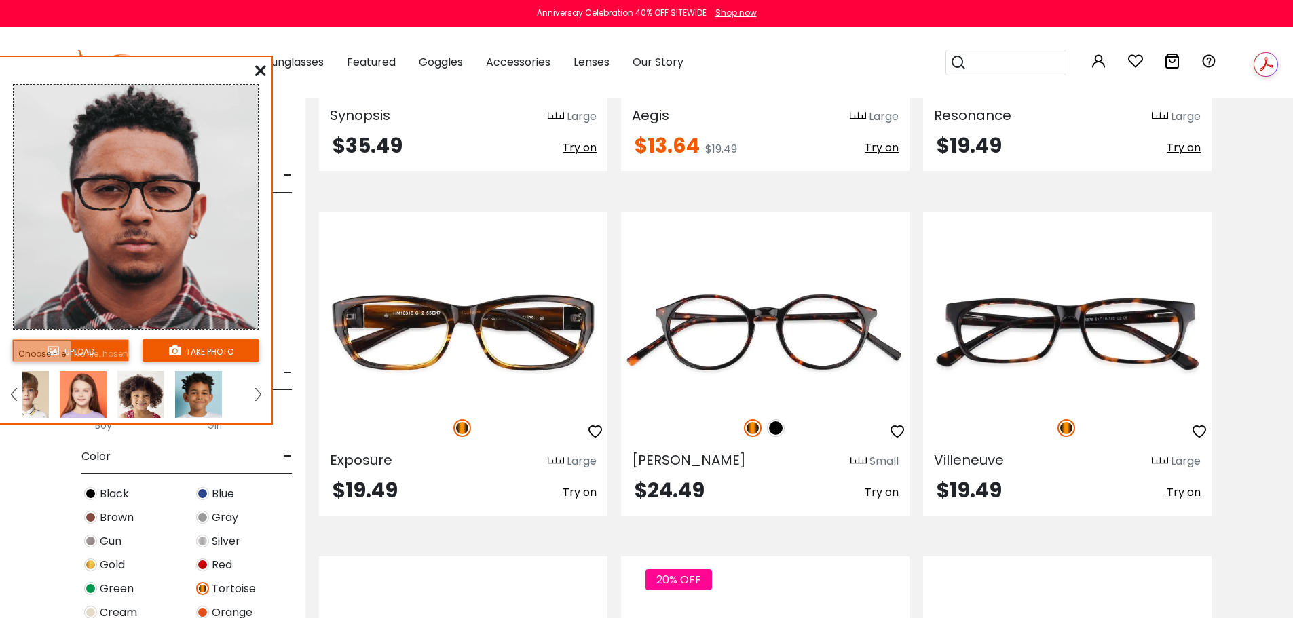
click at [9, 390] on link at bounding box center [13, 394] width 17 height 47
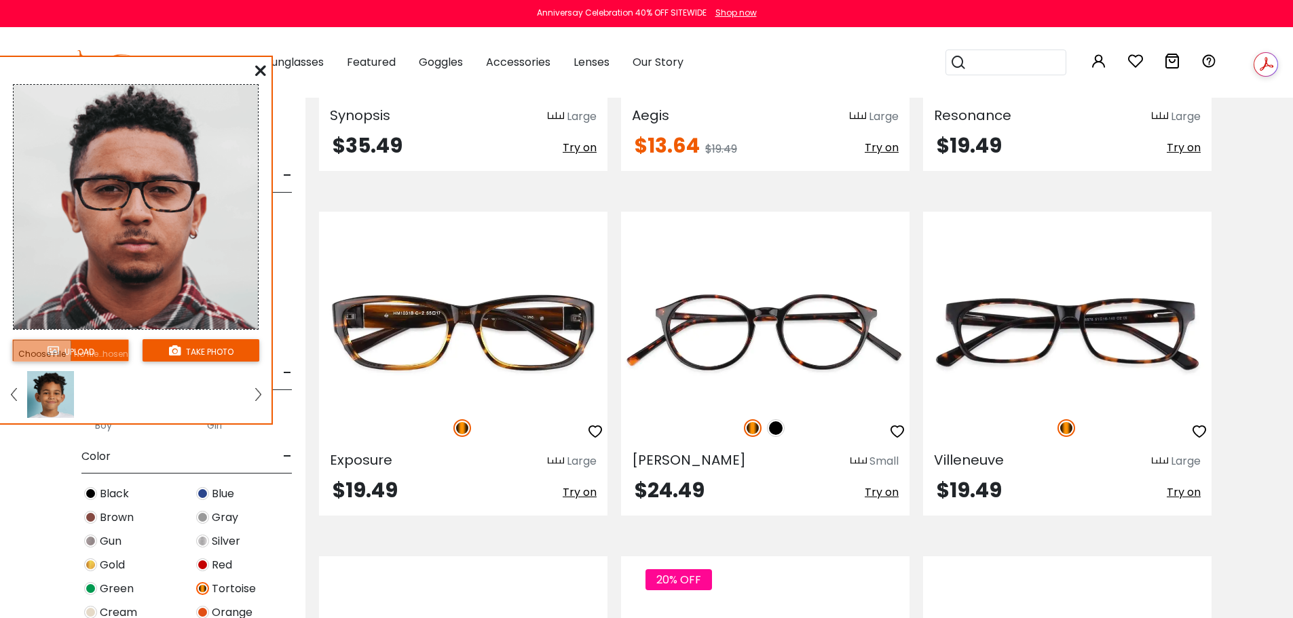
click at [14, 389] on img at bounding box center [13, 394] width 5 height 12
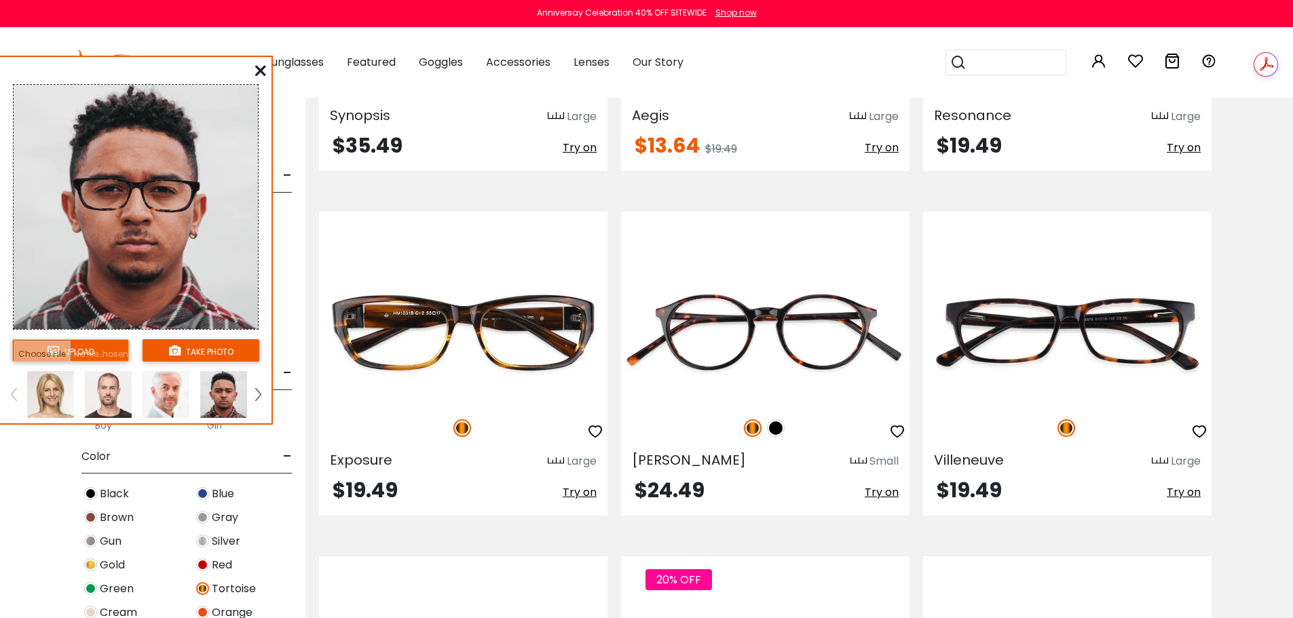
click at [102, 390] on img at bounding box center [108, 394] width 47 height 47
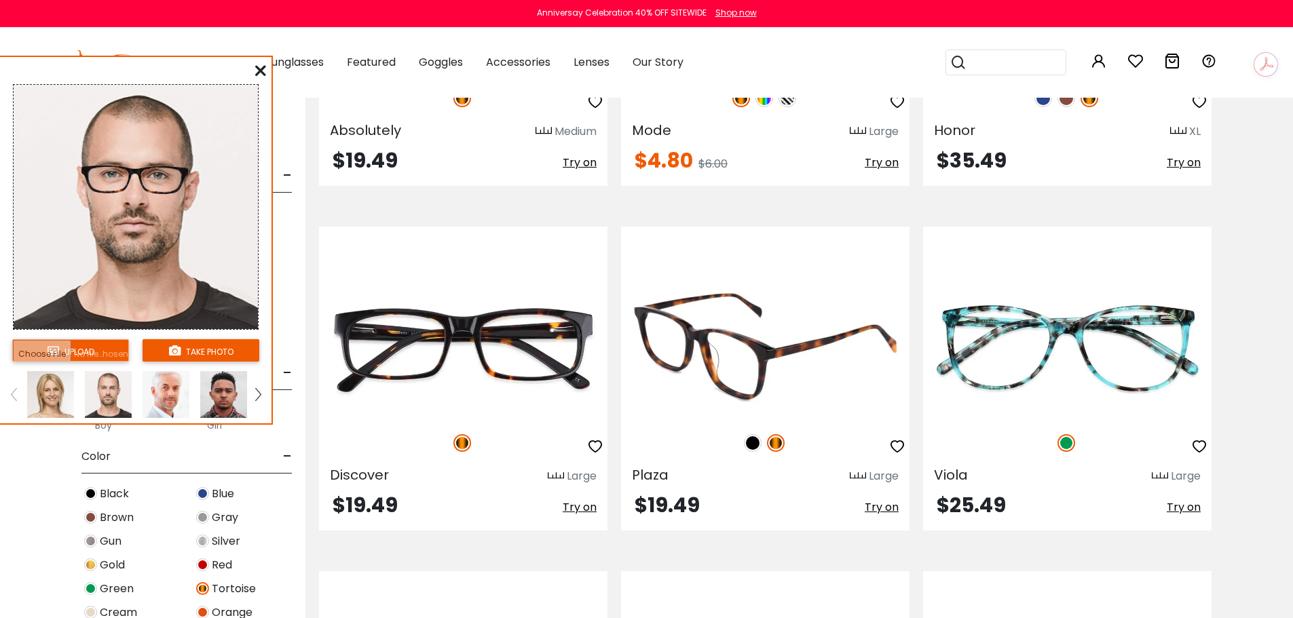
scroll to position [3325, 0]
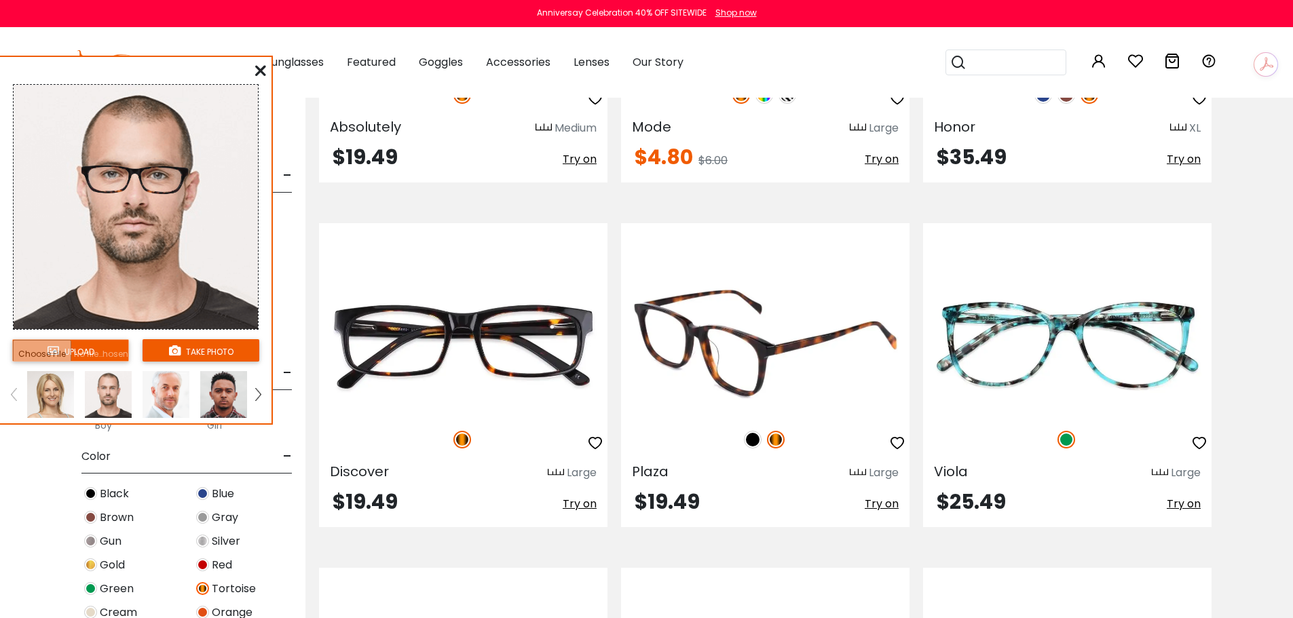
click at [874, 498] on span "Try on" at bounding box center [882, 504] width 34 height 16
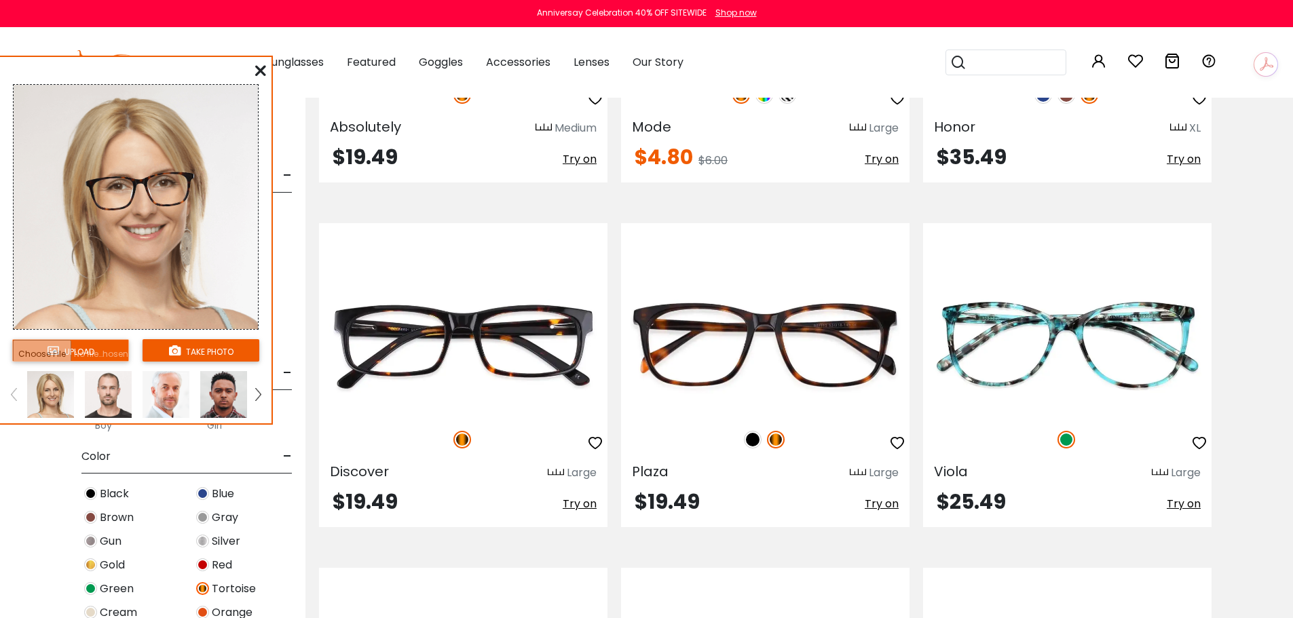
click at [111, 398] on img at bounding box center [108, 394] width 47 height 47
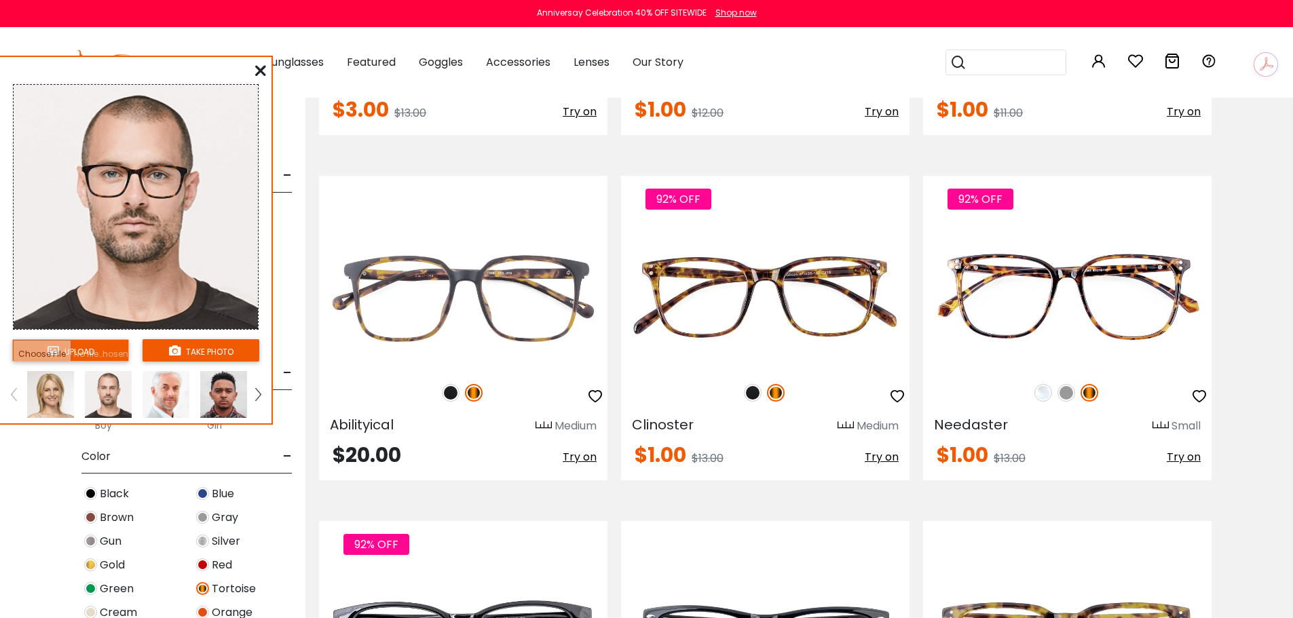
scroll to position [4411, 0]
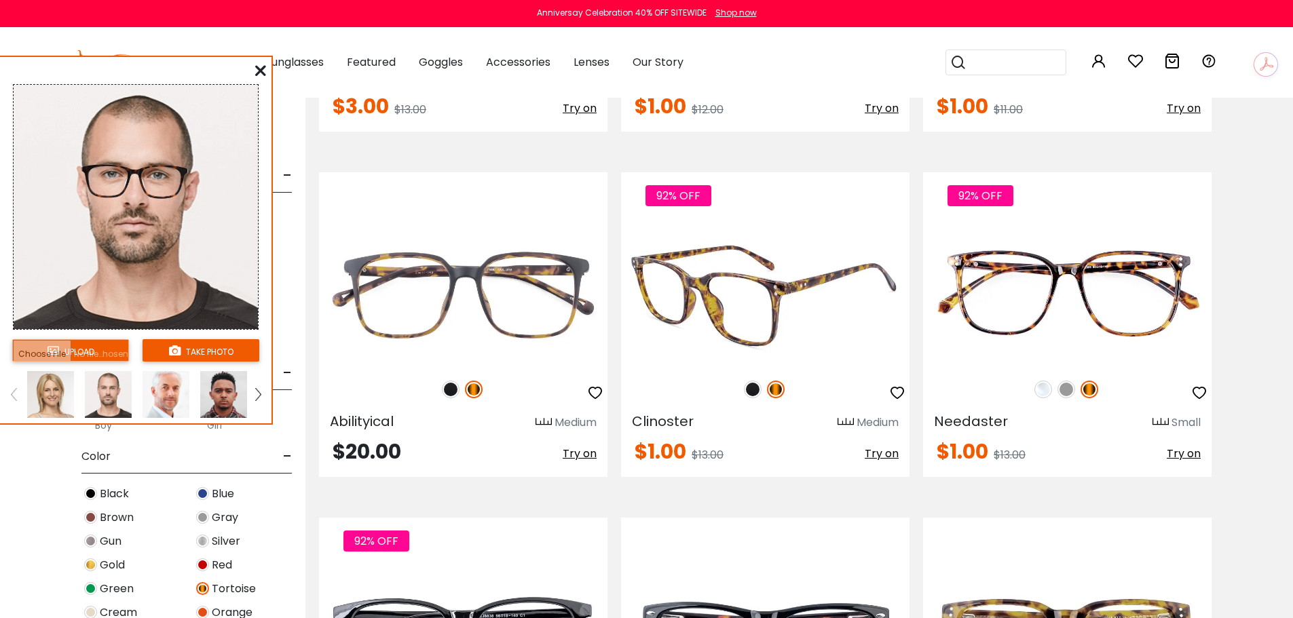
click at [892, 454] on span "Try on" at bounding box center [882, 454] width 34 height 16
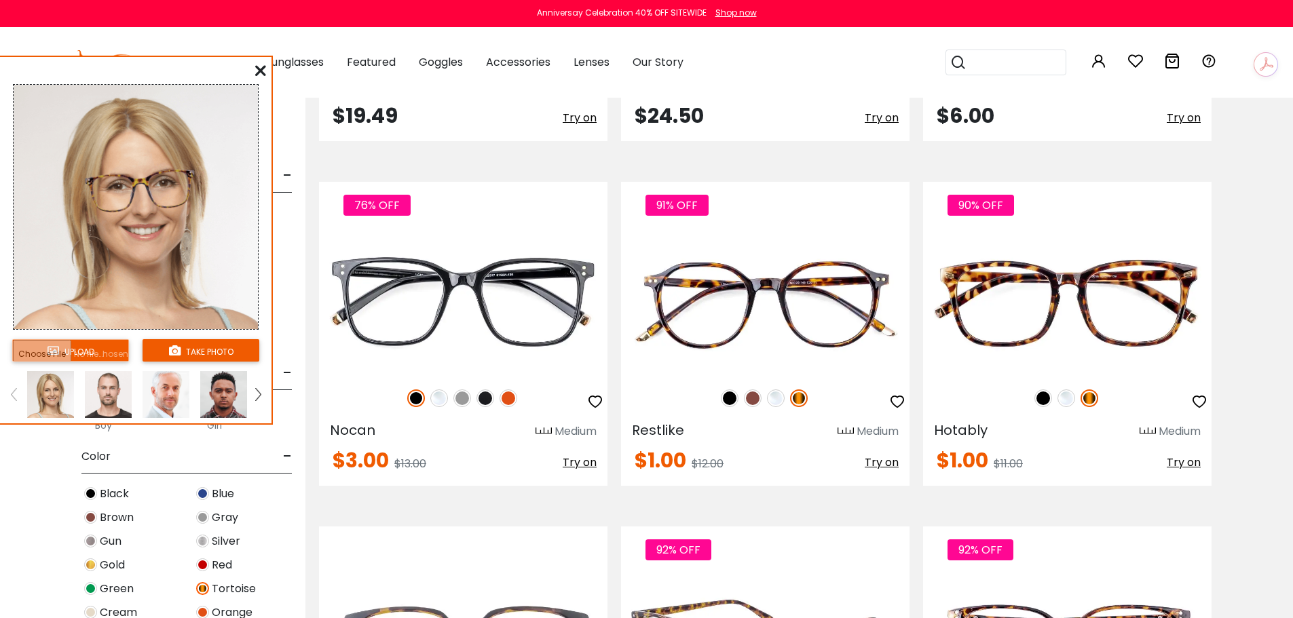
scroll to position [4004, 0]
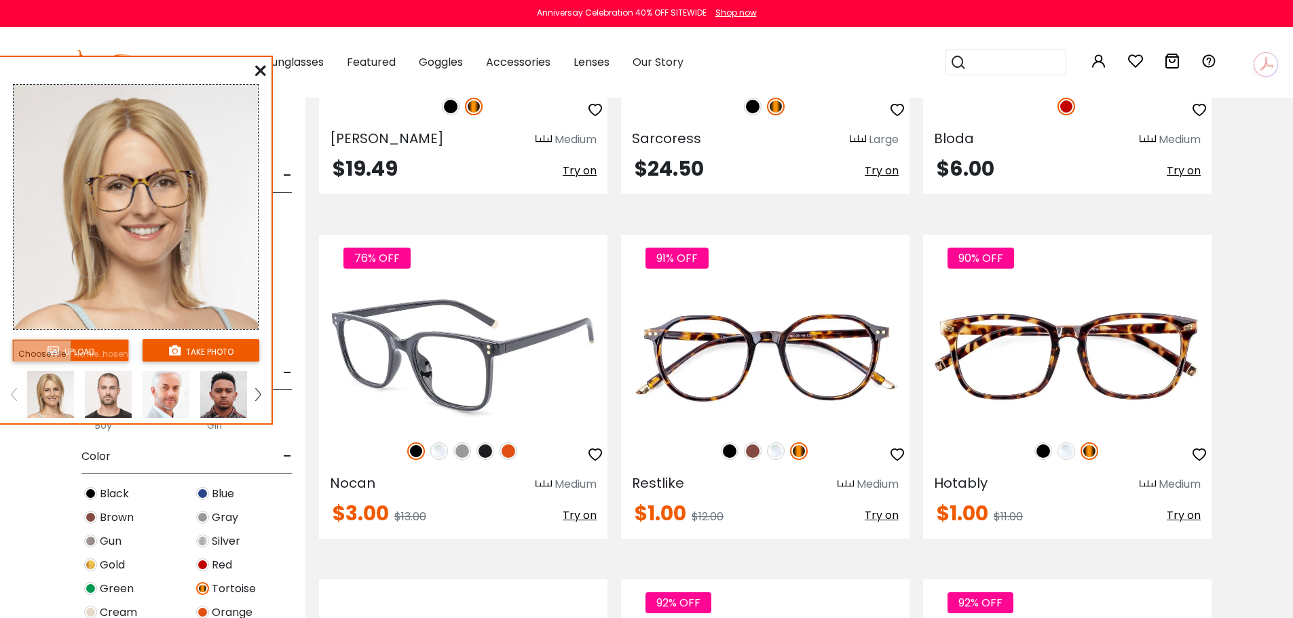
click at [571, 514] on span "Try on" at bounding box center [580, 516] width 34 height 16
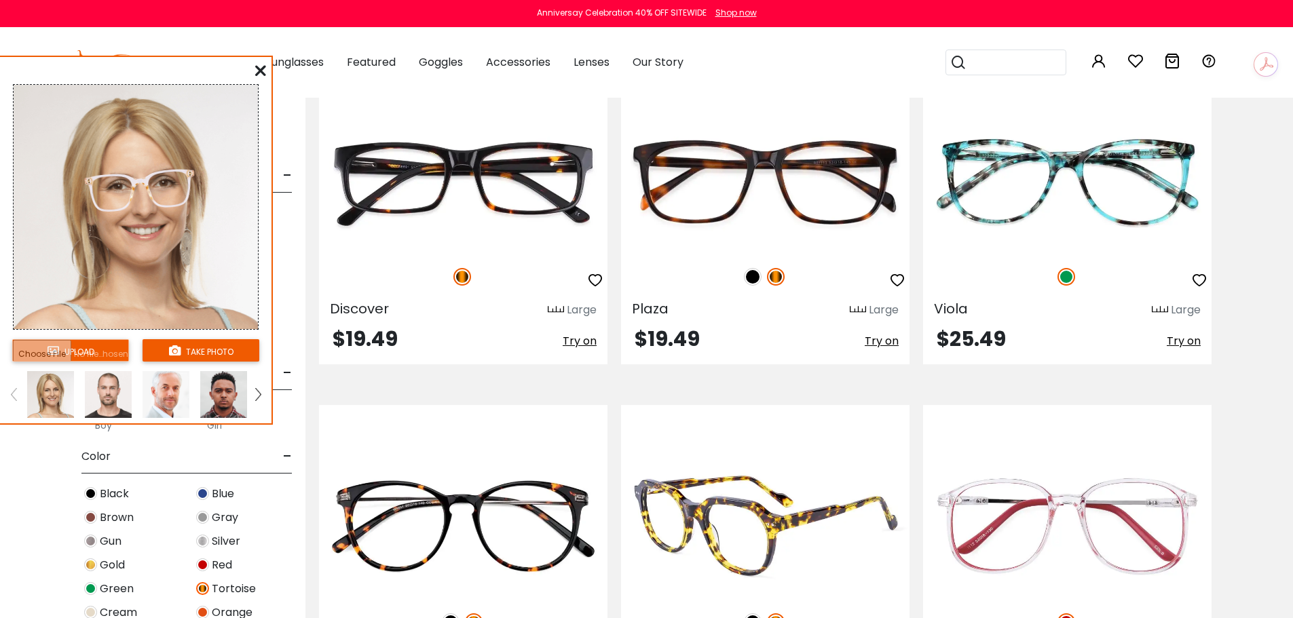
scroll to position [3461, 0]
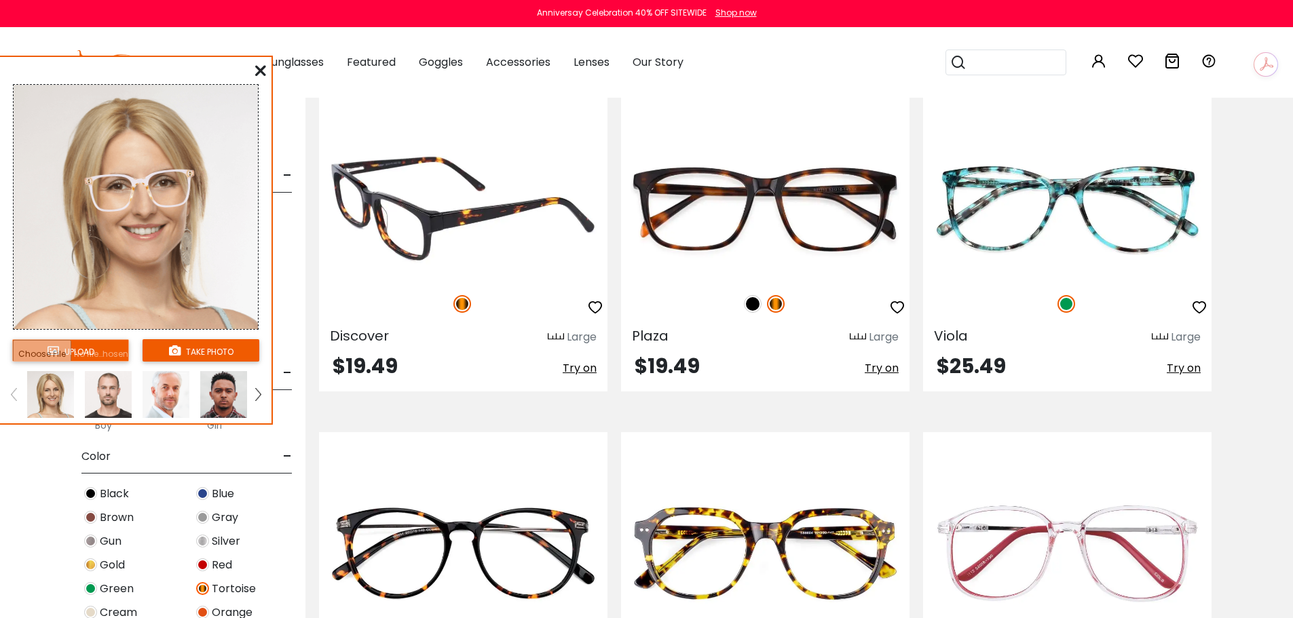
click at [584, 369] on span "Try on" at bounding box center [580, 368] width 34 height 16
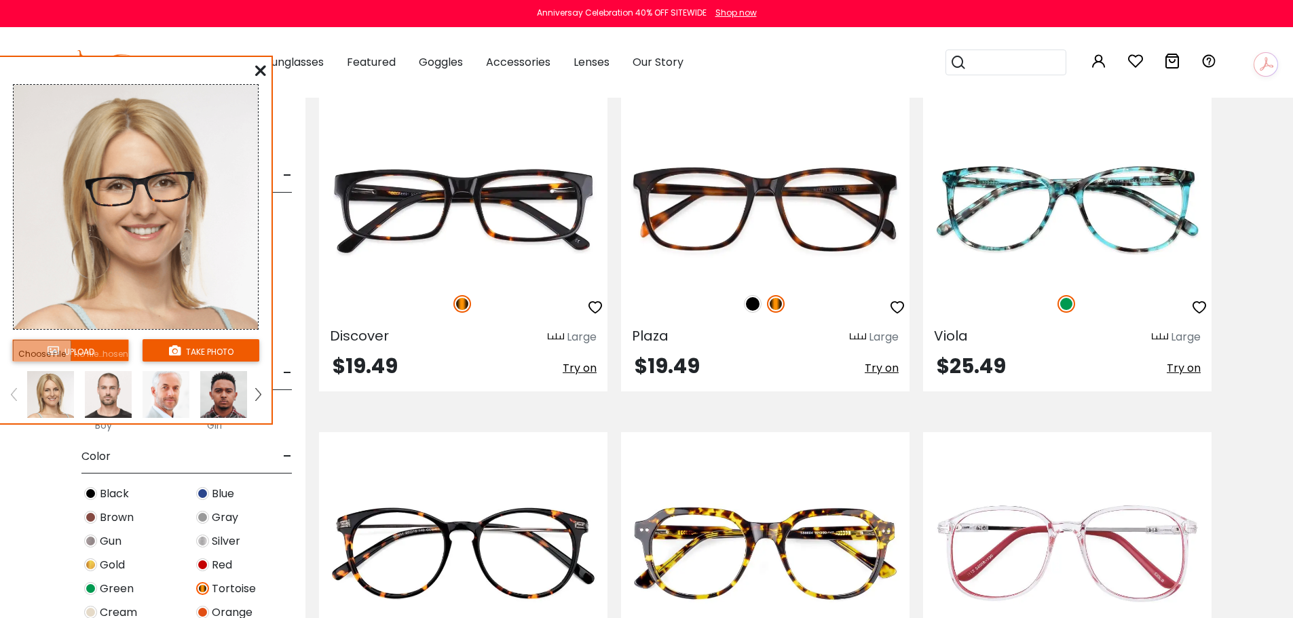
click at [107, 394] on img at bounding box center [108, 394] width 47 height 47
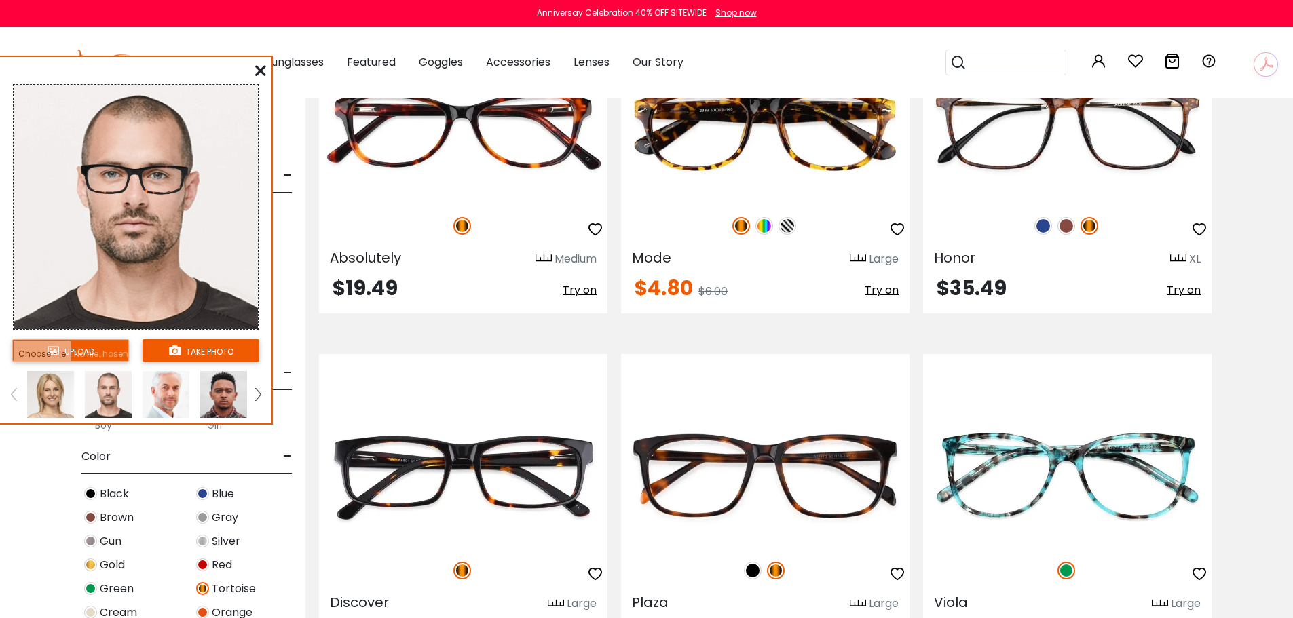
scroll to position [3122, 0]
